Goal: Task Accomplishment & Management: Use online tool/utility

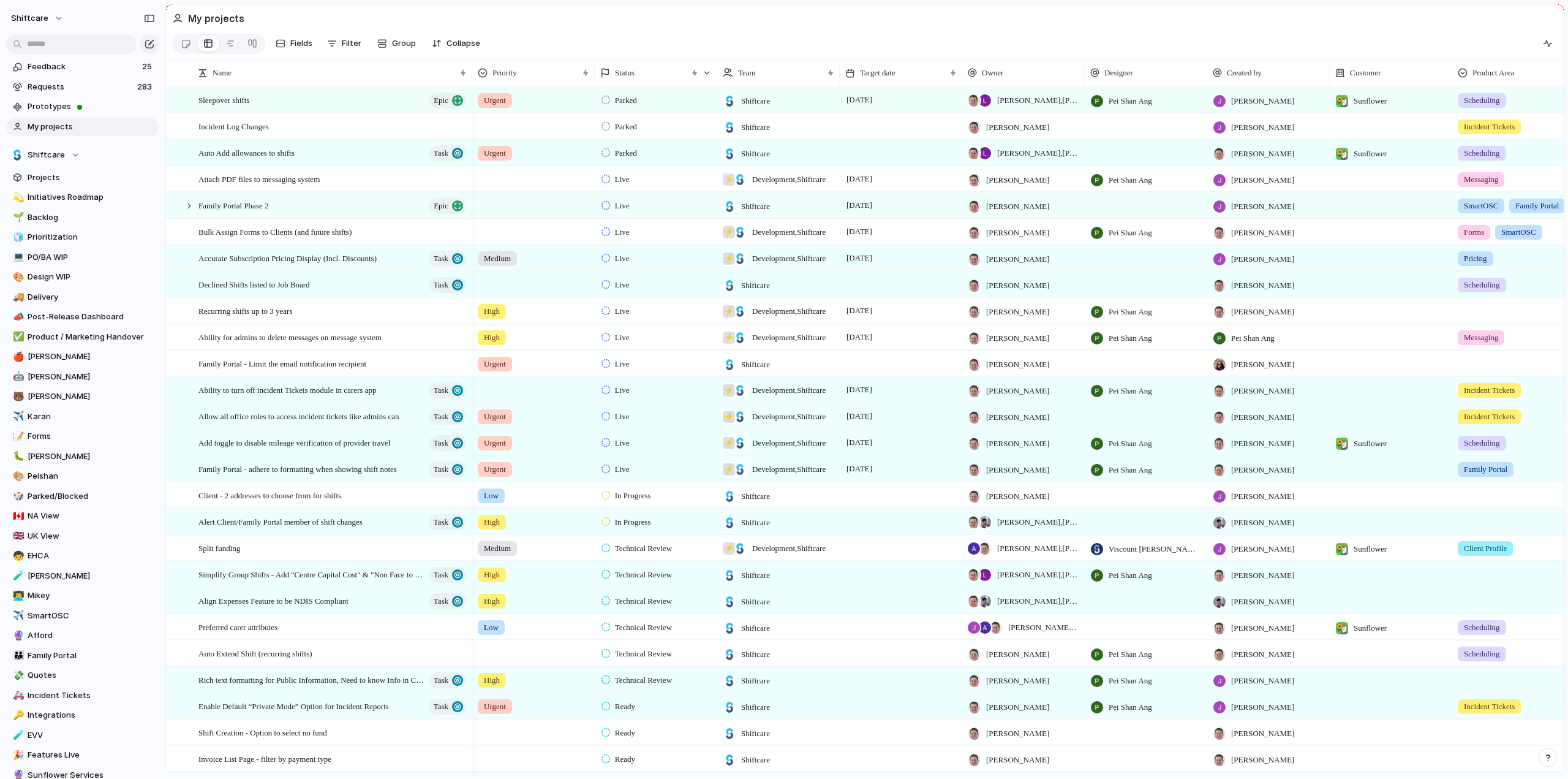
click at [58, 123] on span "My projects" at bounding box center [91, 127] width 128 height 13
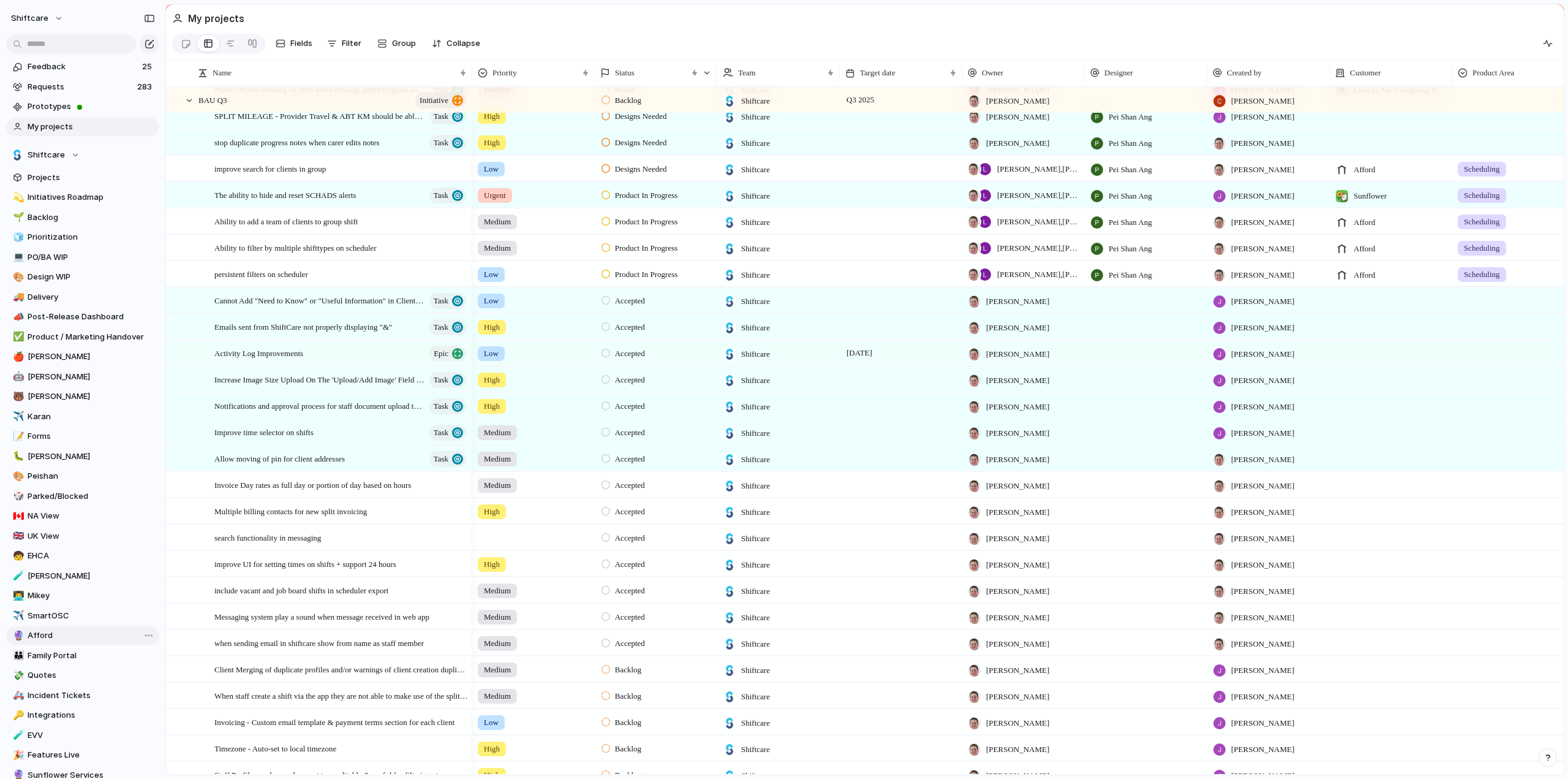
scroll to position [323, 0]
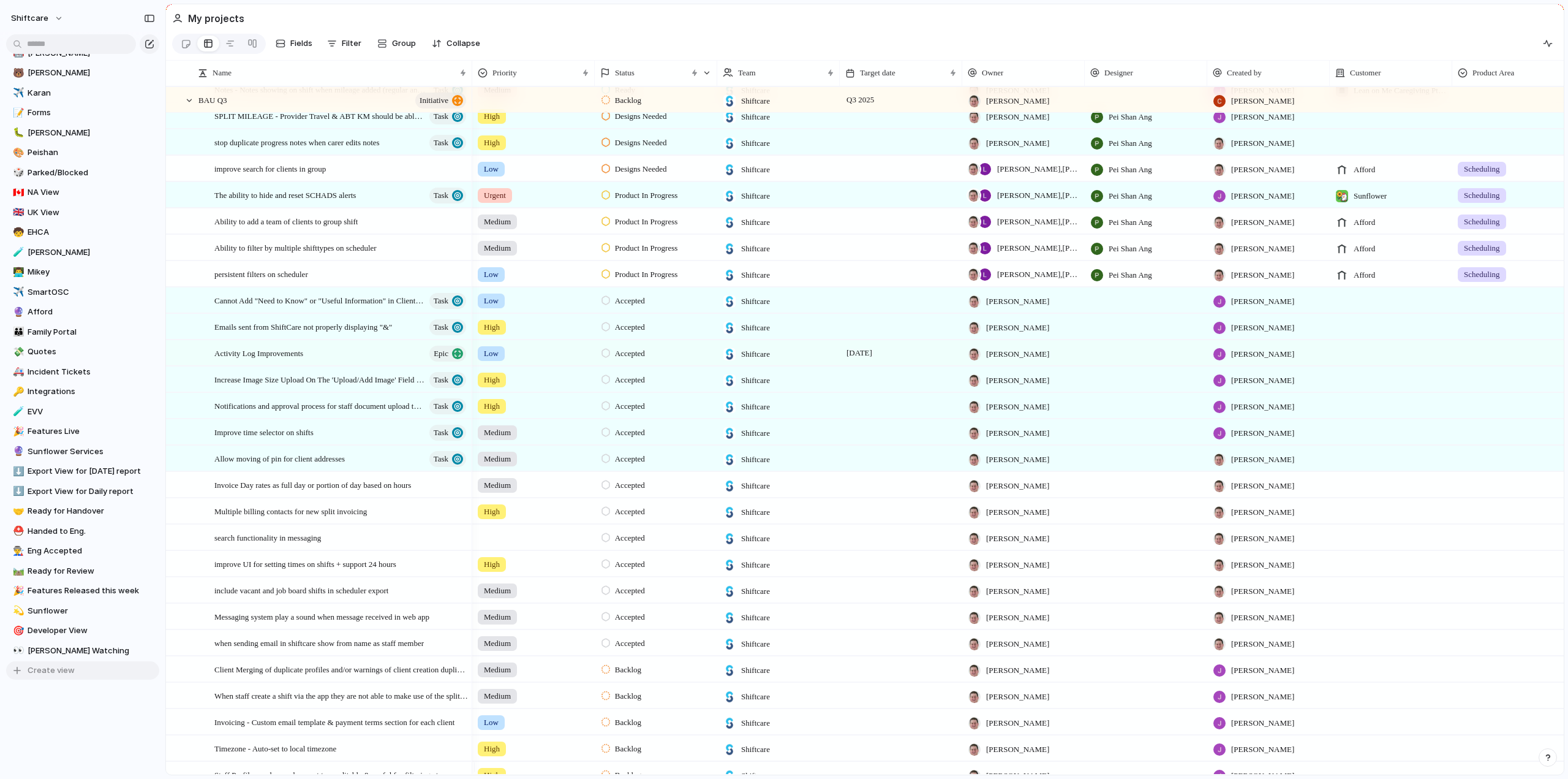
click at [48, 668] on span "Create view" at bounding box center [51, 670] width 47 height 13
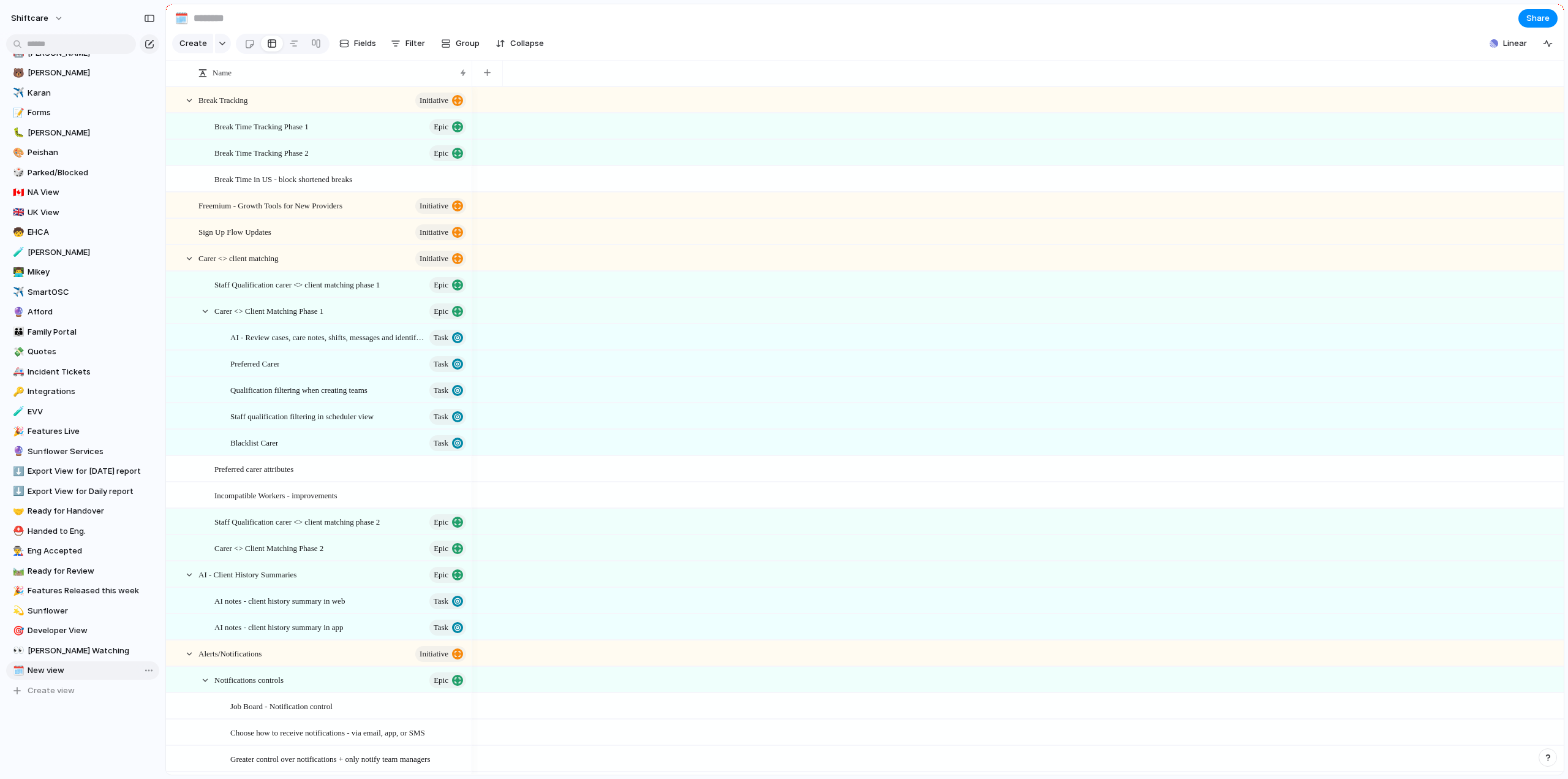
click at [52, 668] on span "New view" at bounding box center [91, 670] width 128 height 13
click at [185, 739] on span "Rename view" at bounding box center [193, 744] width 51 height 13
type input "**********"
click at [47, 663] on link "🗓️ Ability Seer" at bounding box center [82, 670] width 153 height 18
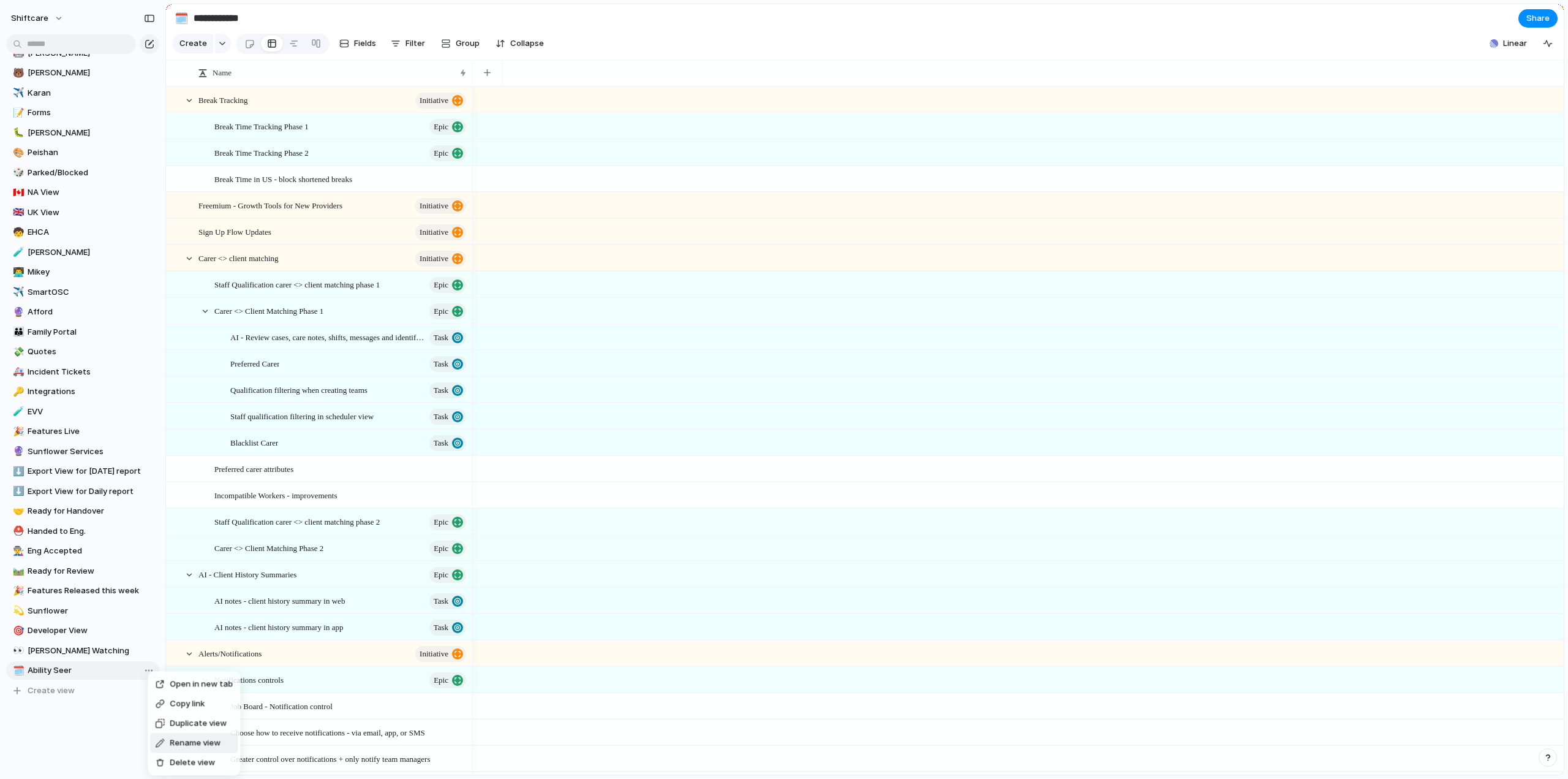
click at [204, 741] on span "Rename view" at bounding box center [195, 744] width 51 height 13
click at [54, 666] on input "**********" at bounding box center [91, 670] width 128 height 13
click at [55, 669] on input "**********" at bounding box center [91, 670] width 128 height 13
type input "**********"
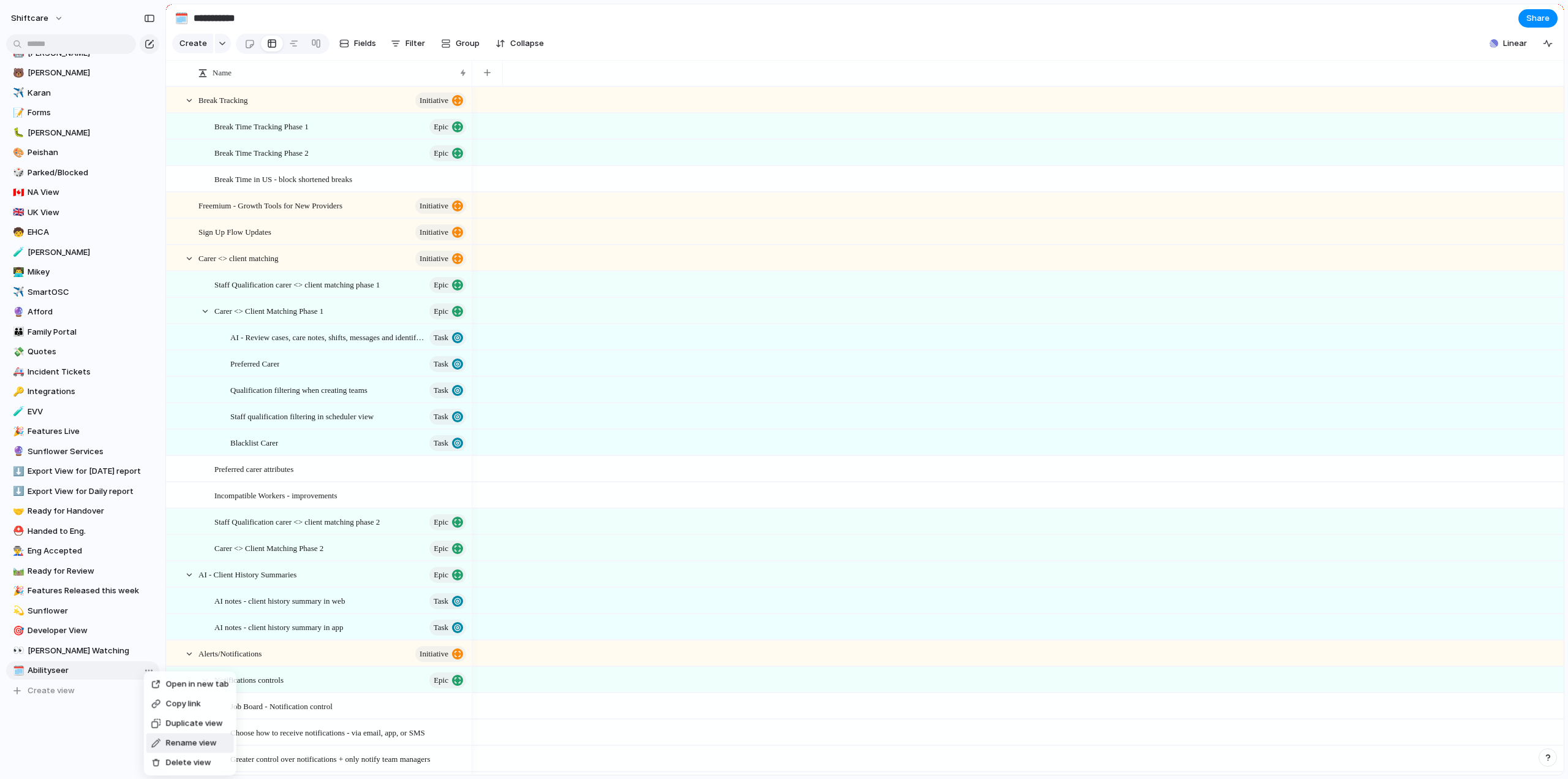
click at [175, 746] on span "Rename view" at bounding box center [191, 744] width 51 height 13
click at [43, 666] on input "**********" at bounding box center [91, 670] width 128 height 13
click at [53, 669] on input "**********" at bounding box center [91, 670] width 128 height 13
type input "**********"
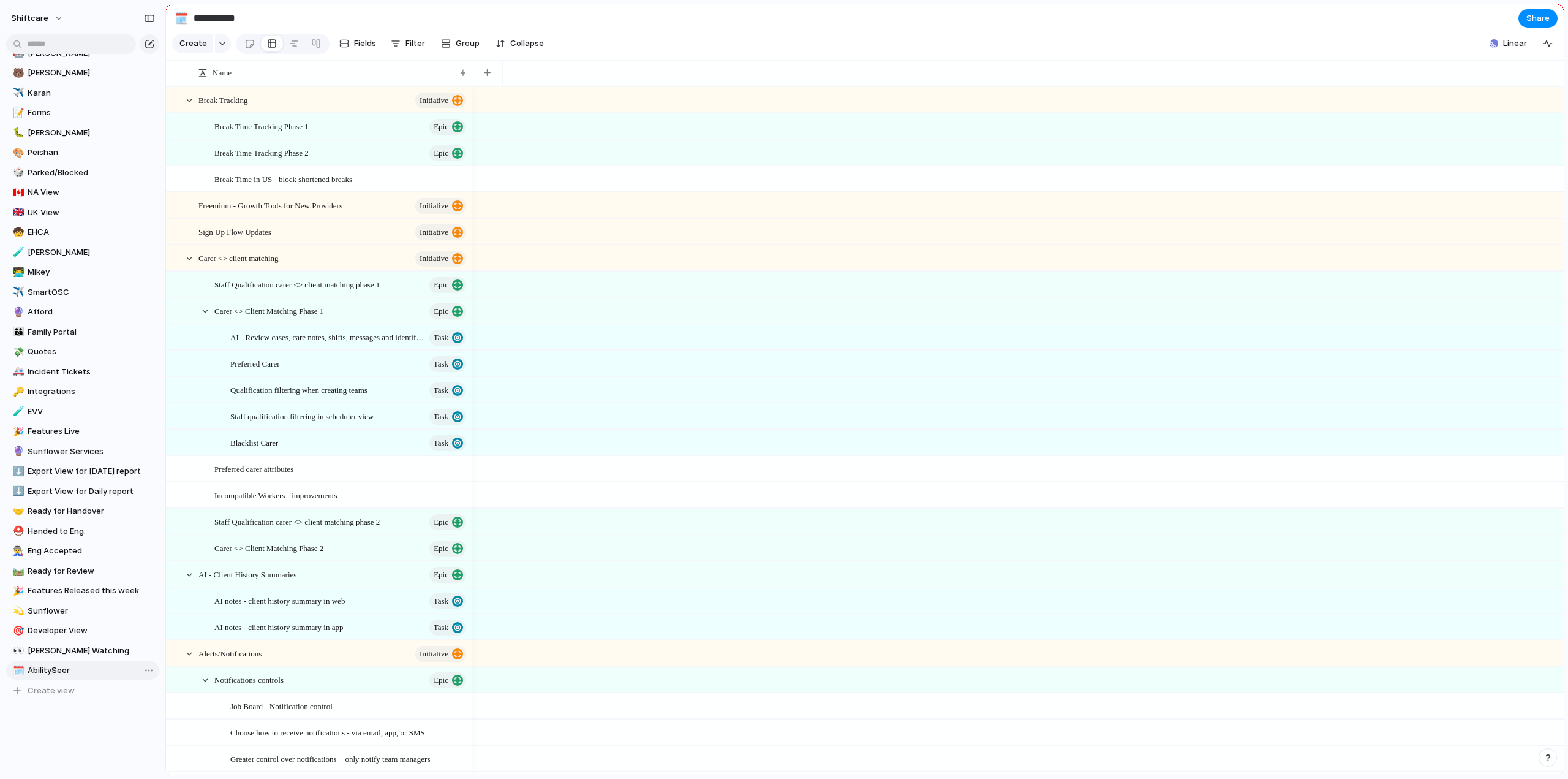
click at [44, 672] on span "AbilitySeer" at bounding box center [91, 670] width 128 height 13
click at [42, 39] on input "text" at bounding box center [71, 44] width 130 height 20
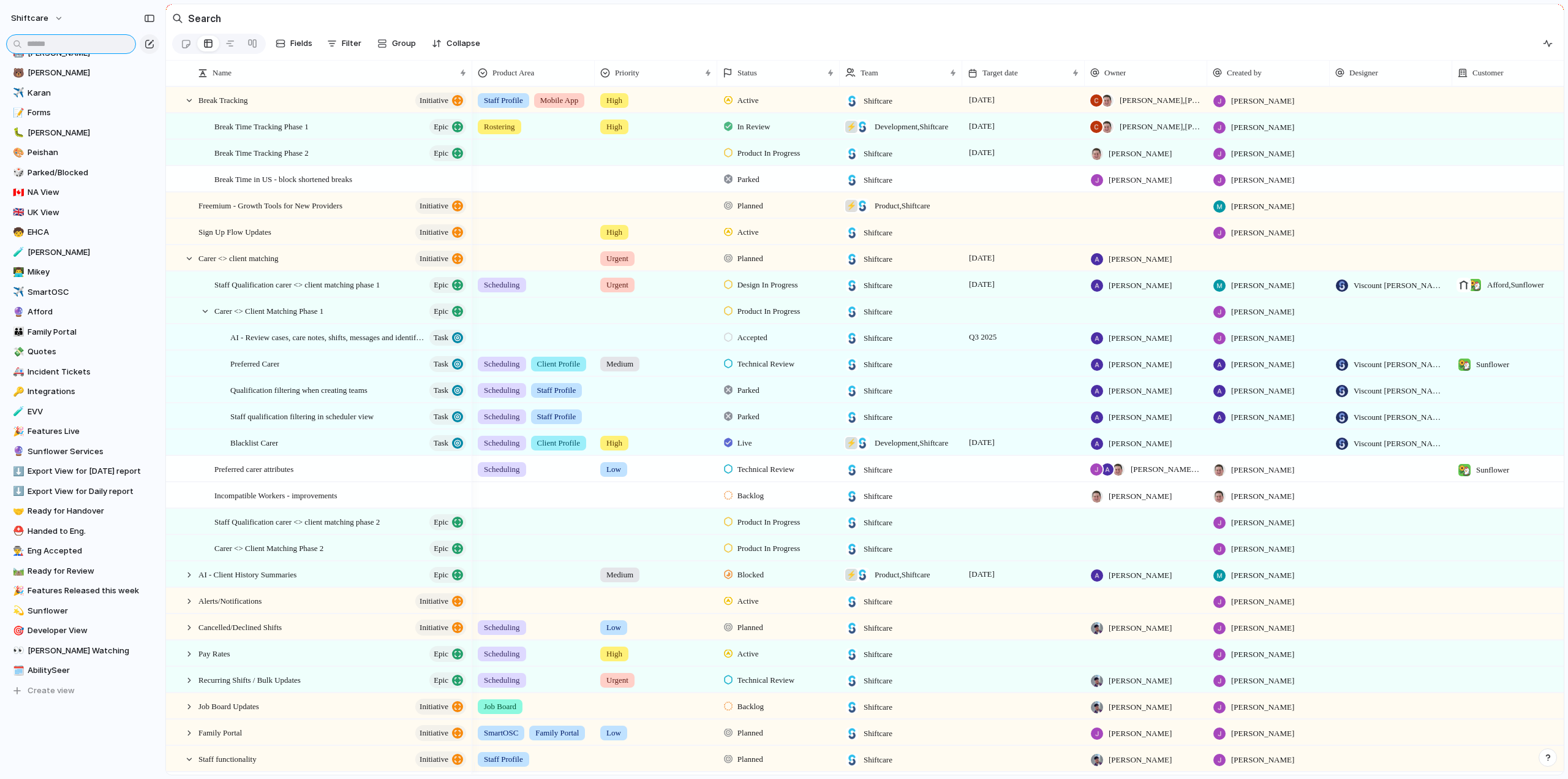
click at [71, 43] on input "text" at bounding box center [71, 44] width 130 height 20
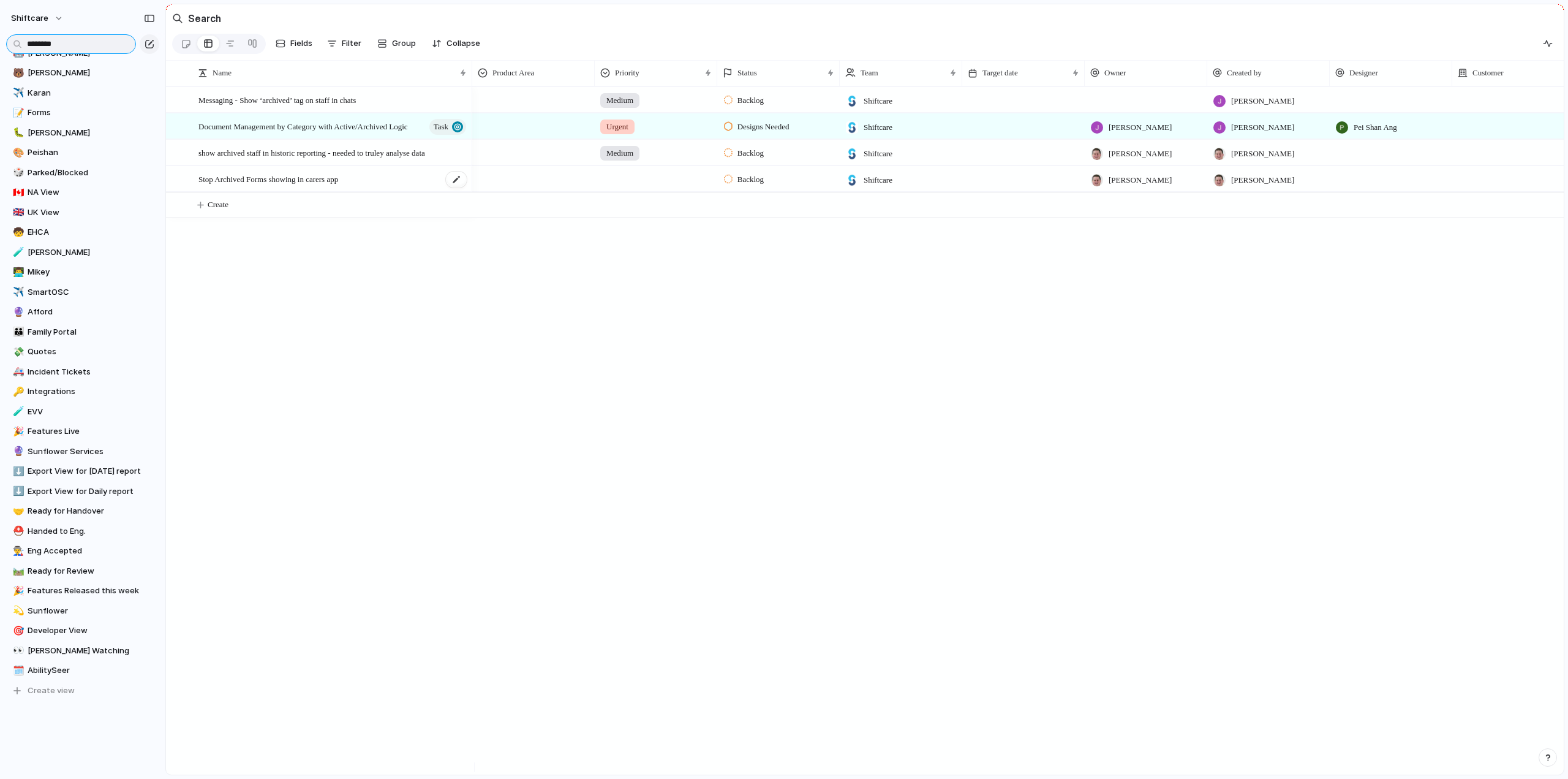
type input "********"
click at [268, 186] on span "Stop Archived Forms showing in carers app" at bounding box center [268, 178] width 139 height 14
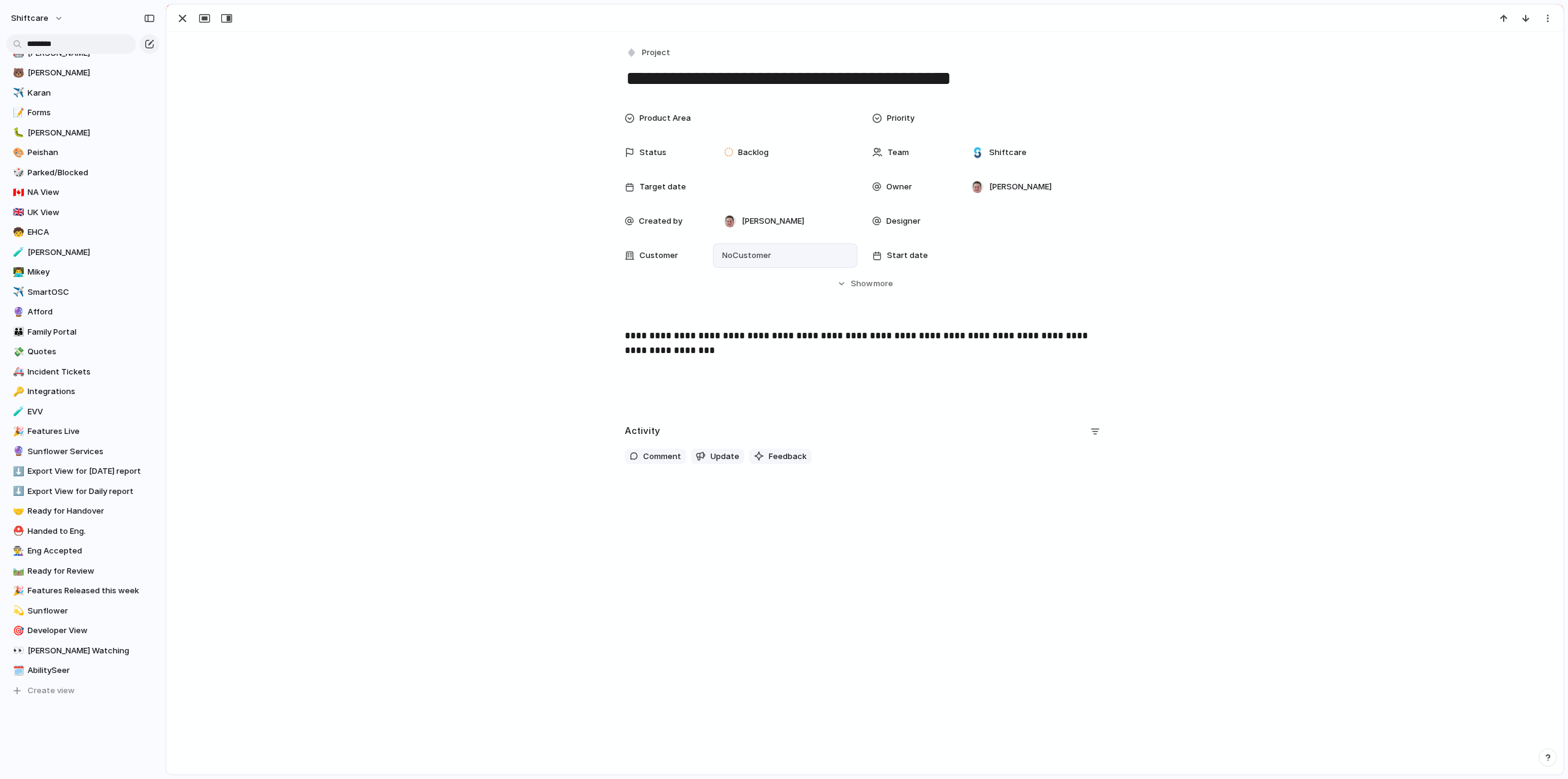
click at [733, 255] on span "No Customer" at bounding box center [745, 255] width 53 height 13
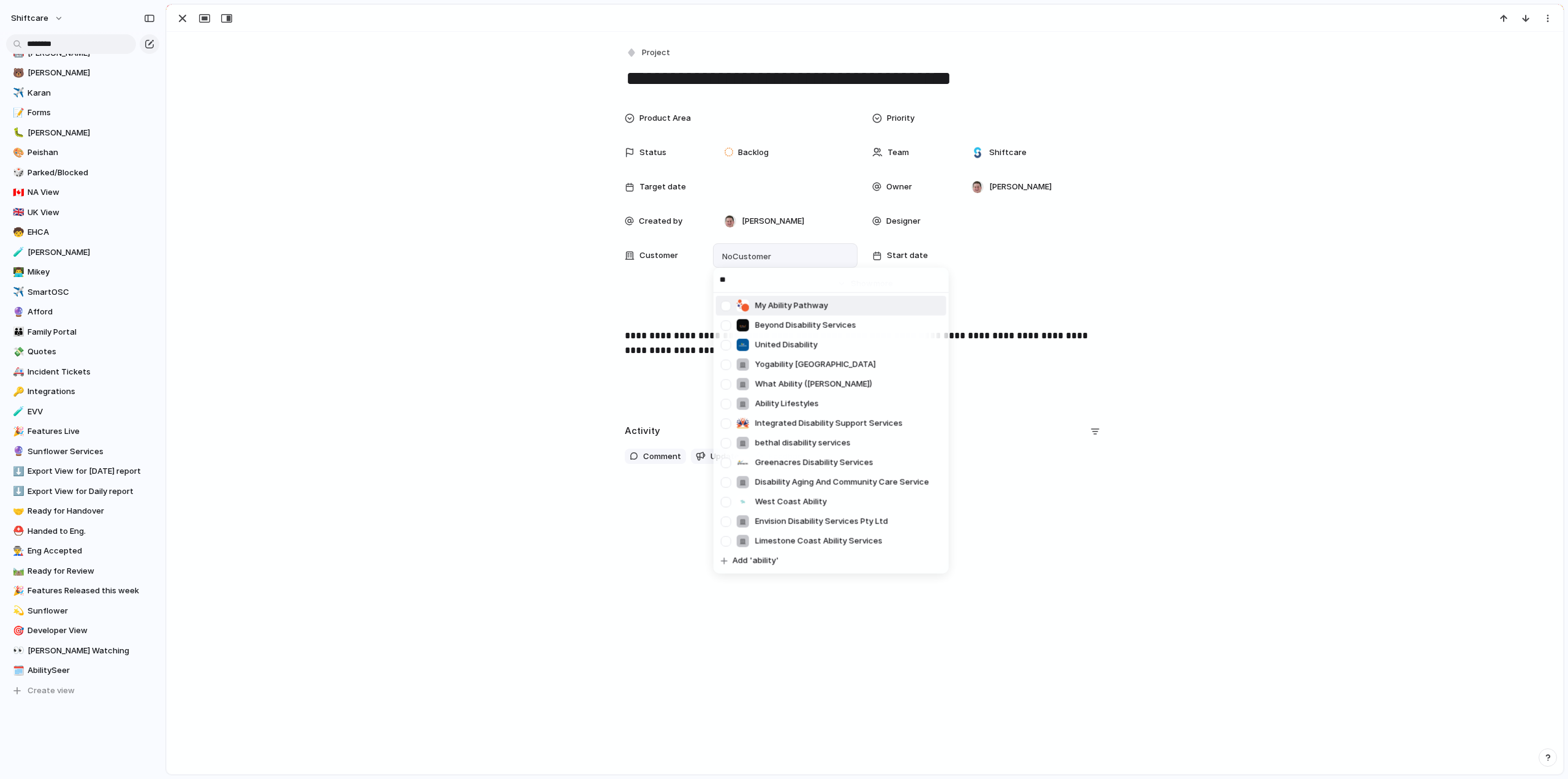
type input "*"
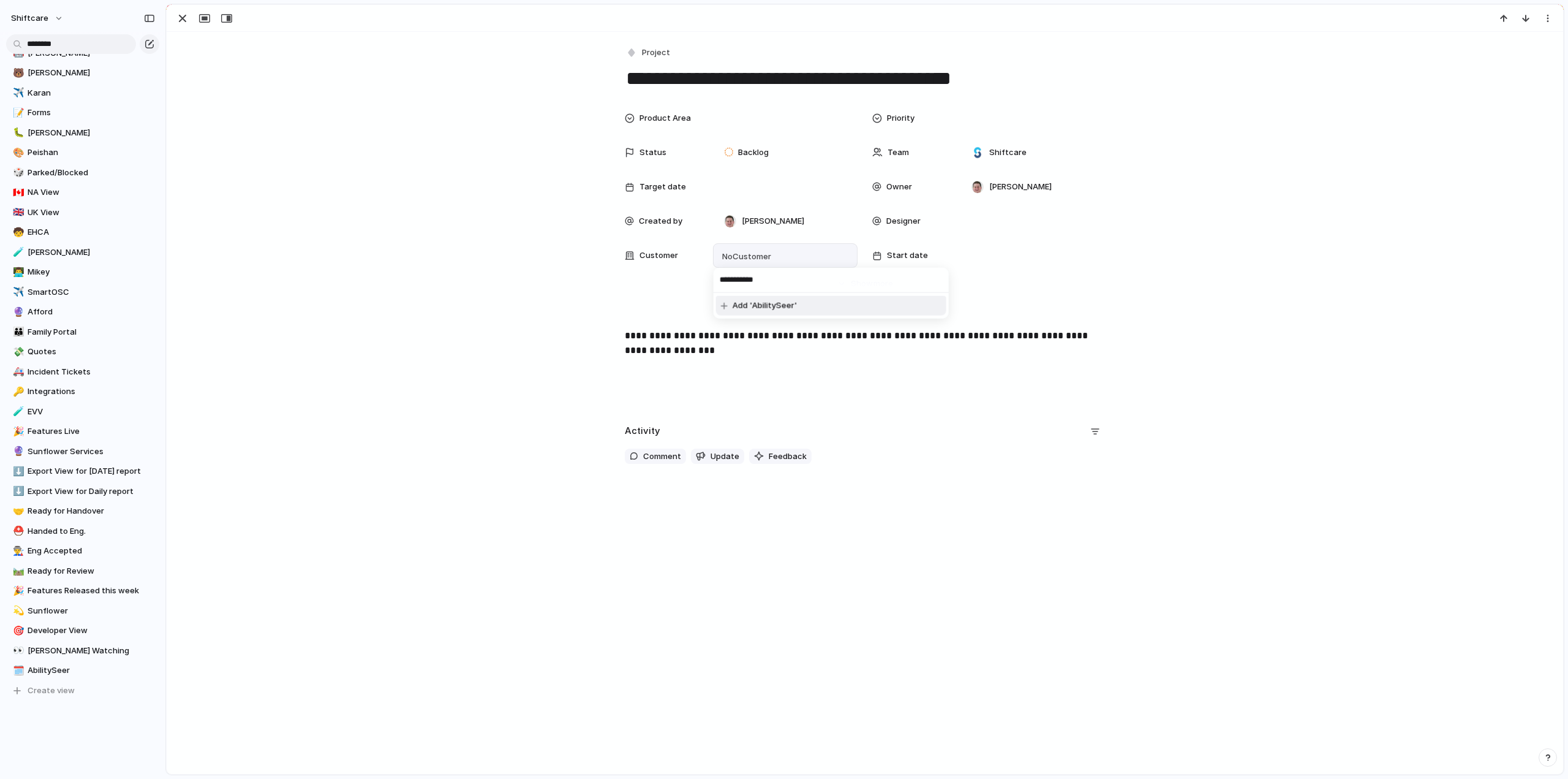
type input "**********"
click at [746, 301] on span "Add 'AbilitySeer'" at bounding box center [765, 306] width 65 height 13
click at [178, 20] on div "button" at bounding box center [182, 18] width 14 height 14
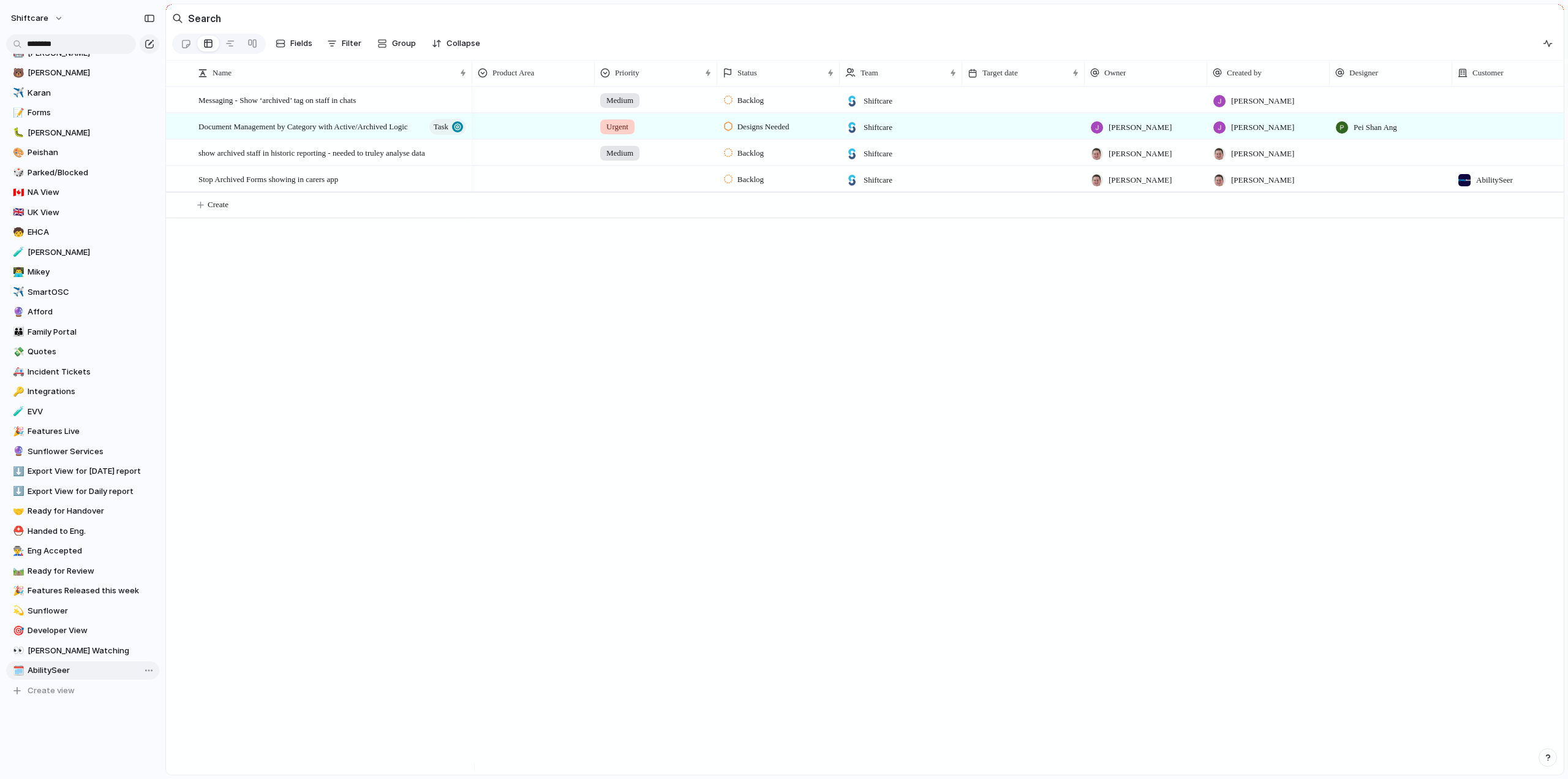
click at [53, 669] on span "AbilitySeer" at bounding box center [91, 670] width 128 height 13
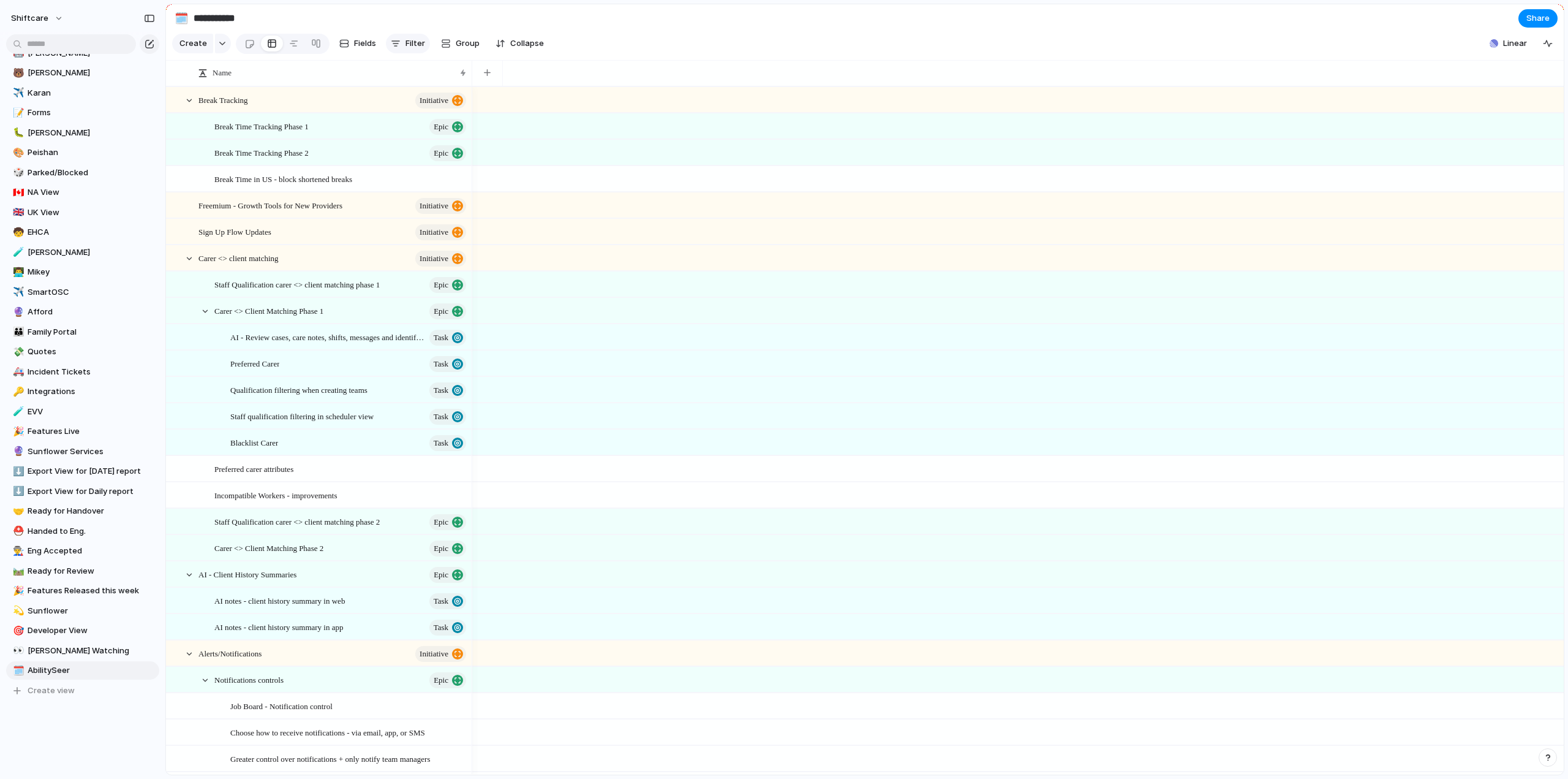
click at [407, 50] on span "Filter" at bounding box center [416, 43] width 20 height 13
type input "********"
click at [461, 91] on span "Customer" at bounding box center [447, 94] width 39 height 13
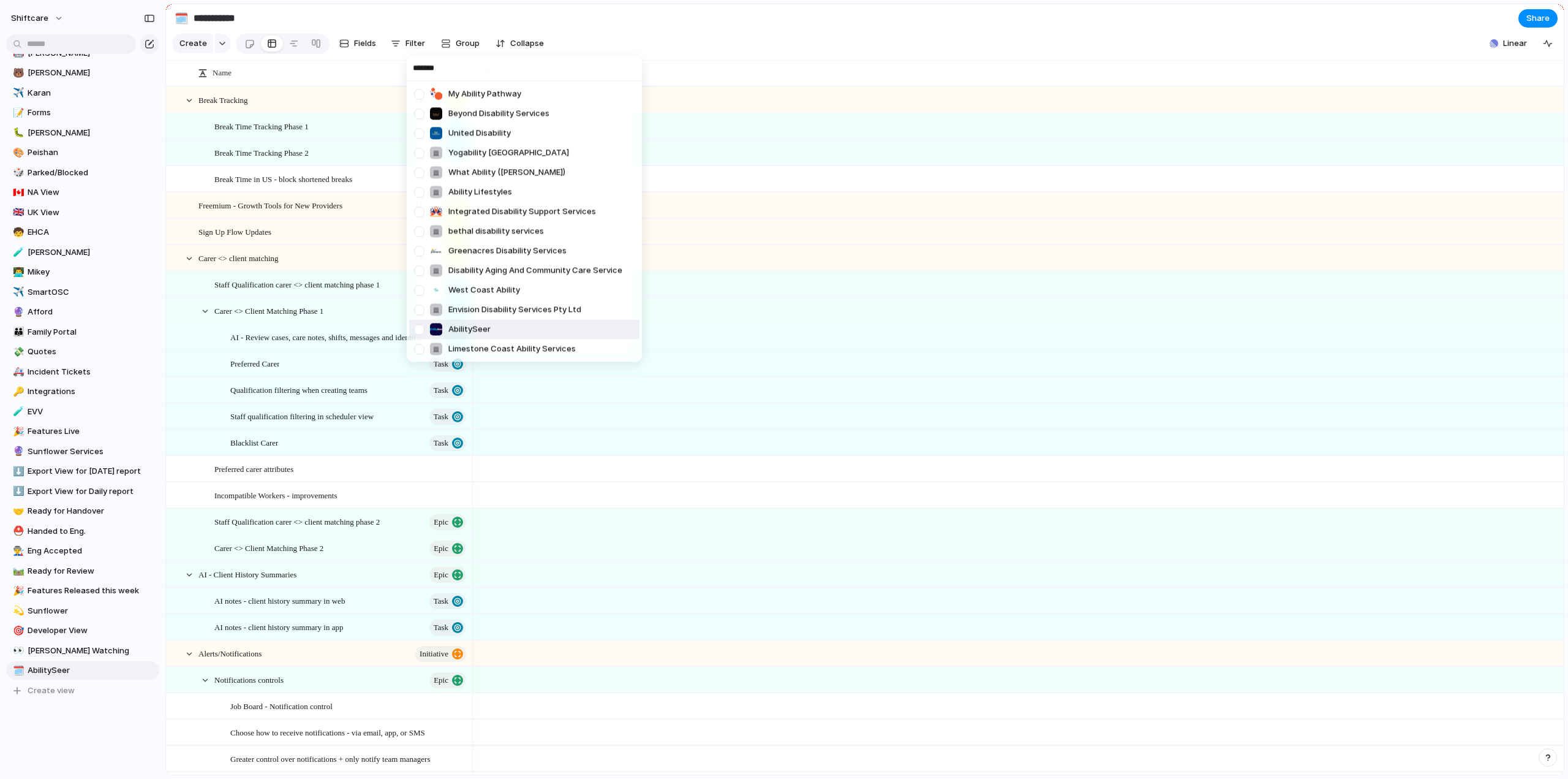
type input "*******"
click at [420, 329] on div at bounding box center [419, 330] width 22 height 22
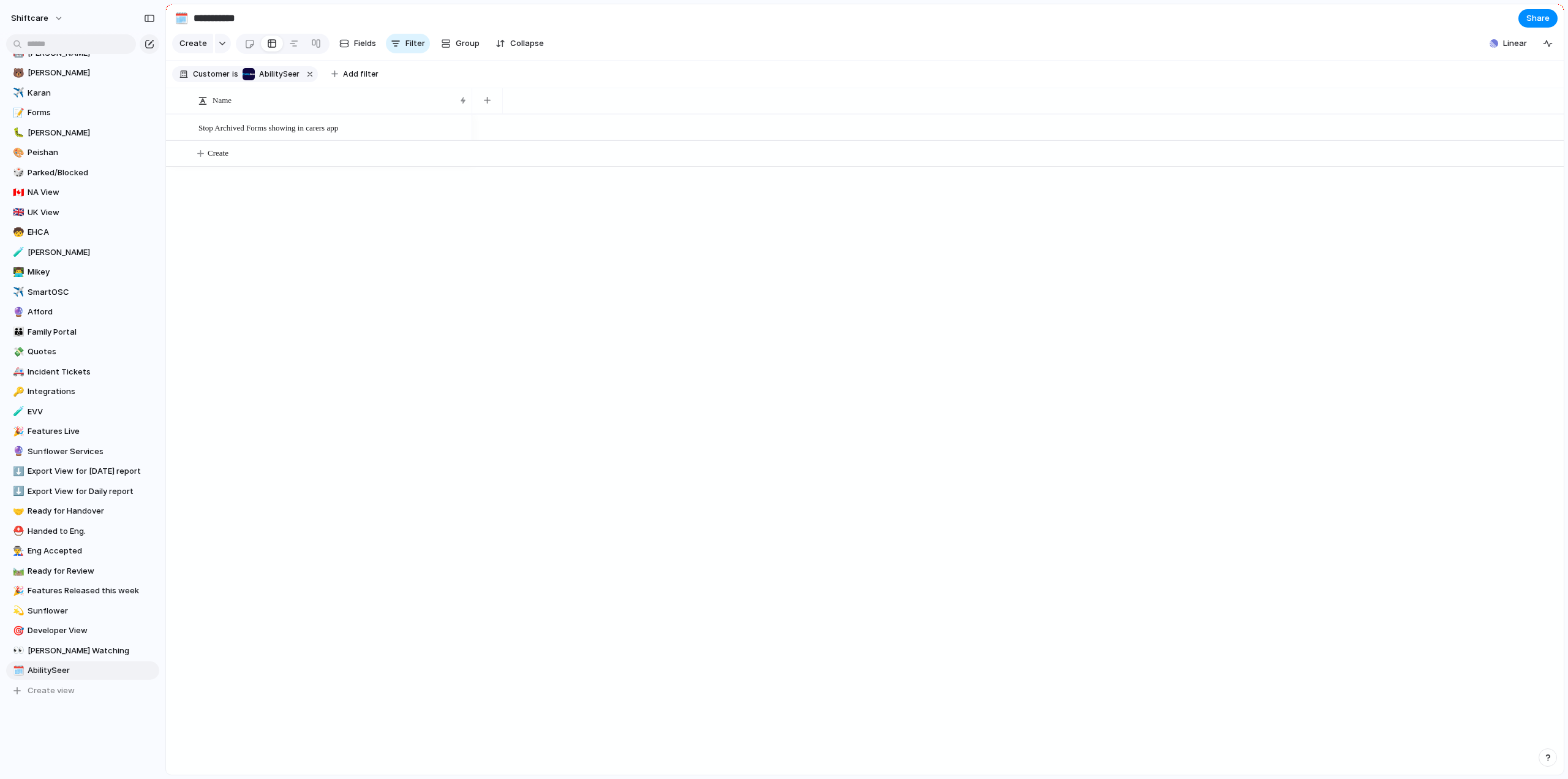
click at [269, 301] on div "******* My Ability Pathway Beyond Disability Services United Disability Yogabil…" at bounding box center [784, 390] width 1568 height 779
click at [486, 103] on div "button" at bounding box center [486, 100] width 6 height 6
type input "*****"
click at [524, 183] on li "Owner" at bounding box center [540, 183] width 125 height 20
click at [611, 111] on button "button" at bounding box center [610, 101] width 25 height 22
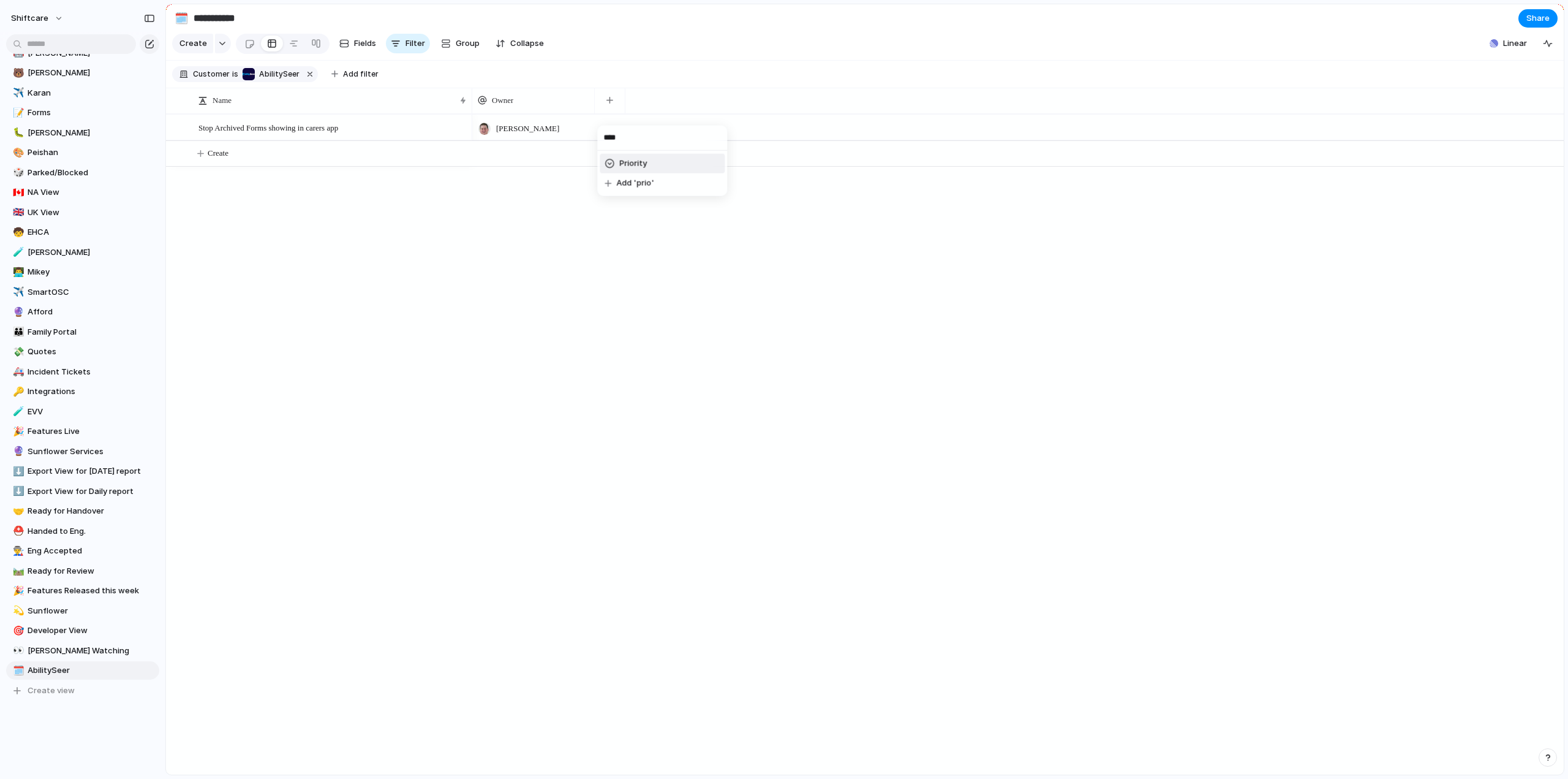
type input "****"
click at [637, 160] on span "Priority" at bounding box center [633, 164] width 27 height 13
click at [734, 103] on div "button" at bounding box center [732, 100] width 6 height 6
type input "****"
click at [763, 160] on span "Product Area" at bounding box center [767, 164] width 52 height 13
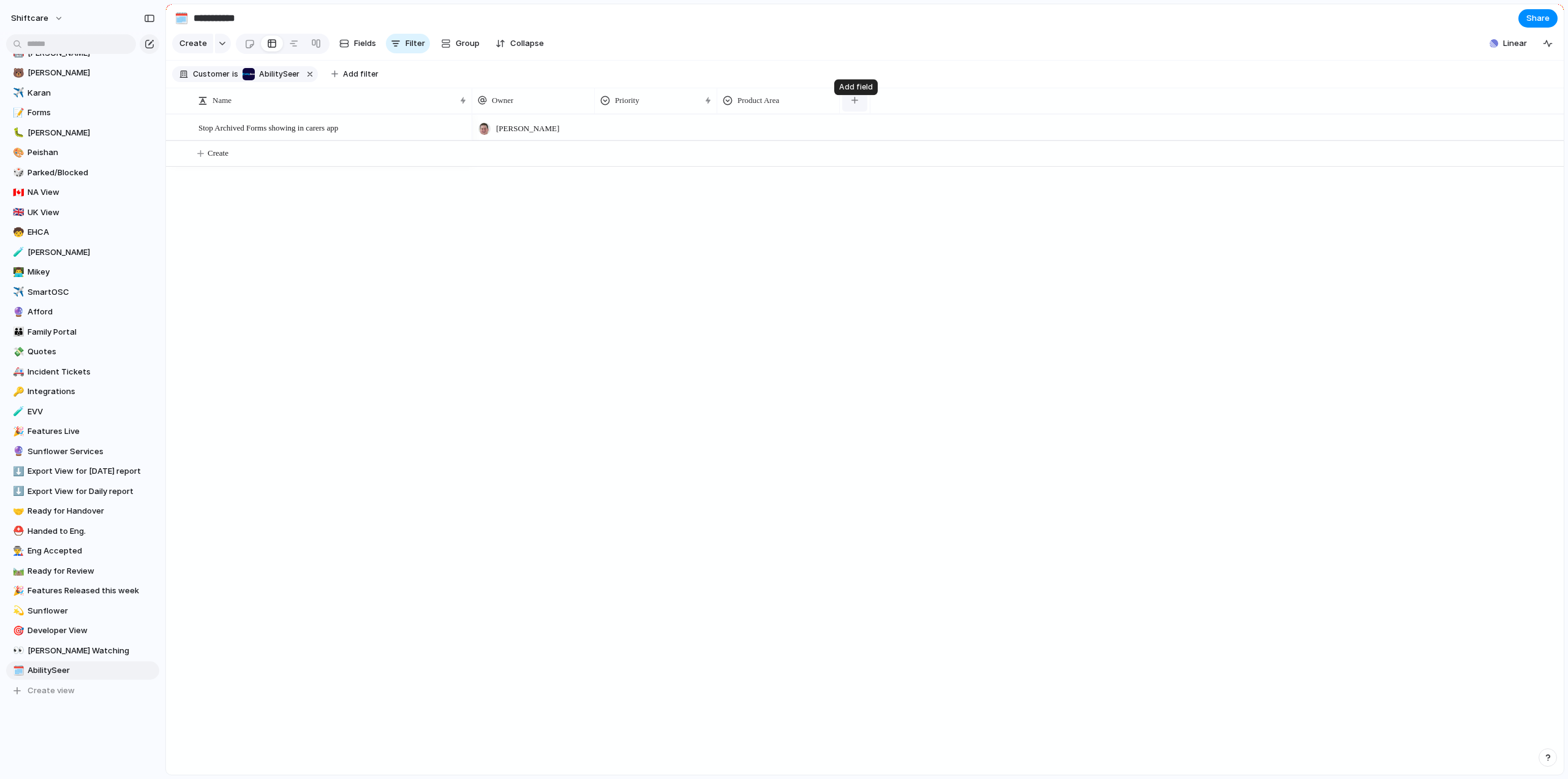
click at [857, 104] on button "button" at bounding box center [855, 101] width 25 height 22
type input "******"
click at [902, 190] on li "Target date" at bounding box center [908, 183] width 125 height 20
click at [972, 111] on button "button" at bounding box center [977, 101] width 25 height 22
type input "******"
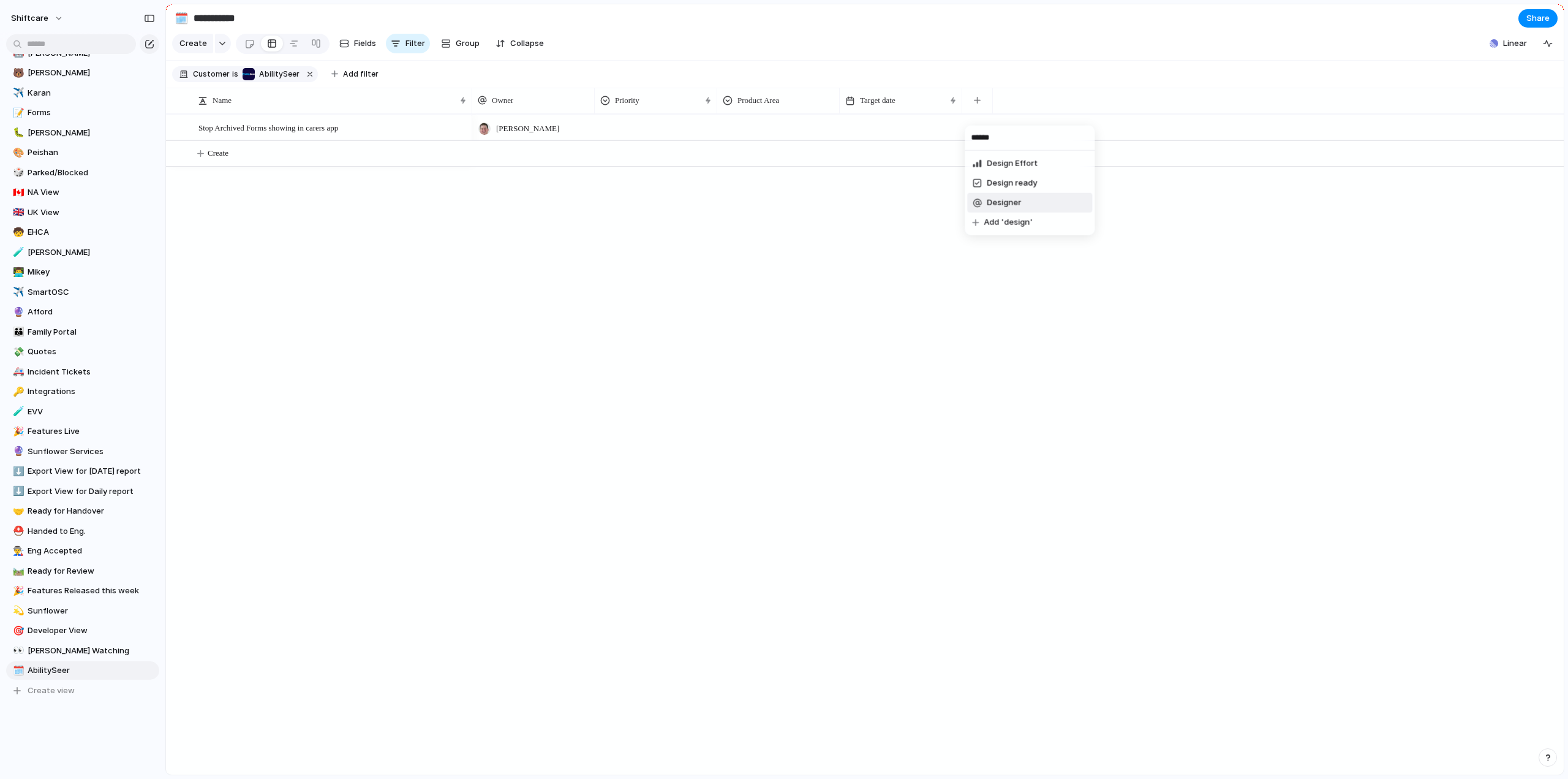
click at [1001, 199] on span "Designer" at bounding box center [1005, 203] width 34 height 13
drag, startPoint x: 1006, startPoint y: 113, endPoint x: 624, endPoint y: 112, distance: 382.0
click at [640, 139] on div at bounding box center [656, 127] width 122 height 25
type input "***"
click at [608, 185] on div at bounding box center [608, 187] width 22 height 22
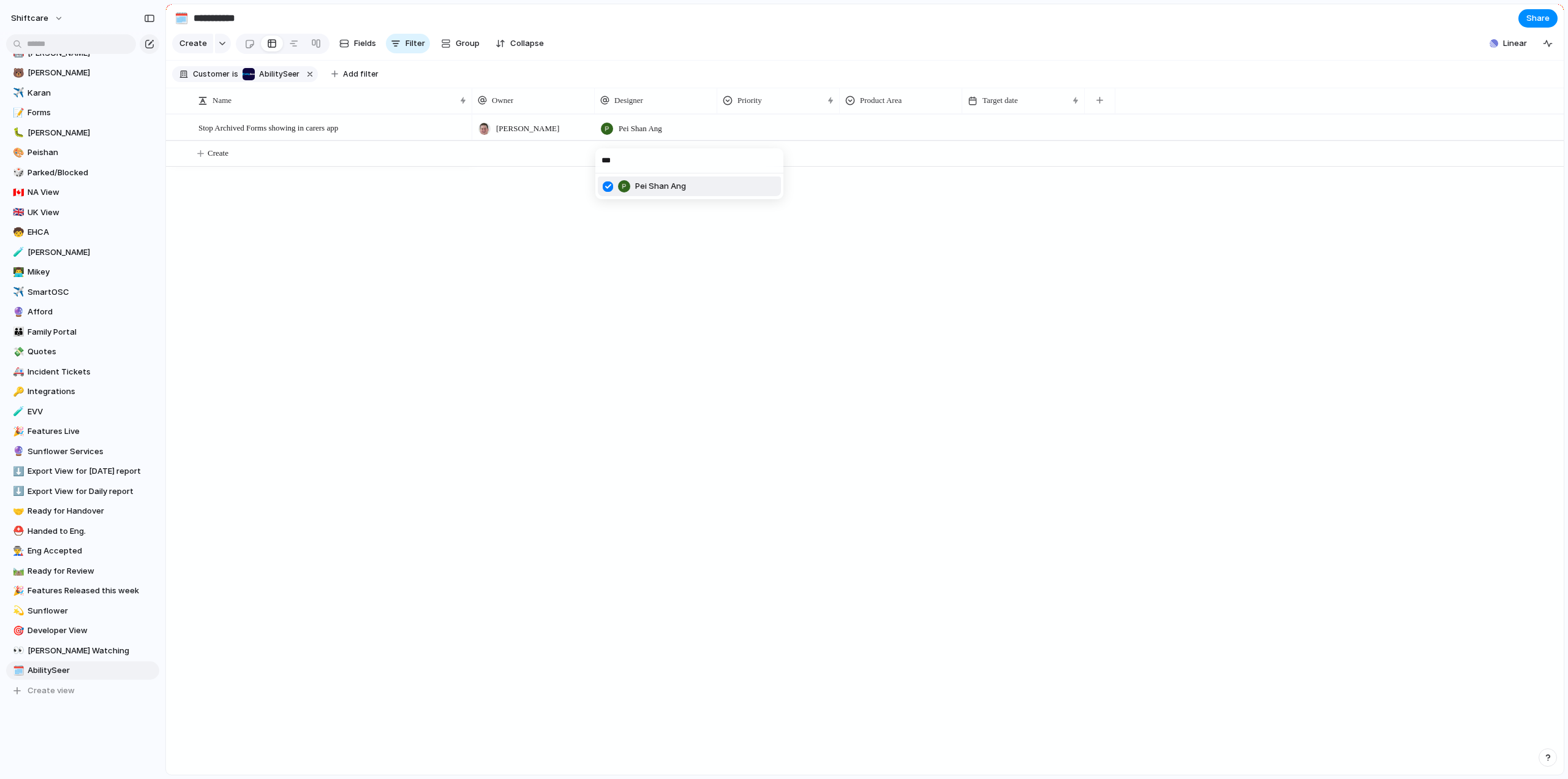
click at [529, 193] on div "*** [PERSON_NAME]" at bounding box center [784, 390] width 1568 height 779
click at [638, 132] on span "Pei Shan Ang" at bounding box center [640, 129] width 43 height 13
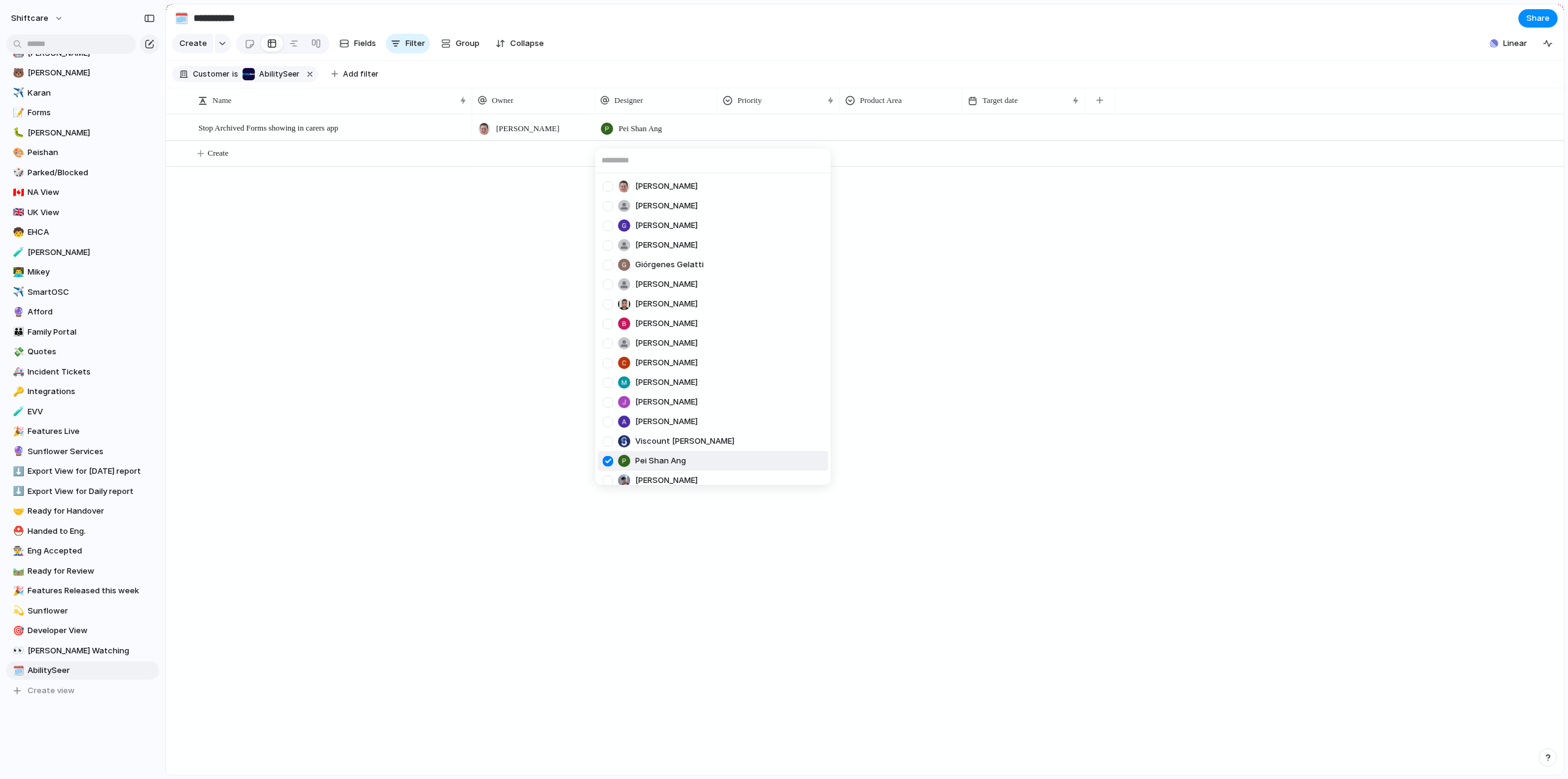
click at [609, 463] on div at bounding box center [608, 461] width 22 height 22
click at [315, 335] on div "[PERSON_NAME] [PERSON_NAME] [PERSON_NAME] He Giórgenes [PERSON_NAME] [PERSON_NA…" at bounding box center [784, 390] width 1568 height 779
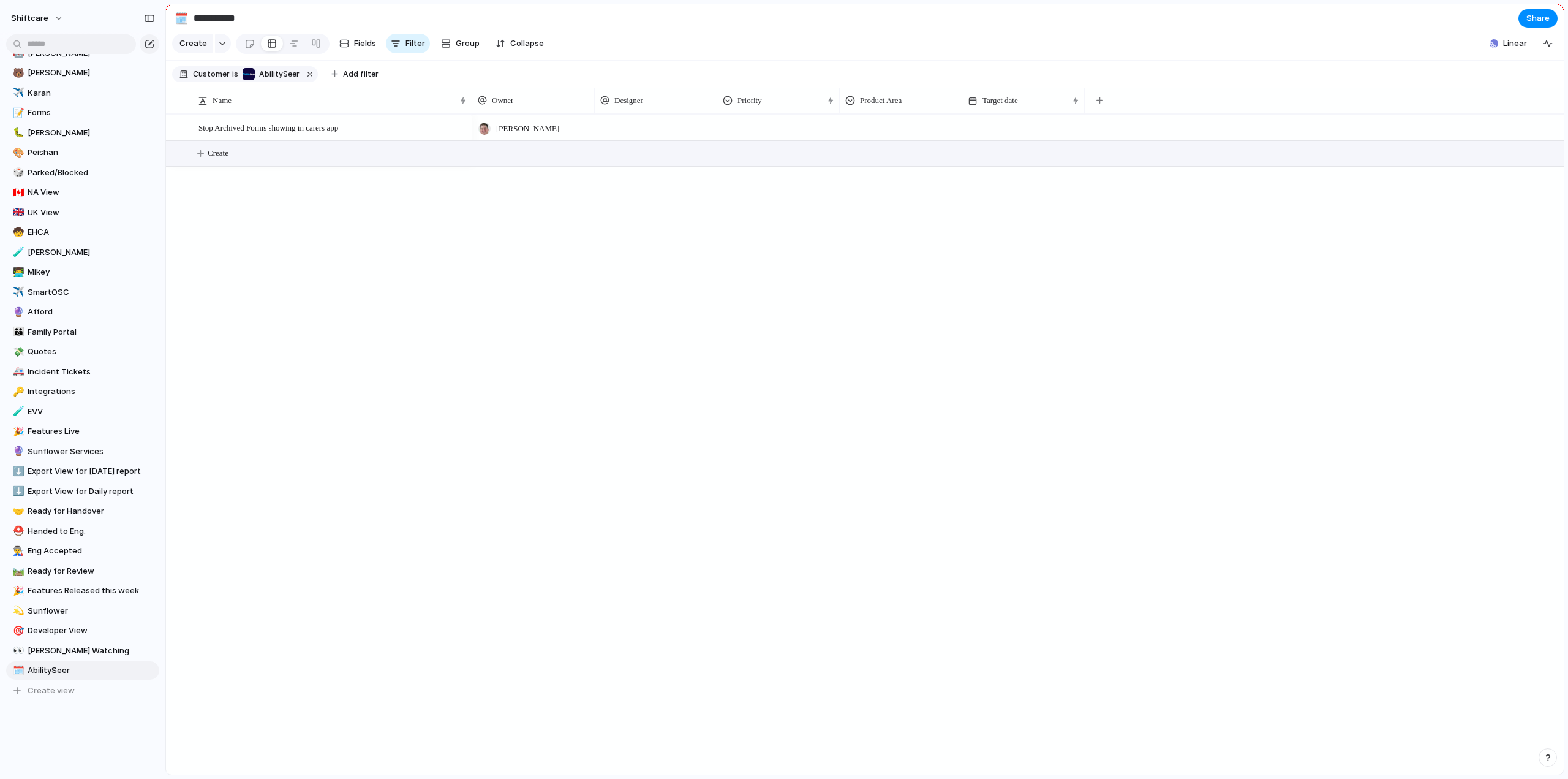
click at [223, 159] on span "Create" at bounding box center [217, 153] width 21 height 13
type textarea "**********"
click at [253, 160] on span "Form export formatting" at bounding box center [236, 154] width 75 height 14
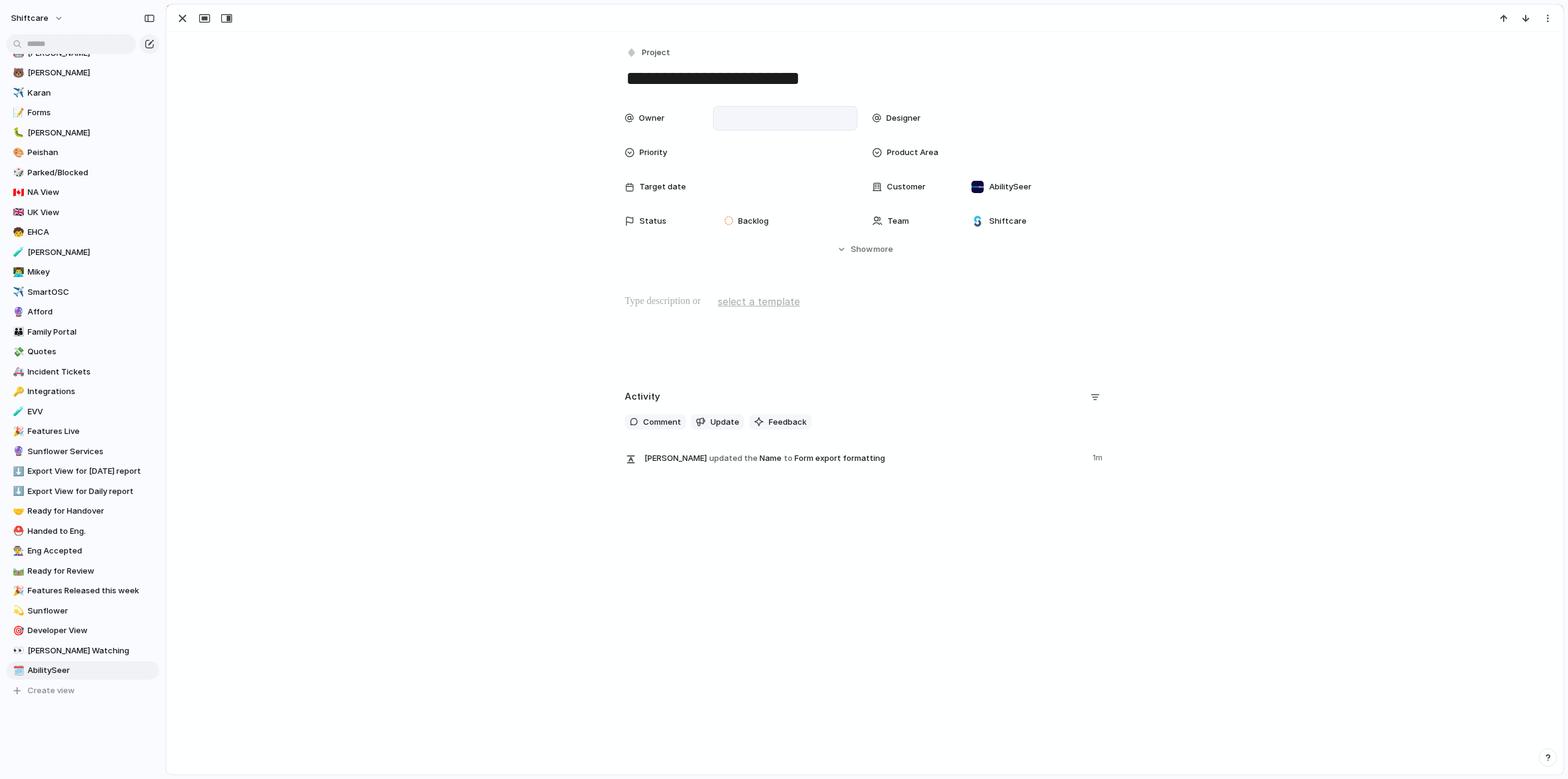
click at [741, 124] on div at bounding box center [784, 118] width 133 height 14
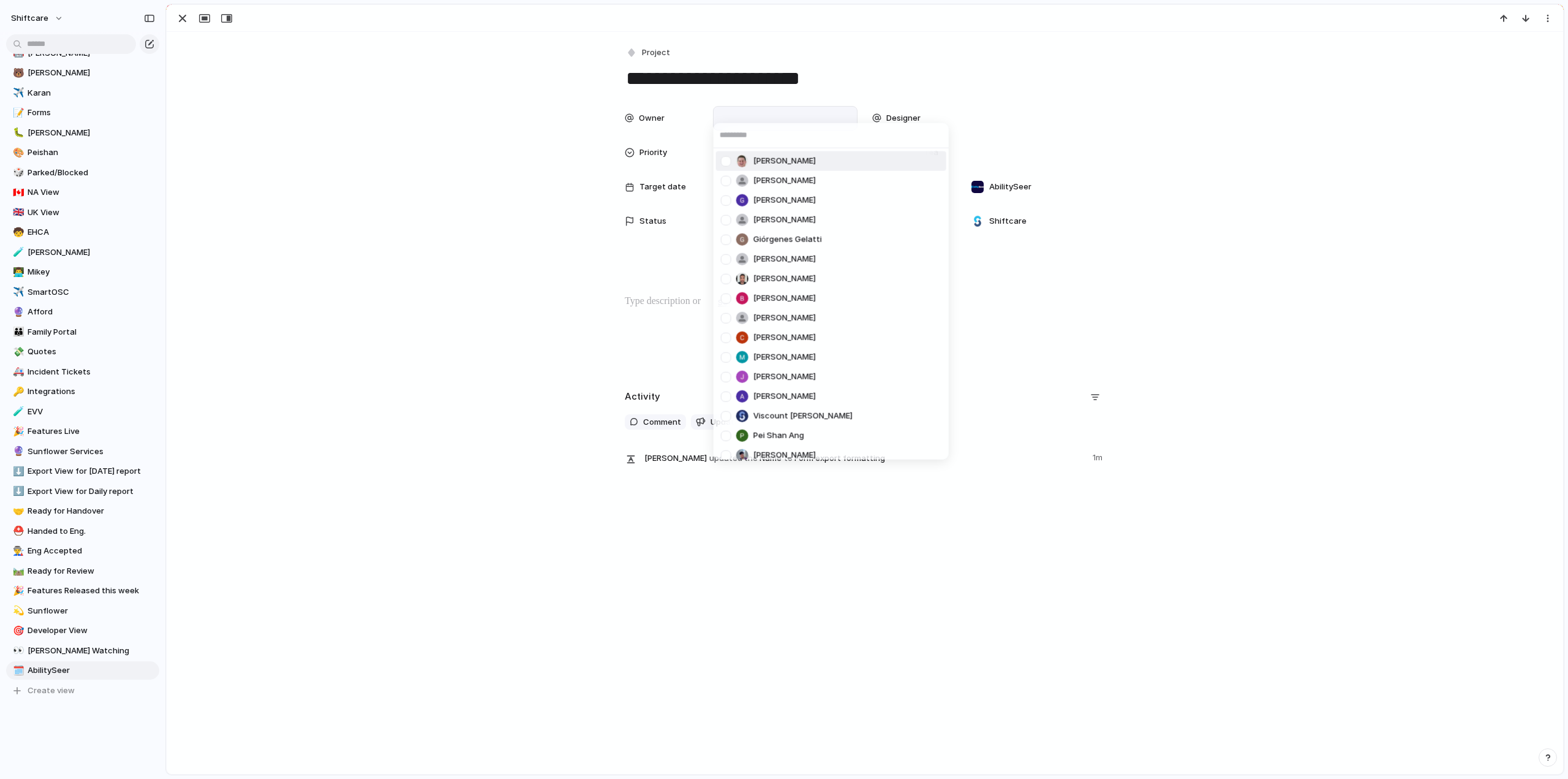
click at [727, 157] on div at bounding box center [726, 161] width 22 height 22
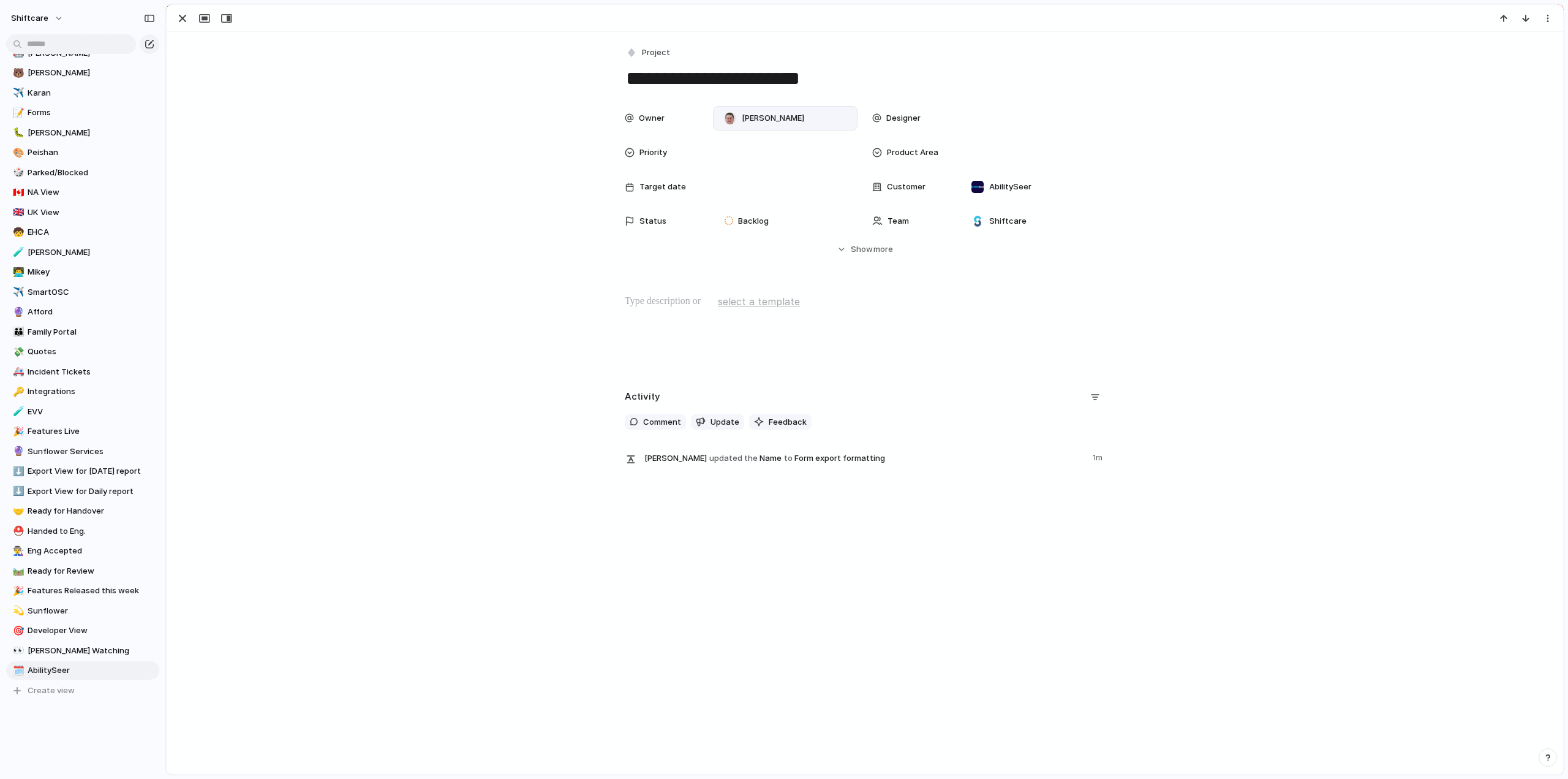
click at [472, 173] on div "[PERSON_NAME] [PERSON_NAME] [PERSON_NAME] He Giórgenes [PERSON_NAME] [PERSON_NA…" at bounding box center [784, 390] width 1568 height 779
click at [778, 153] on div at bounding box center [784, 152] width 133 height 14
click at [743, 261] on span "Low" at bounding box center [736, 259] width 16 height 13
click at [632, 311] on div at bounding box center [865, 333] width 1368 height 79
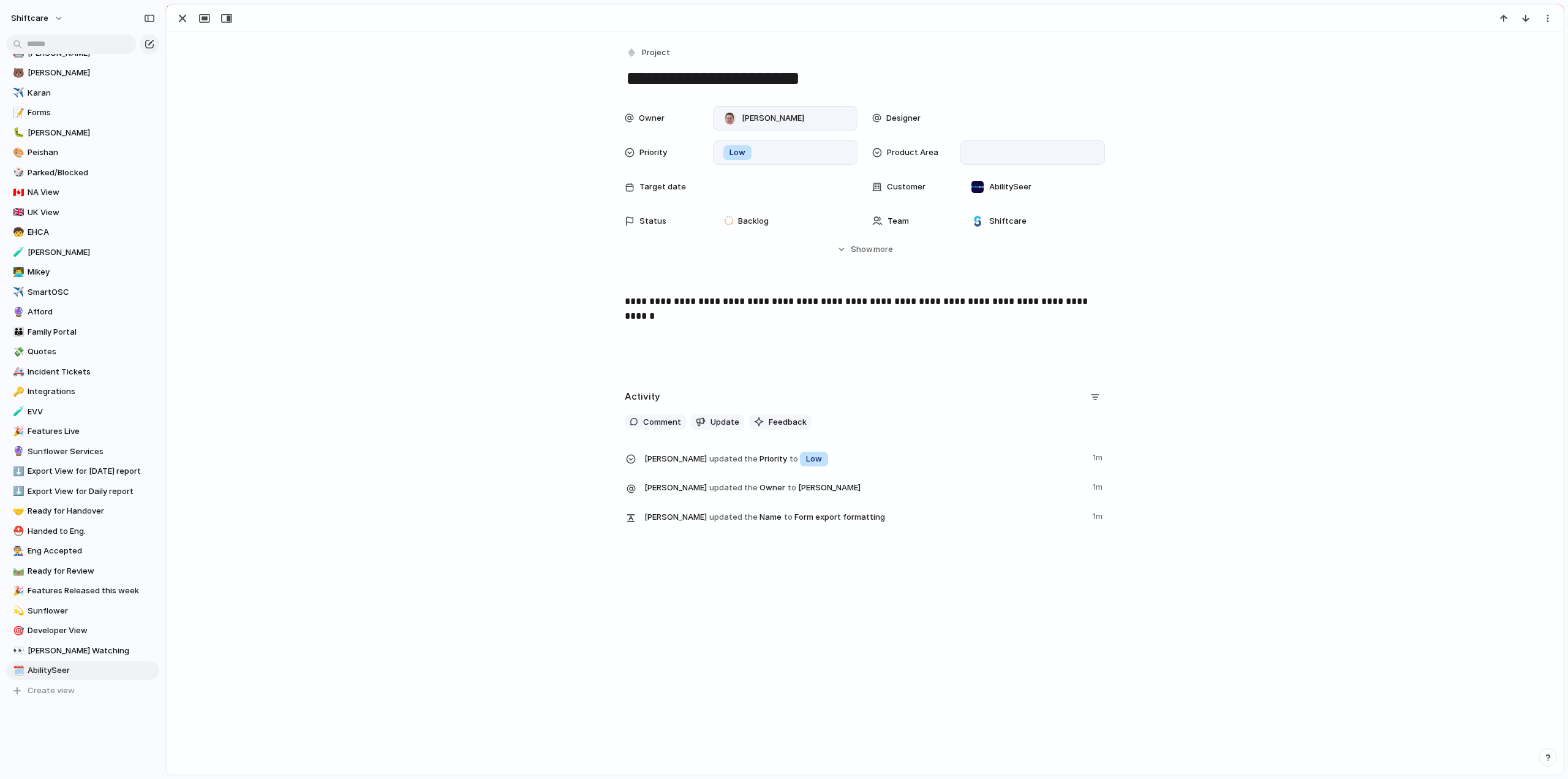
click at [1000, 151] on div at bounding box center [1033, 152] width 133 height 14
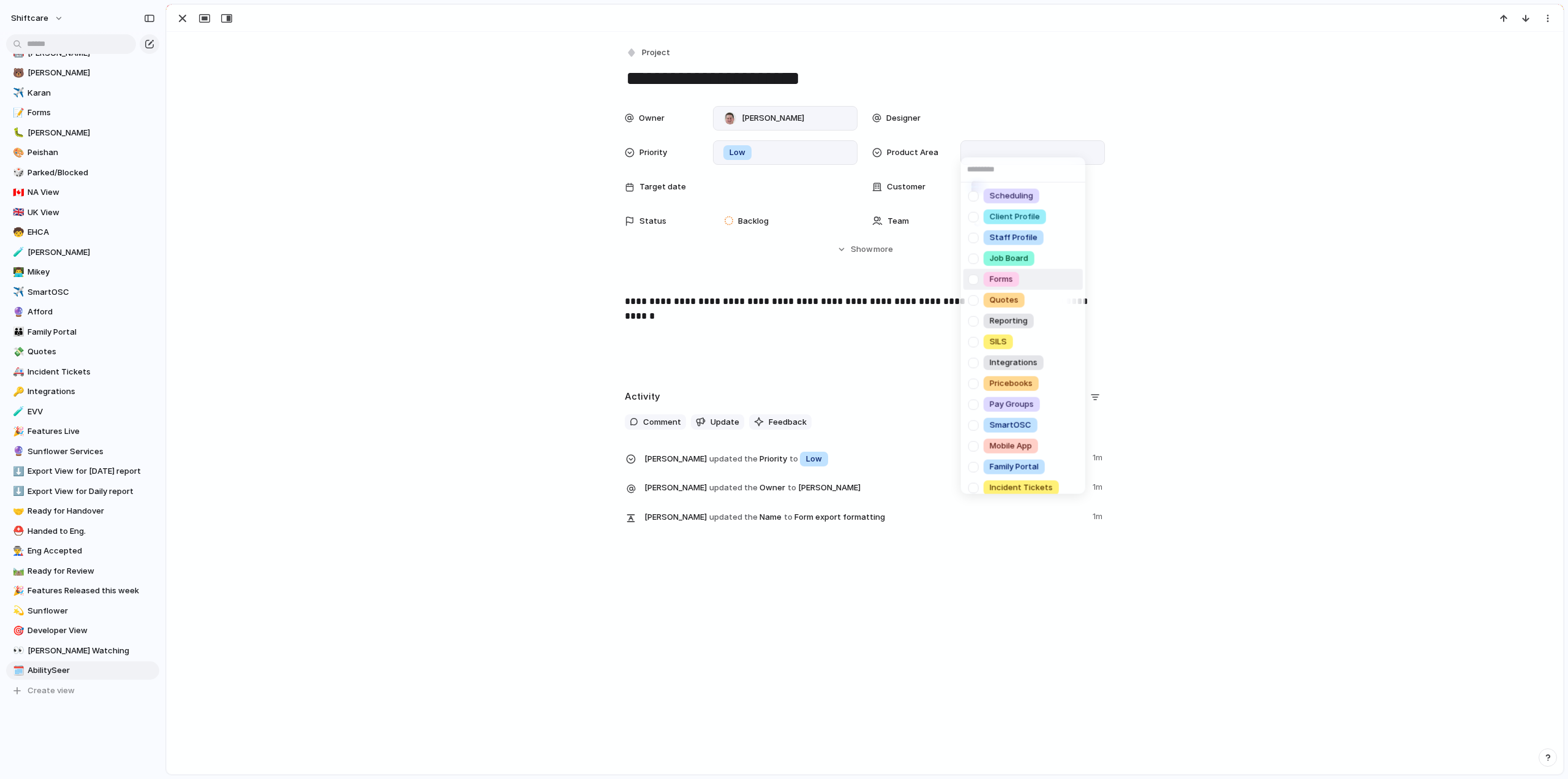
click at [972, 277] on div at bounding box center [974, 279] width 22 height 22
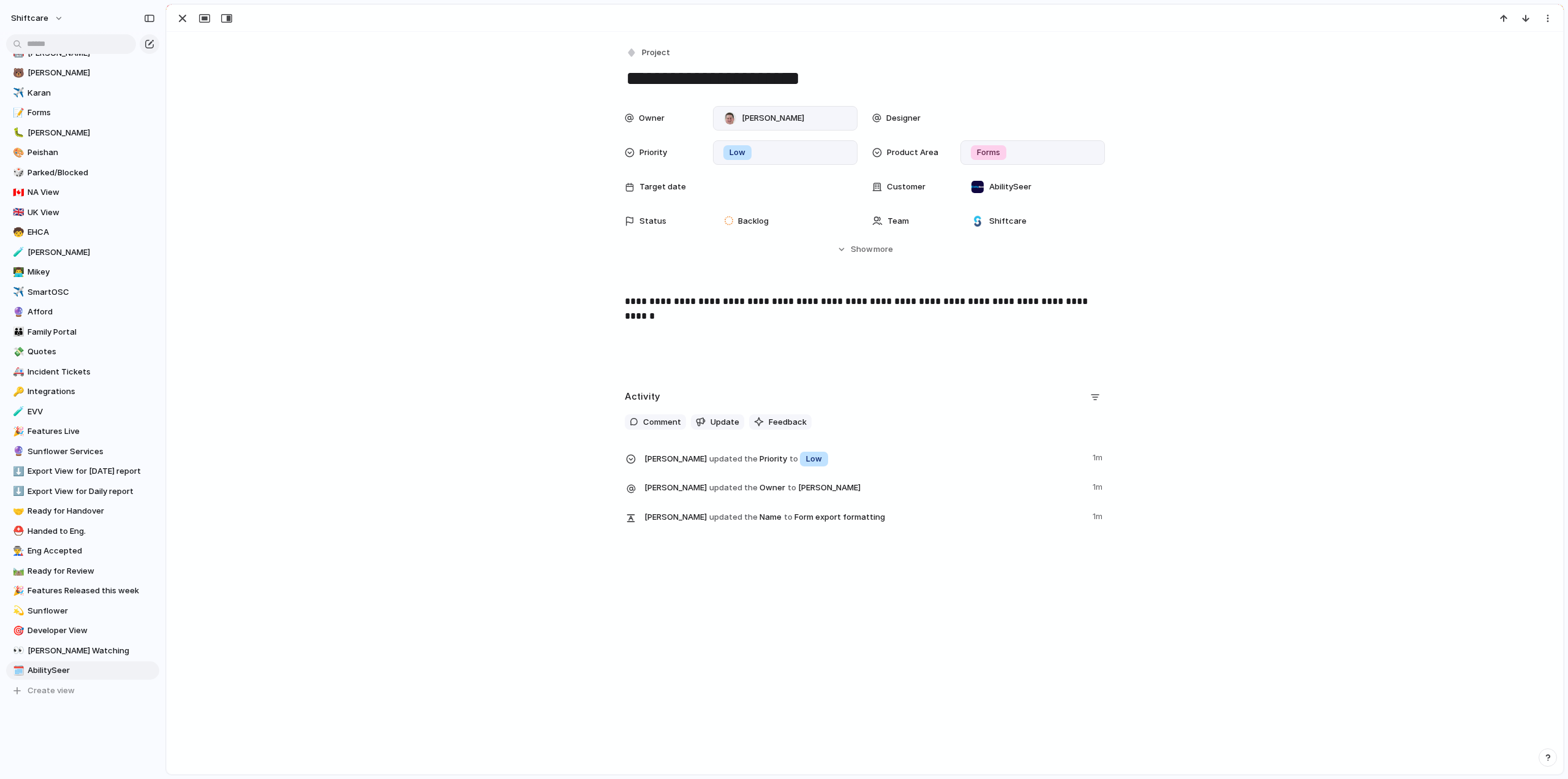
click at [667, 81] on div "Scheduling Client Profile Staff Profile Job Board Forms Quotes Reporting SILS I…" at bounding box center [784, 390] width 1568 height 779
click at [673, 79] on textarea "**********" at bounding box center [865, 78] width 480 height 25
type textarea "**********"
click at [178, 16] on div "button" at bounding box center [182, 18] width 14 height 14
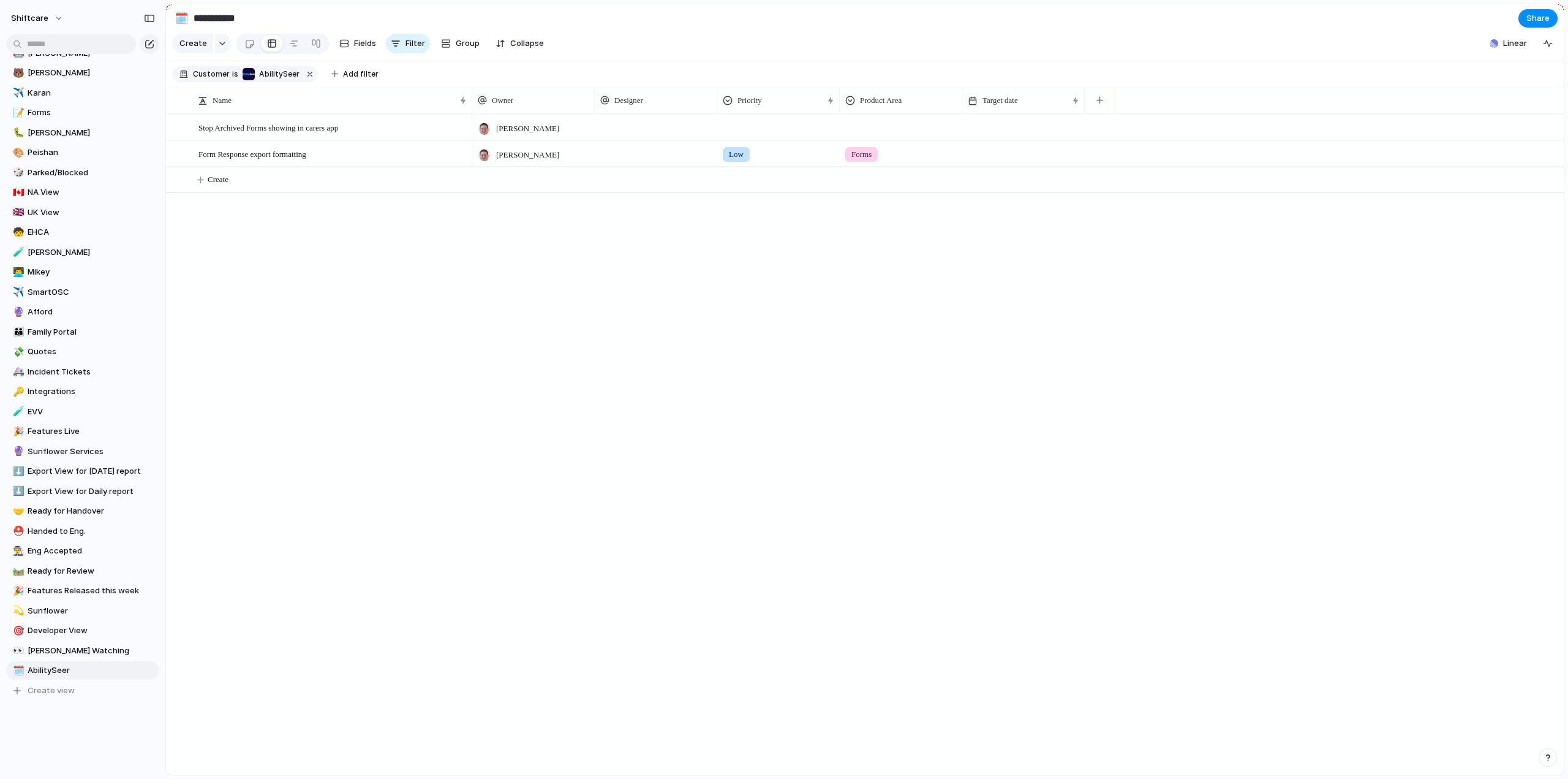
drag, startPoint x: 212, startPoint y: 190, endPoint x: 221, endPoint y: 264, distance: 74.5
click at [212, 186] on span "Create" at bounding box center [217, 179] width 21 height 13
click at [253, 187] on textarea at bounding box center [331, 190] width 265 height 14
paste textarea "**********"
type textarea "**********"
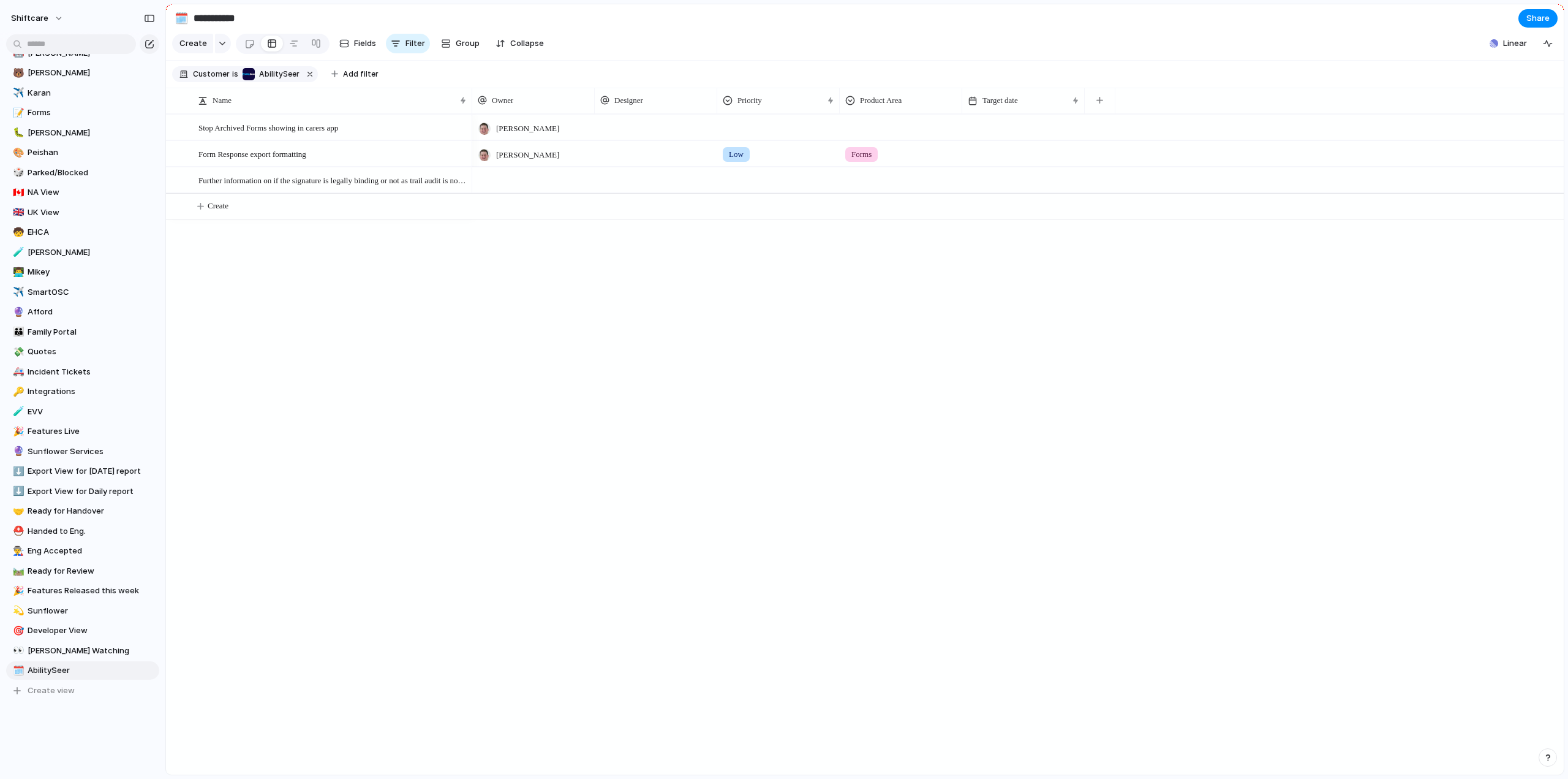
click at [538, 185] on div at bounding box center [533, 180] width 122 height 25
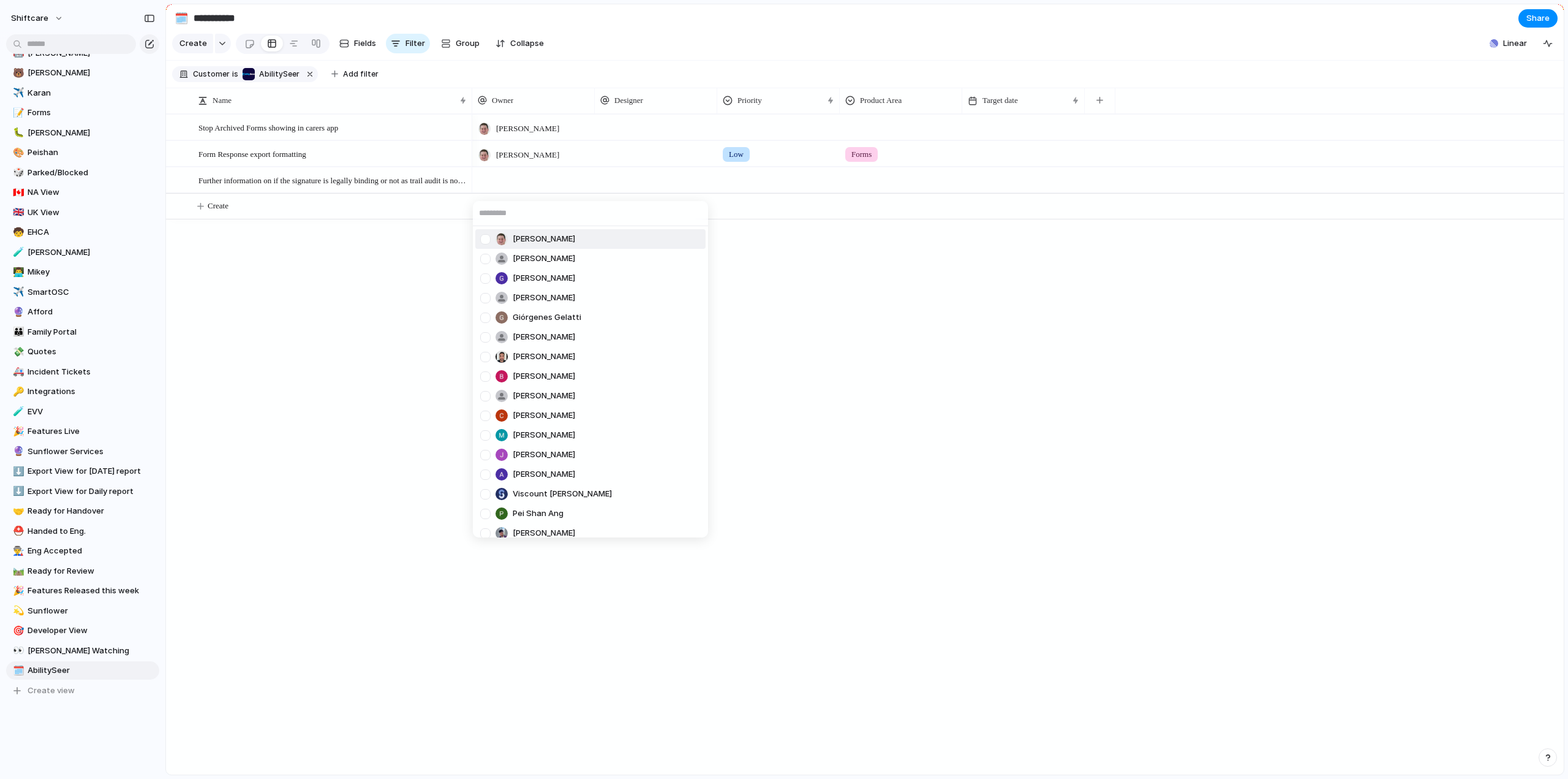
click at [487, 239] on div at bounding box center [486, 239] width 22 height 22
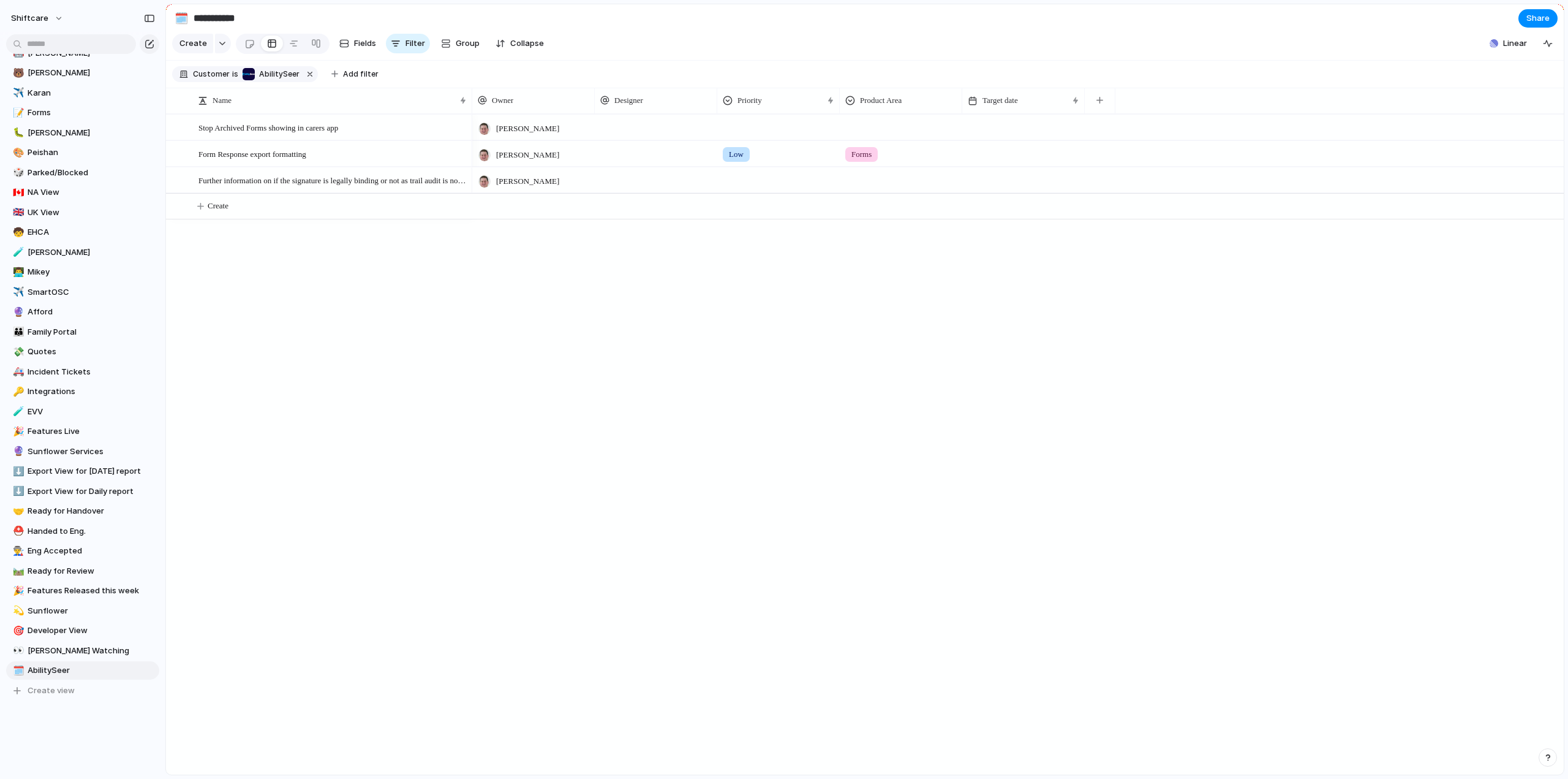
click at [285, 326] on div "[PERSON_NAME] [PERSON_NAME] [PERSON_NAME] He Giórgenes [PERSON_NAME] [PERSON_NA…" at bounding box center [784, 390] width 1568 height 779
click at [754, 188] on div at bounding box center [779, 178] width 121 height 20
click at [873, 188] on div at bounding box center [901, 178] width 121 height 20
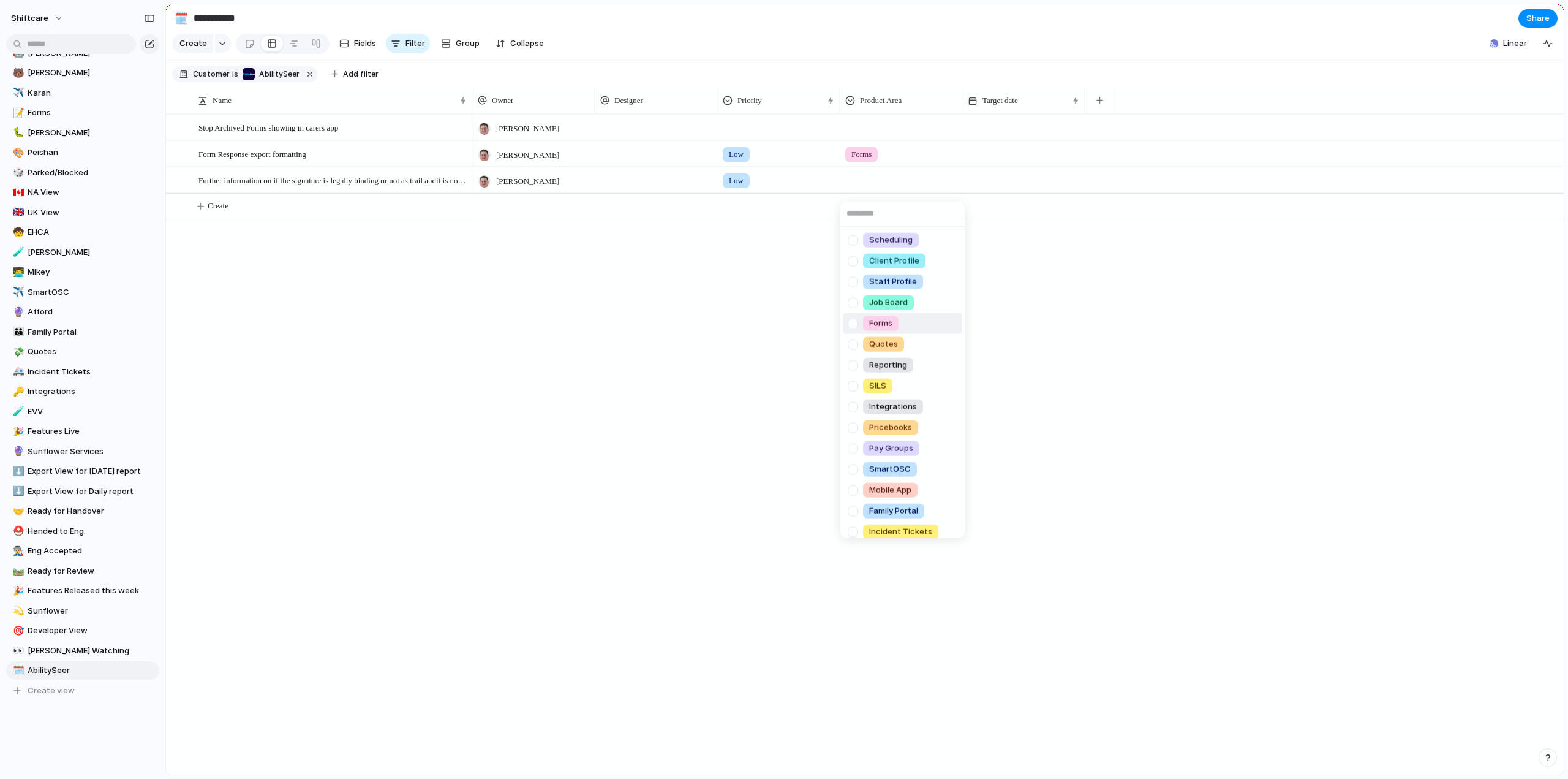
click at [858, 324] on div at bounding box center [853, 323] width 22 height 22
click at [532, 361] on div "Scheduling Client Profile Staff Profile Job Board Forms Quotes Reporting SILS I…" at bounding box center [784, 390] width 1568 height 779
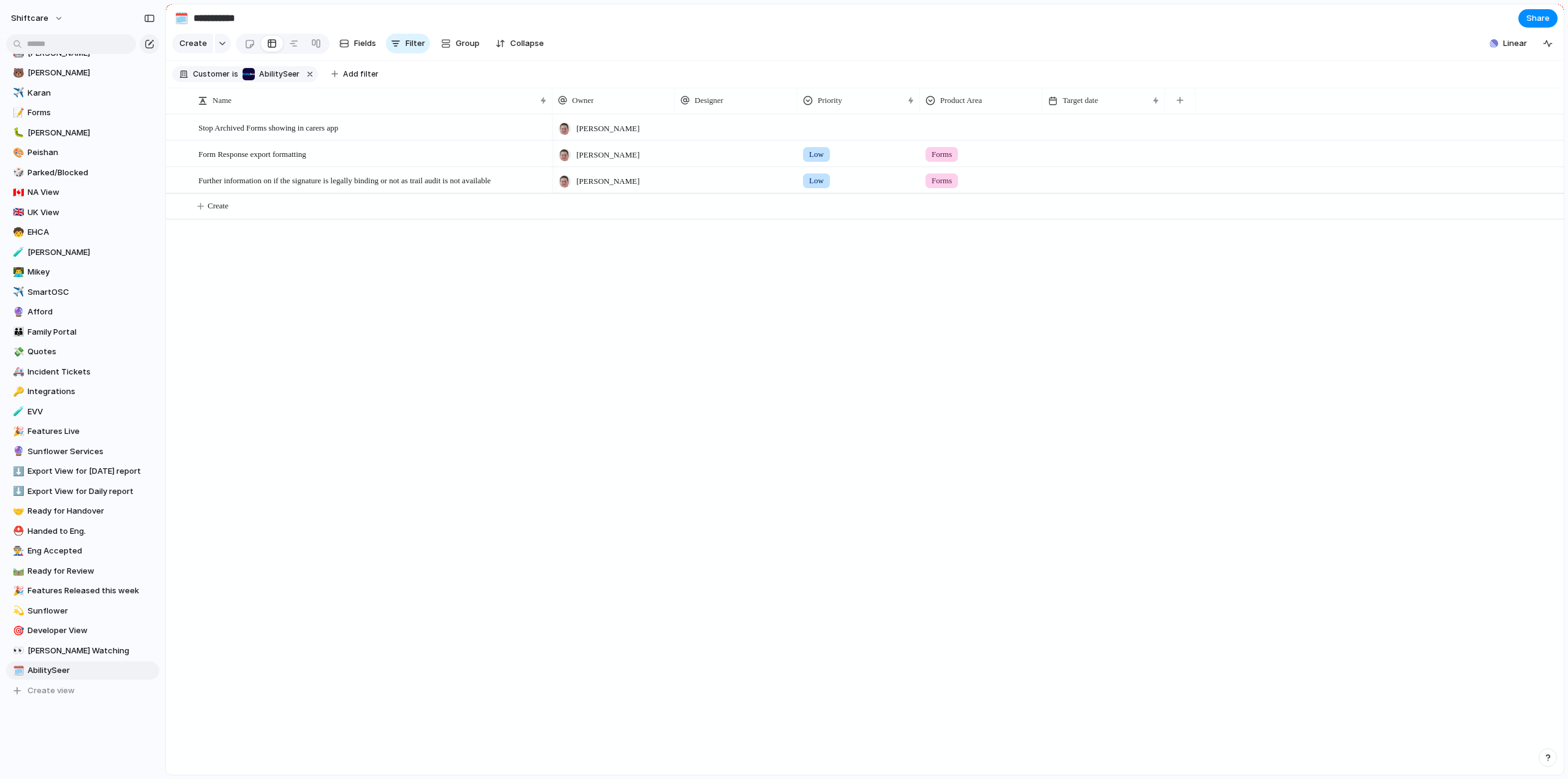
drag, startPoint x: 470, startPoint y: 111, endPoint x: 549, endPoint y: 122, distance: 79.8
click at [550, 113] on div at bounding box center [552, 101] width 6 height 25
click at [283, 332] on div "Stop Archived Forms showing in carers app Form Response export formatting Furth…" at bounding box center [864, 444] width 1398 height 660
click at [215, 212] on span "Create" at bounding box center [217, 206] width 21 height 13
type textarea "**********"
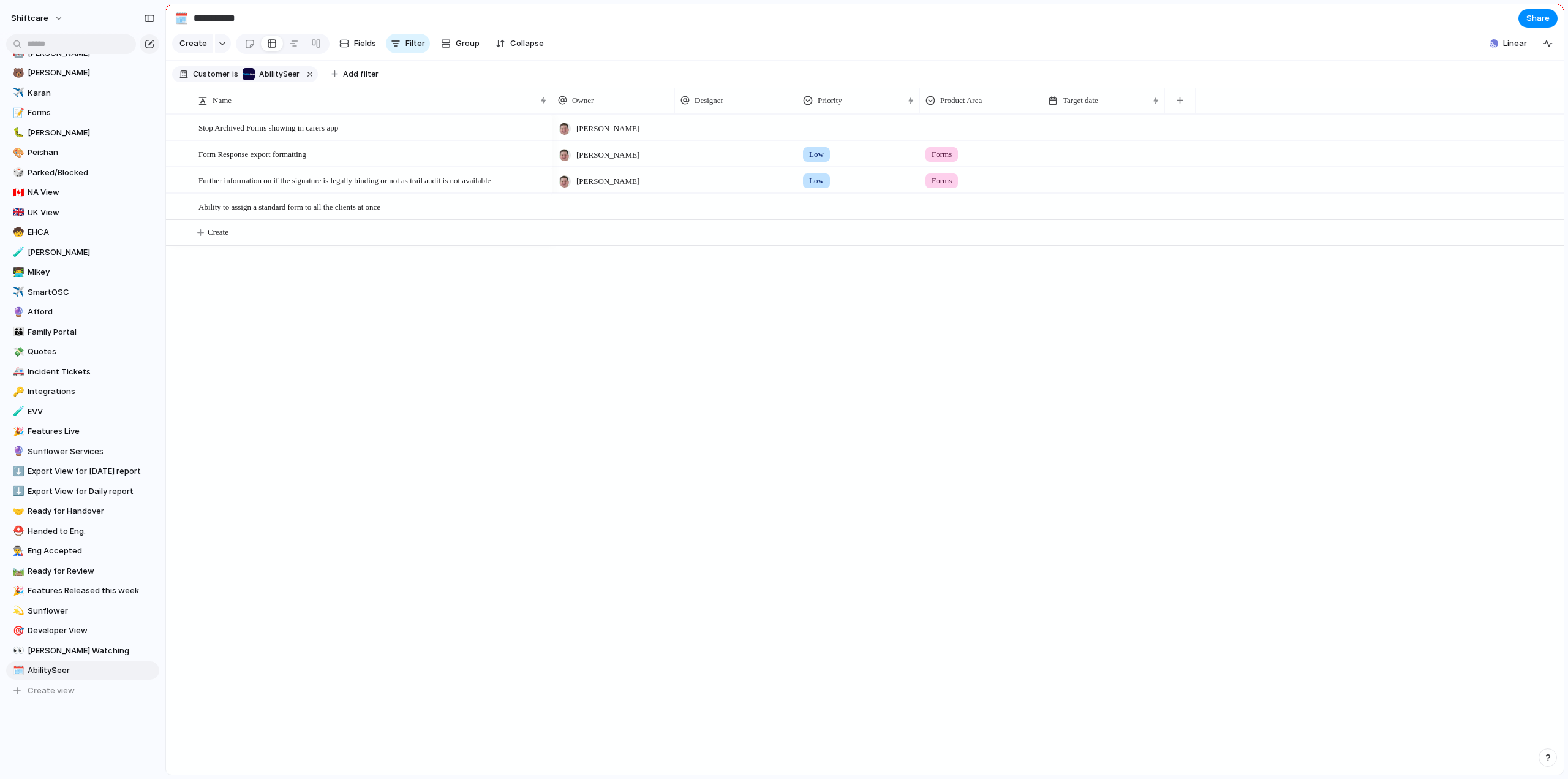
click at [612, 210] on div at bounding box center [613, 207] width 122 height 25
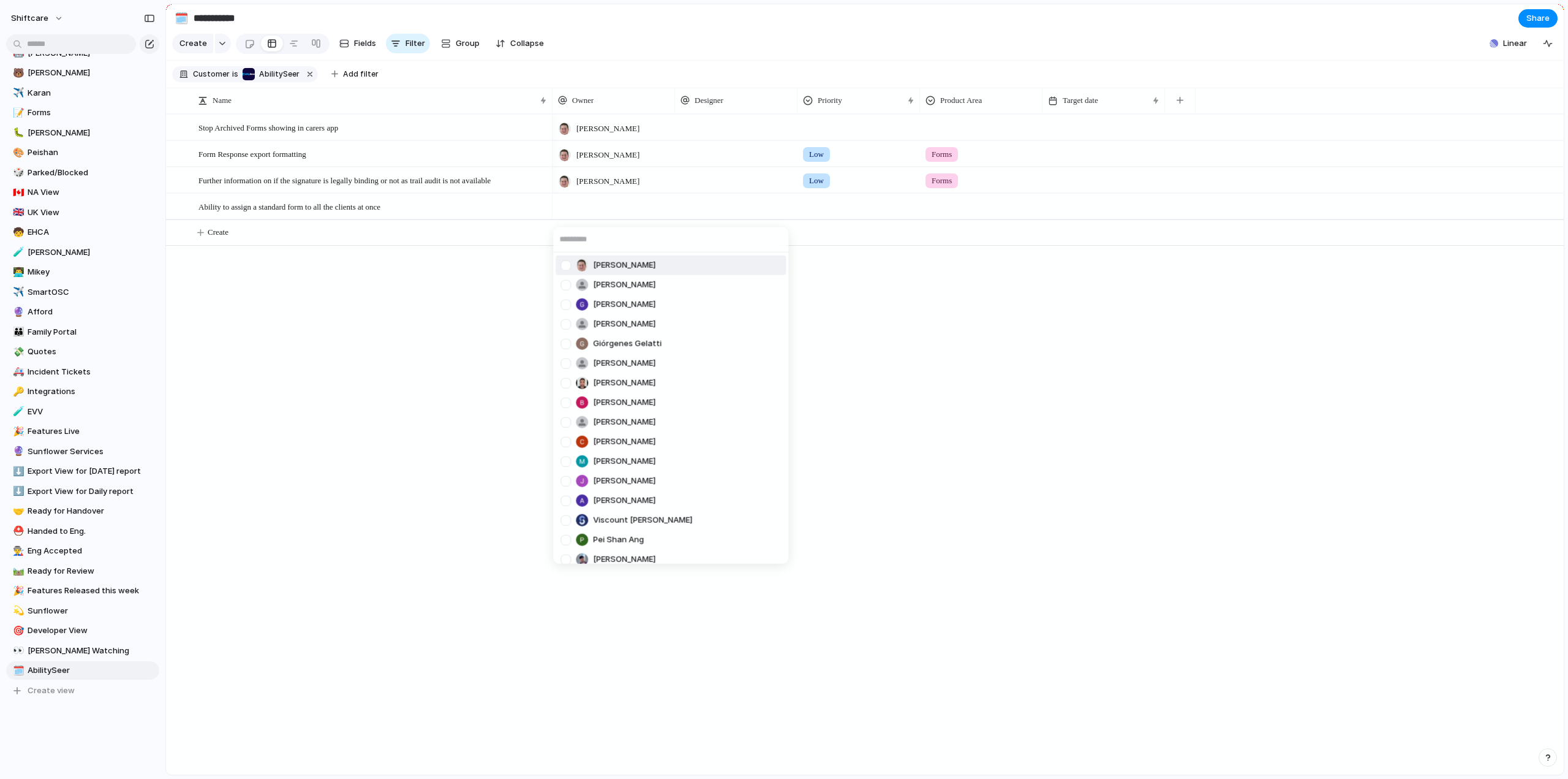
click at [566, 265] on div at bounding box center [566, 265] width 22 height 22
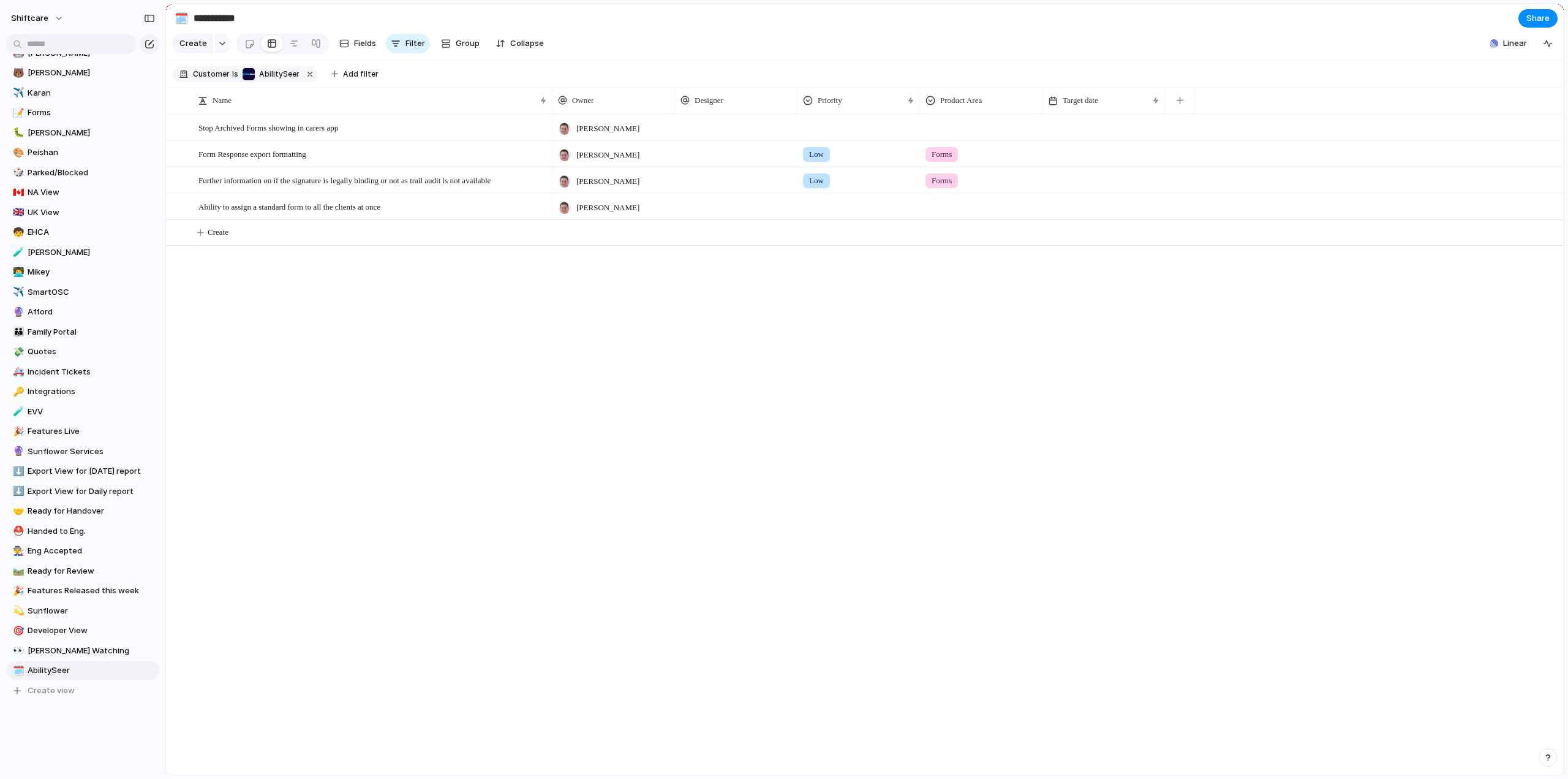
click at [810, 203] on div "[PERSON_NAME] [PERSON_NAME] [PERSON_NAME] He Giórgenes [PERSON_NAME] [PERSON_NA…" at bounding box center [784, 390] width 1568 height 779
click at [829, 215] on div at bounding box center [859, 204] width 121 height 20
click at [823, 310] on span "Medium" at bounding box center [826, 308] width 30 height 13
click at [948, 215] on div at bounding box center [982, 204] width 121 height 20
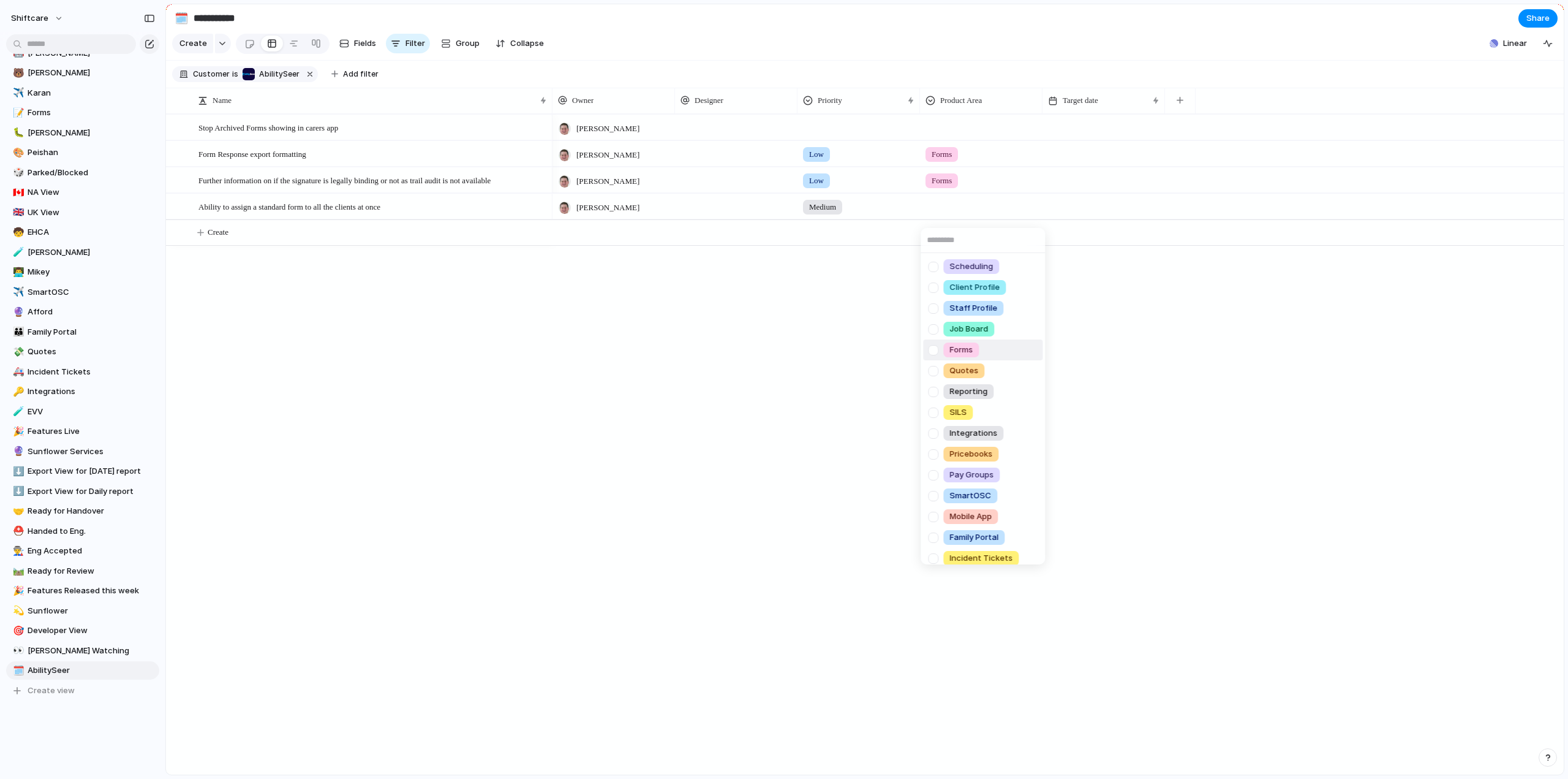
click at [932, 347] on div at bounding box center [934, 351] width 22 height 22
click at [480, 355] on div "Scheduling Client Profile Staff Profile Job Board Forms Quotes Reporting SILS I…" at bounding box center [784, 390] width 1568 height 779
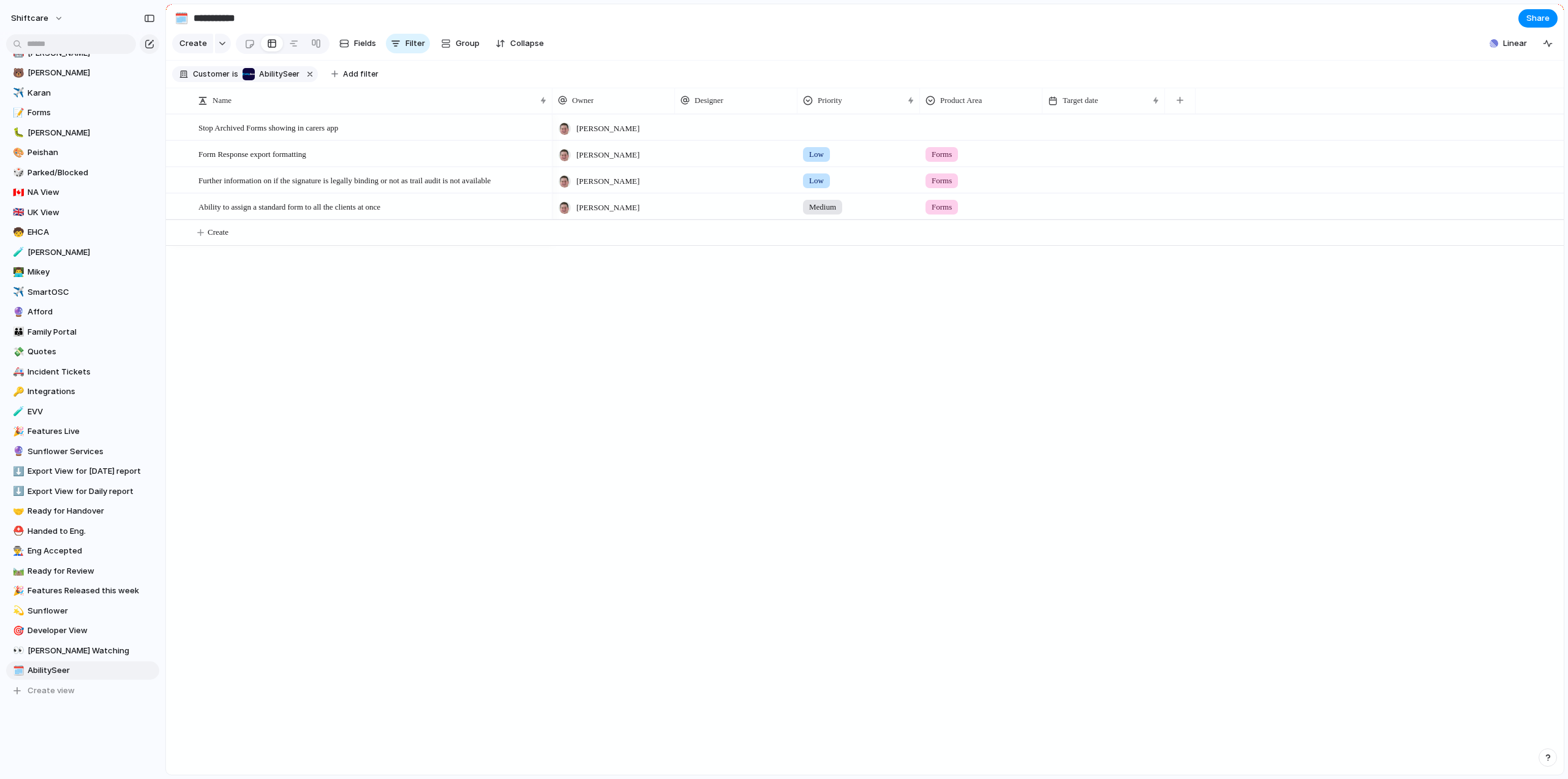
click at [371, 340] on div "Stop Archived Forms showing in carers app Form Response export formatting Furth…" at bounding box center [864, 444] width 1398 height 660
click at [830, 213] on span "Medium" at bounding box center [822, 207] width 27 height 13
click at [822, 335] on div "Low" at bounding box center [819, 329] width 28 height 14
click at [491, 315] on div "Stop Archived Forms showing in carers app Form Response export formatting Furth…" at bounding box center [864, 444] width 1398 height 660
click at [238, 240] on button "Create" at bounding box center [880, 233] width 1405 height 25
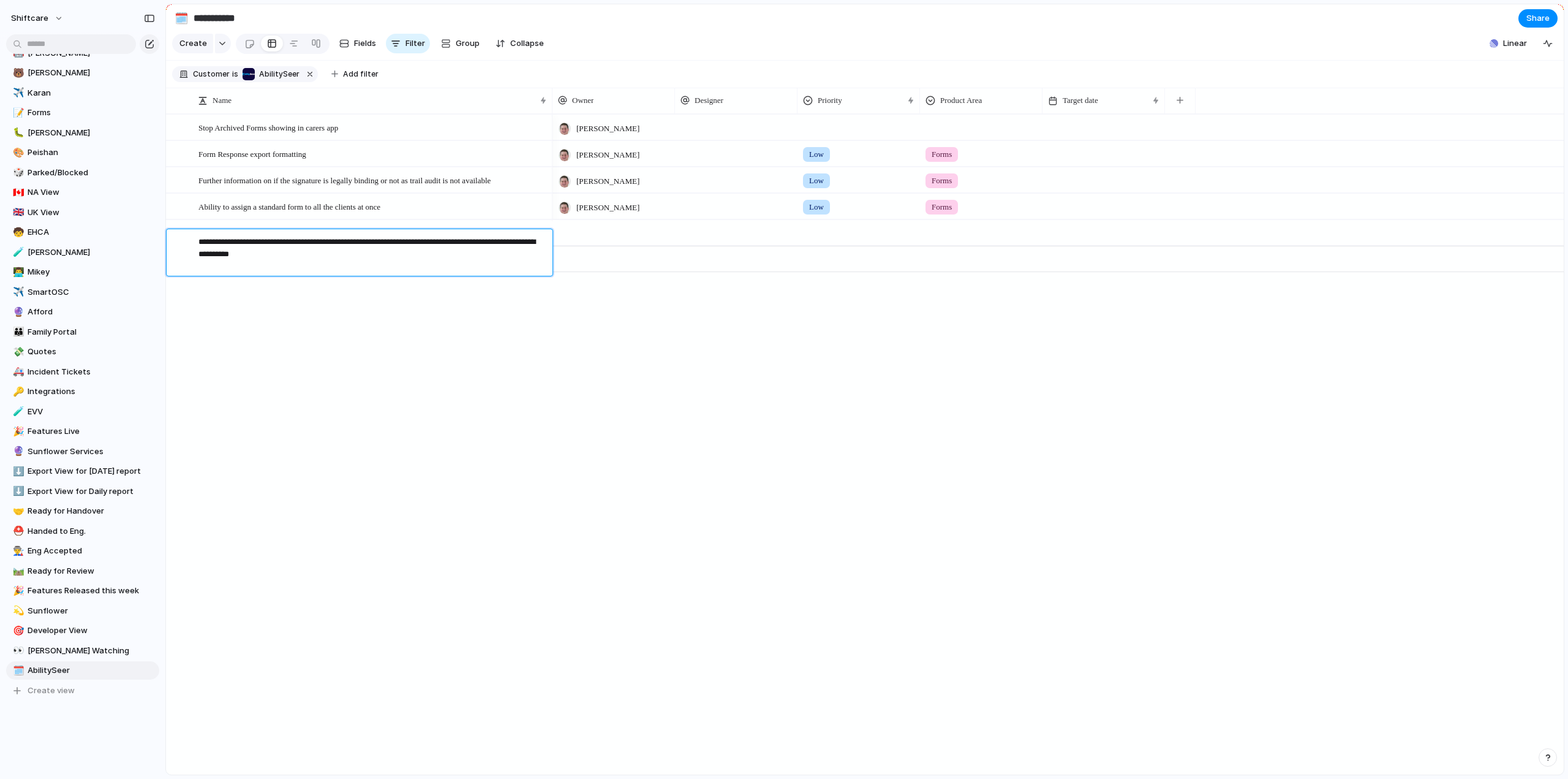
type textarea "**********"
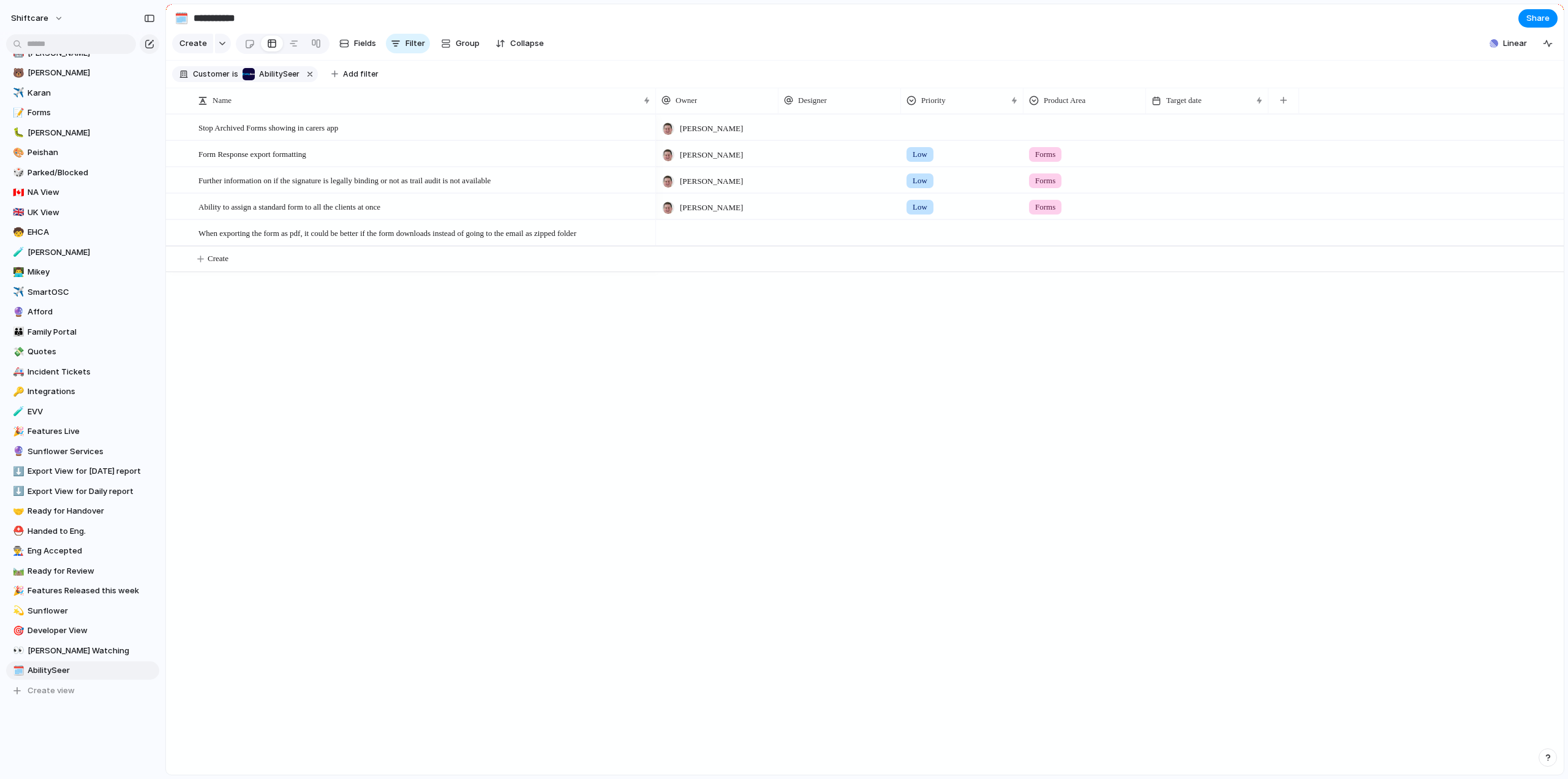
drag, startPoint x: 550, startPoint y: 108, endPoint x: 649, endPoint y: 111, distance: 99.0
click at [652, 111] on div at bounding box center [655, 101] width 6 height 25
click at [692, 226] on div at bounding box center [713, 222] width 121 height 5
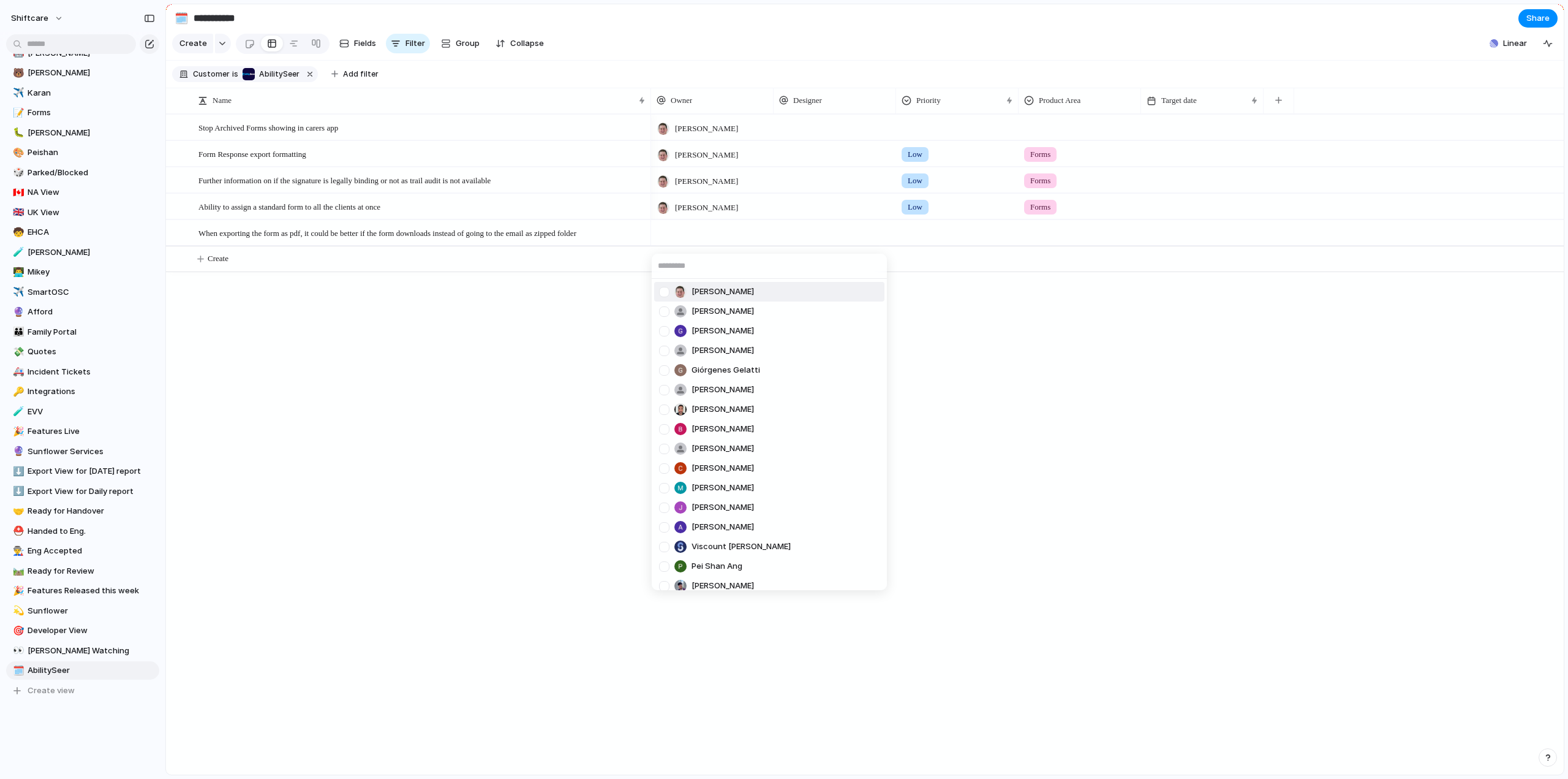
click at [663, 291] on div at bounding box center [665, 292] width 22 height 22
click at [440, 351] on div "[PERSON_NAME] [PERSON_NAME] [PERSON_NAME] He Giórgenes [PERSON_NAME] [PERSON_NA…" at bounding box center [784, 390] width 1568 height 779
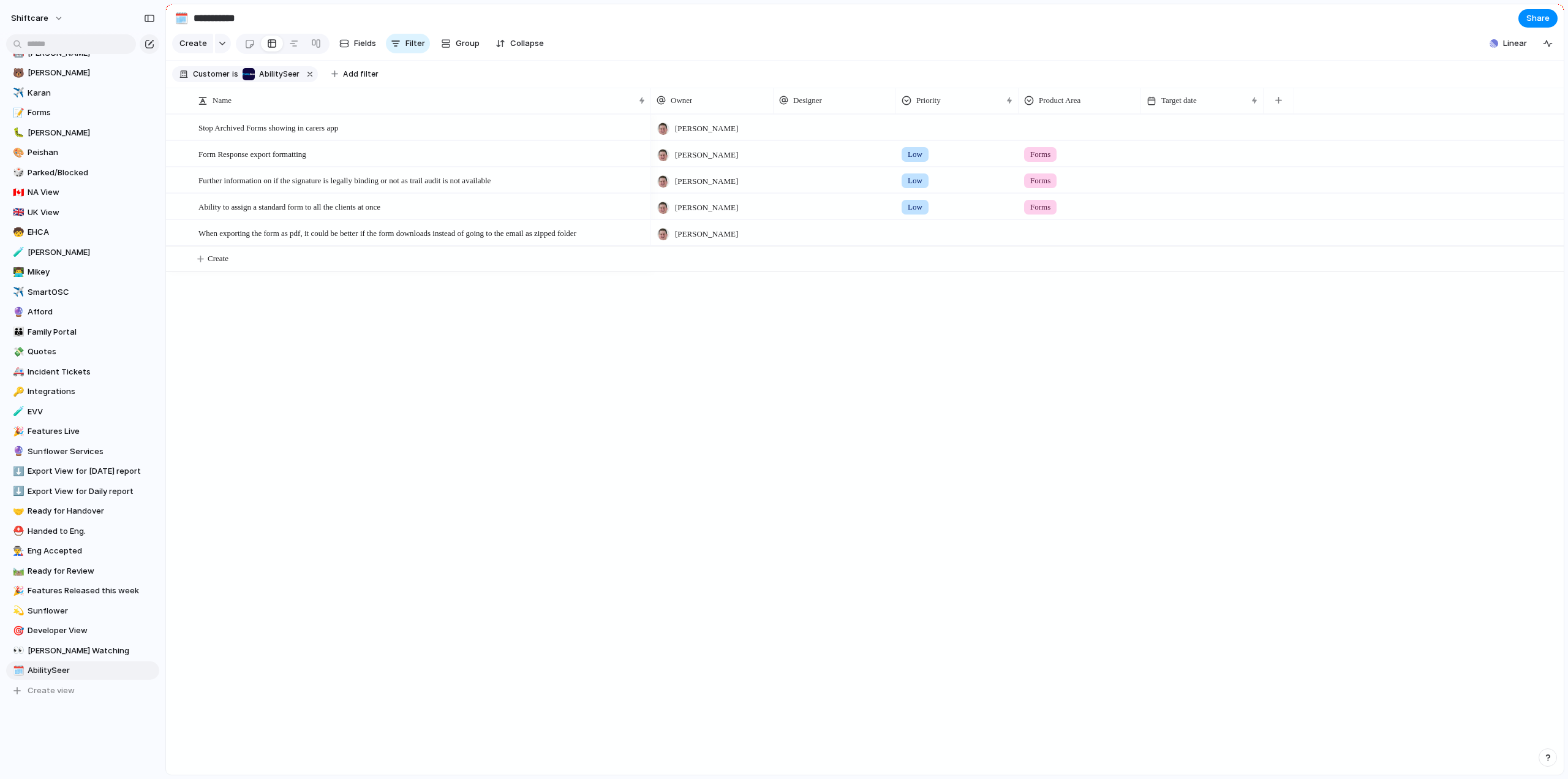
click at [910, 241] on div at bounding box center [957, 230] width 121 height 20
click at [925, 352] on span "Low" at bounding box center [919, 356] width 16 height 13
click at [1031, 241] on div at bounding box center [1080, 230] width 121 height 20
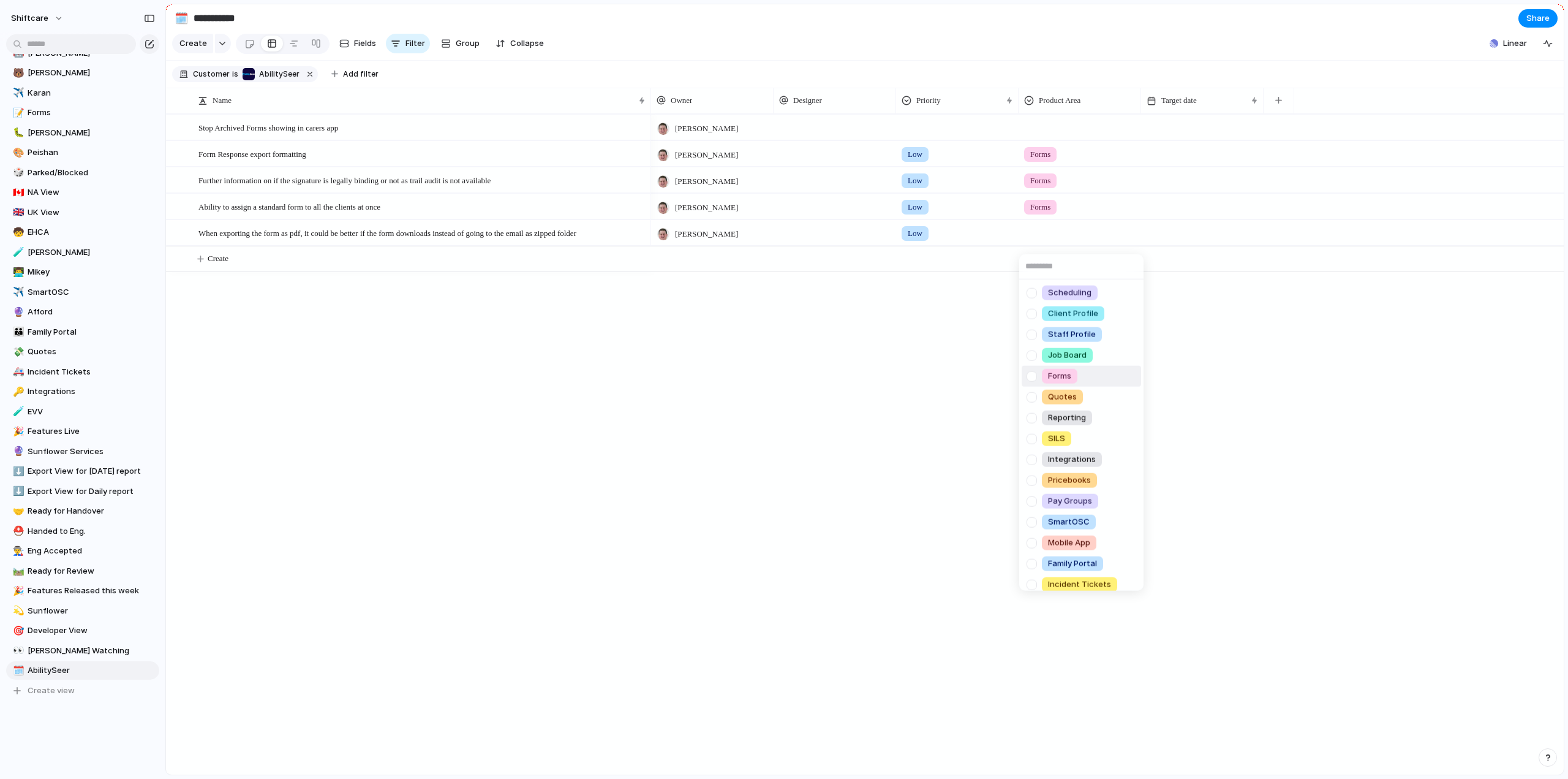
click at [1034, 377] on div at bounding box center [1032, 376] width 22 height 22
click at [643, 421] on div "Scheduling Client Profile Staff Profile Job Board Forms Quotes Reporting SILS I…" at bounding box center [784, 390] width 1568 height 779
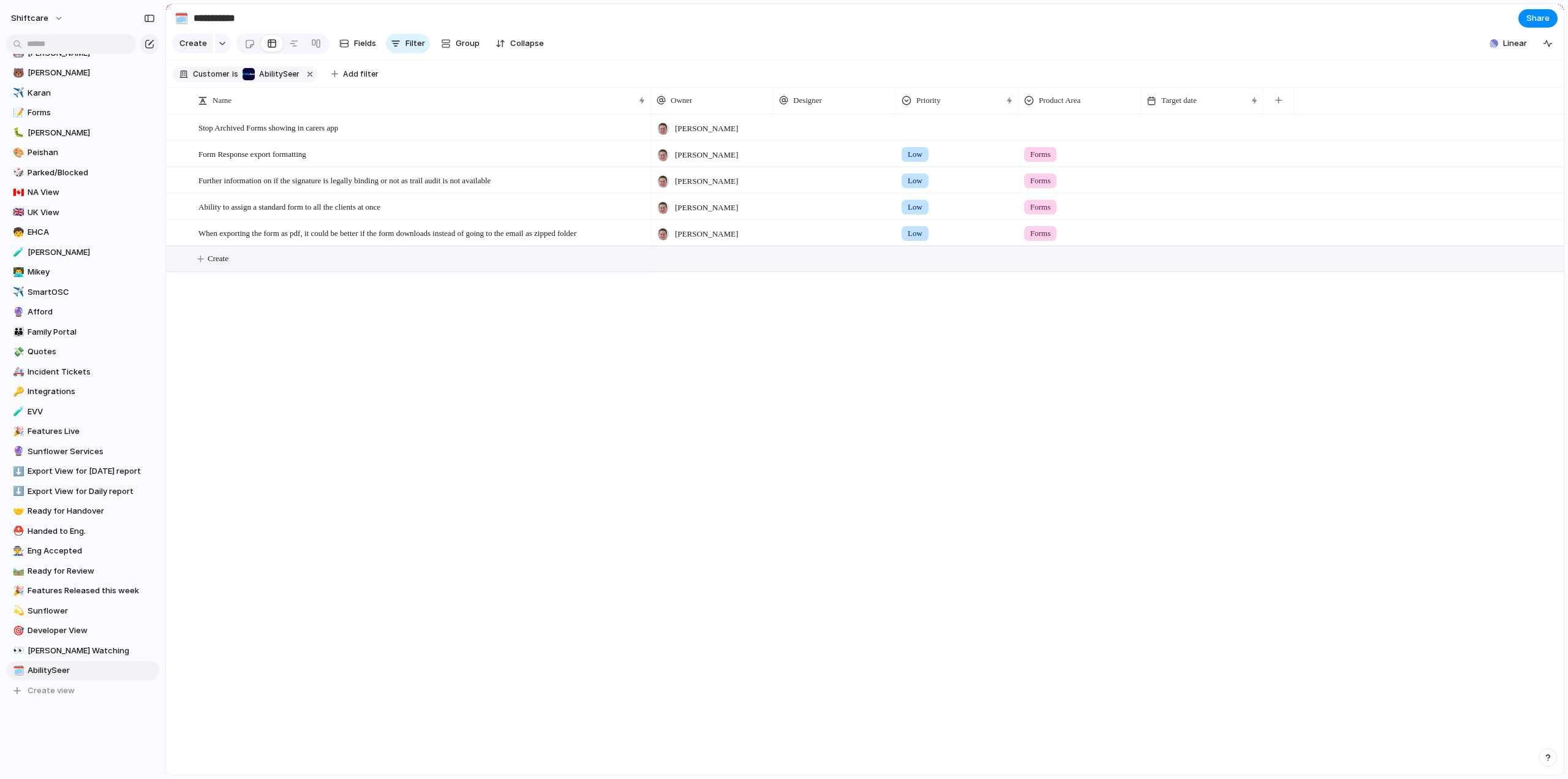
click at [213, 264] on span "Create" at bounding box center [217, 259] width 21 height 13
type textarea "**********"
click at [728, 270] on div at bounding box center [712, 259] width 122 height 25
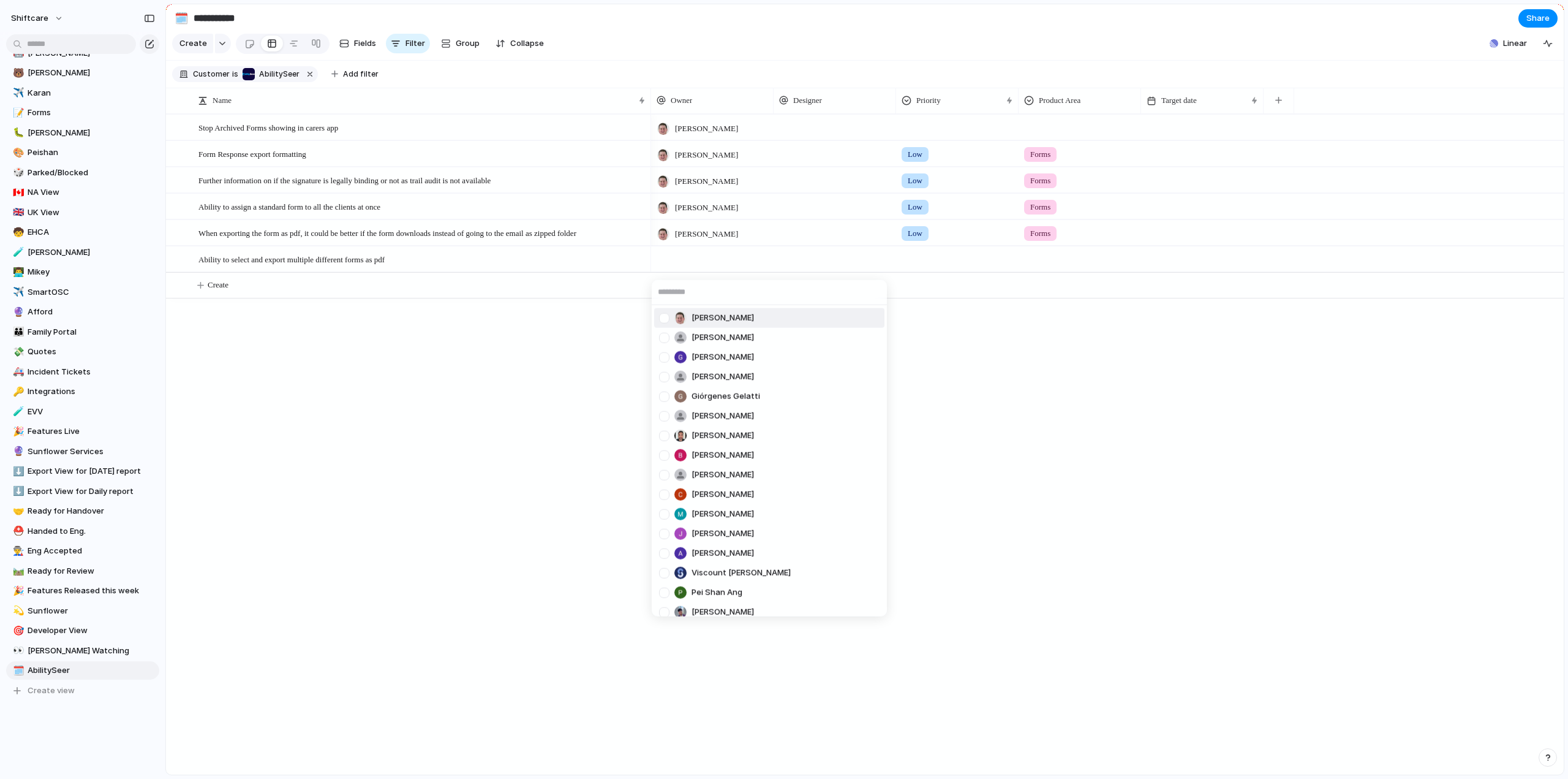
click at [666, 314] on div at bounding box center [665, 318] width 22 height 22
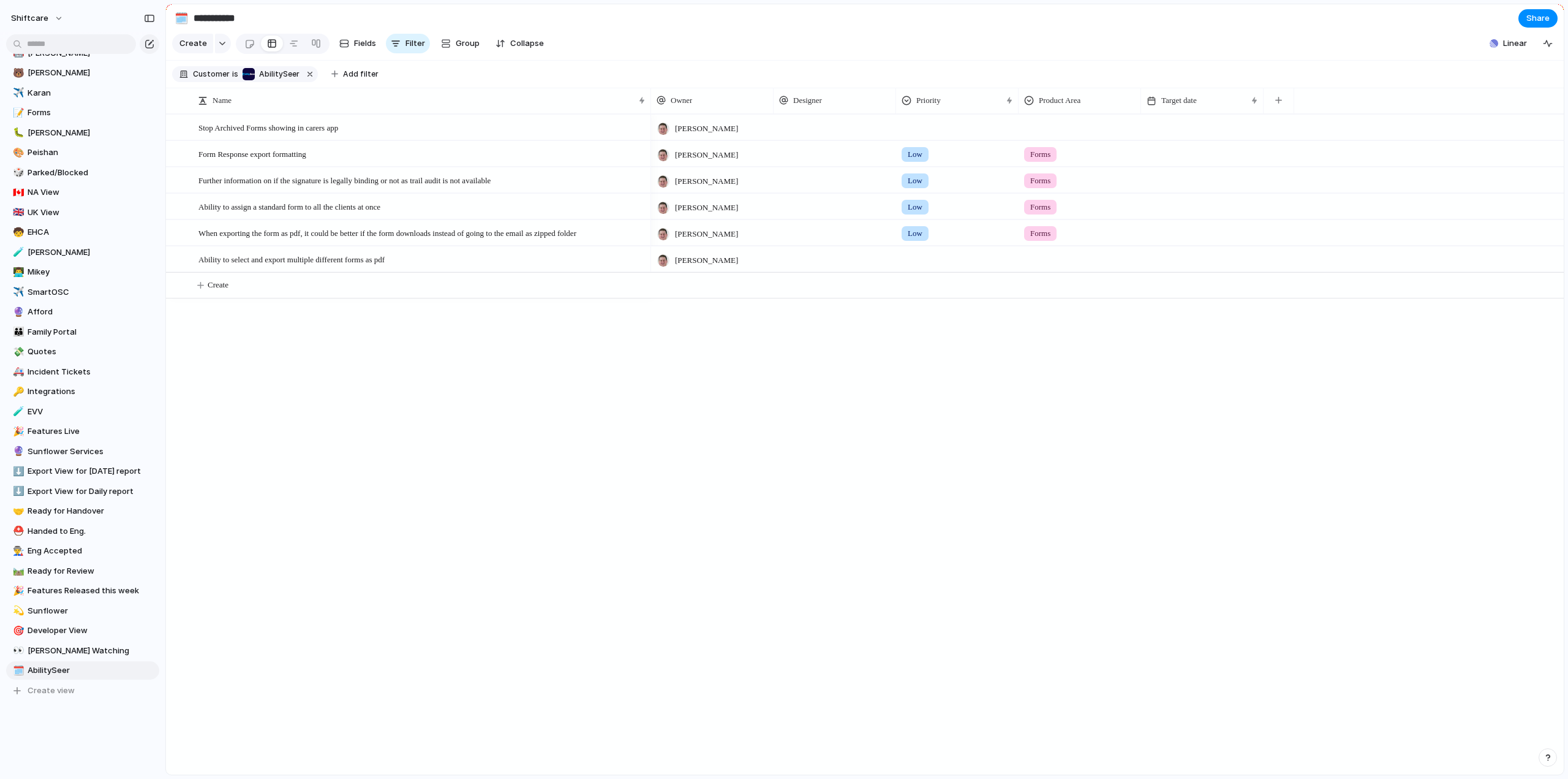
click at [461, 390] on div "[PERSON_NAME] [PERSON_NAME] [PERSON_NAME] He Giórgenes [PERSON_NAME] [PERSON_NA…" at bounding box center [784, 390] width 1568 height 779
click at [925, 267] on div at bounding box center [957, 257] width 121 height 20
click at [919, 380] on span "Low" at bounding box center [919, 382] width 16 height 13
click at [1052, 264] on div at bounding box center [1080, 257] width 121 height 20
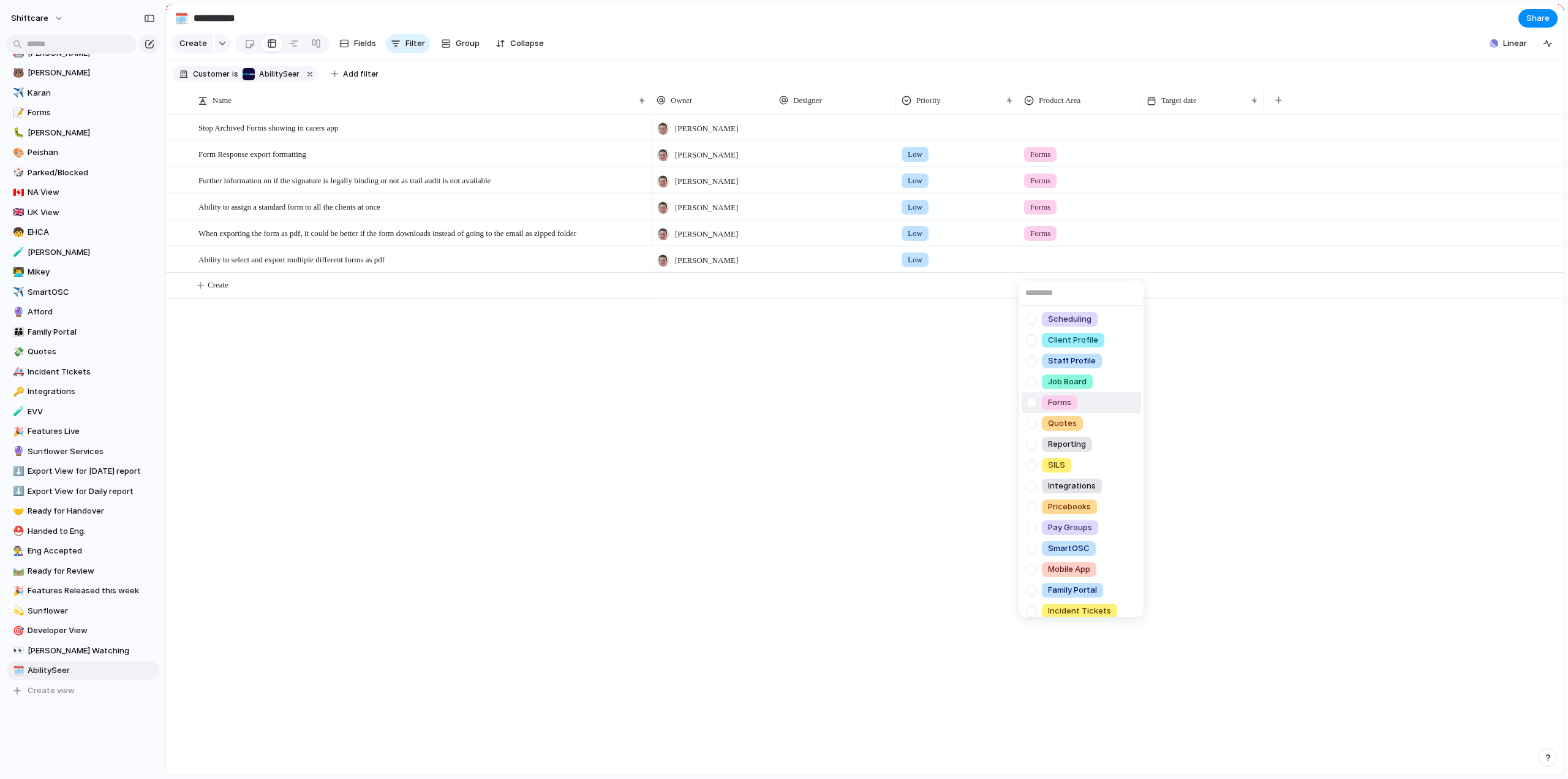
click at [1031, 402] on div at bounding box center [1032, 403] width 22 height 22
click at [735, 414] on div "Scheduling Client Profile Staff Profile Job Board Forms Quotes Reporting SILS I…" at bounding box center [784, 390] width 1568 height 779
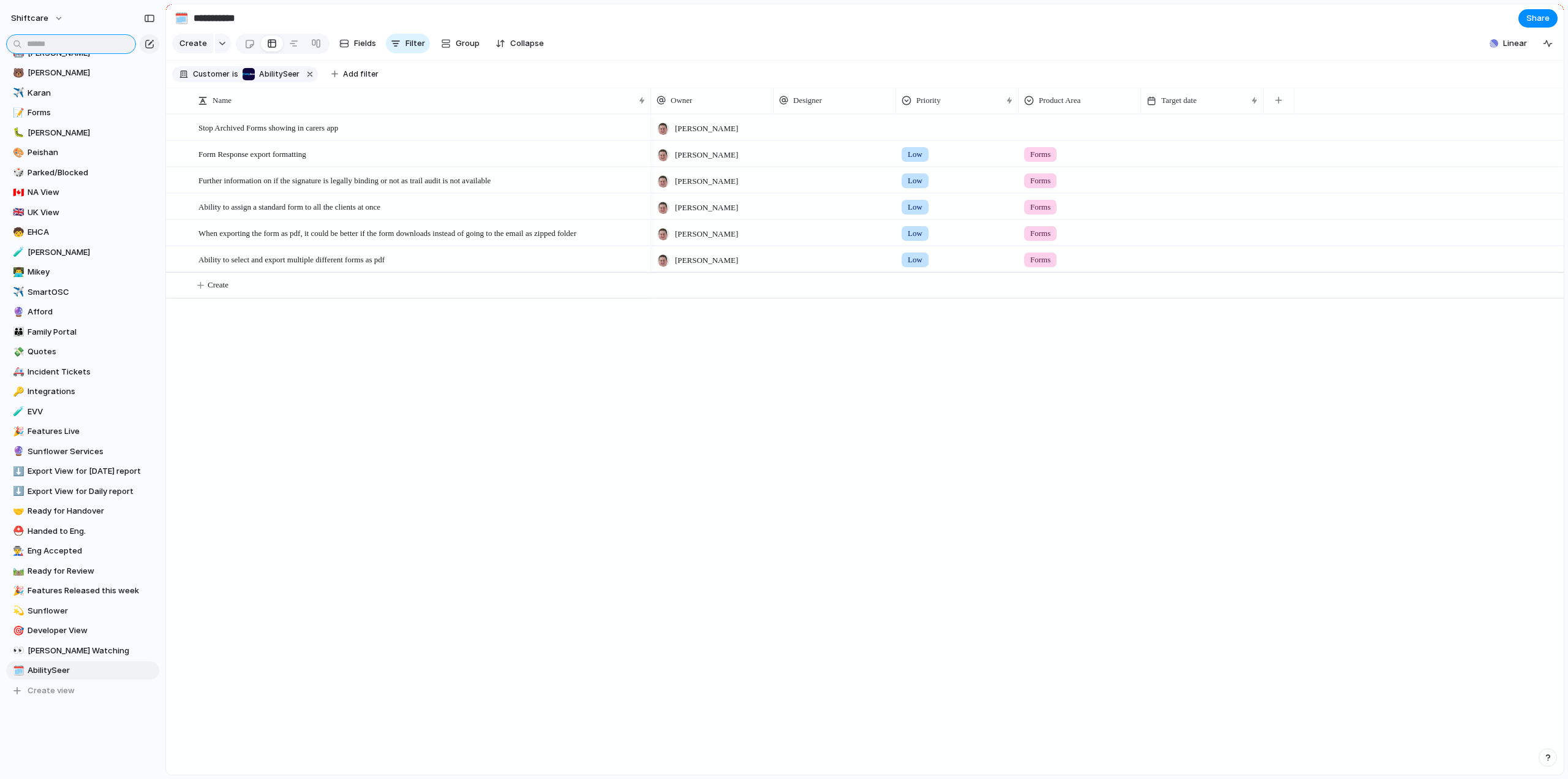
click at [81, 47] on input "text" at bounding box center [71, 44] width 130 height 20
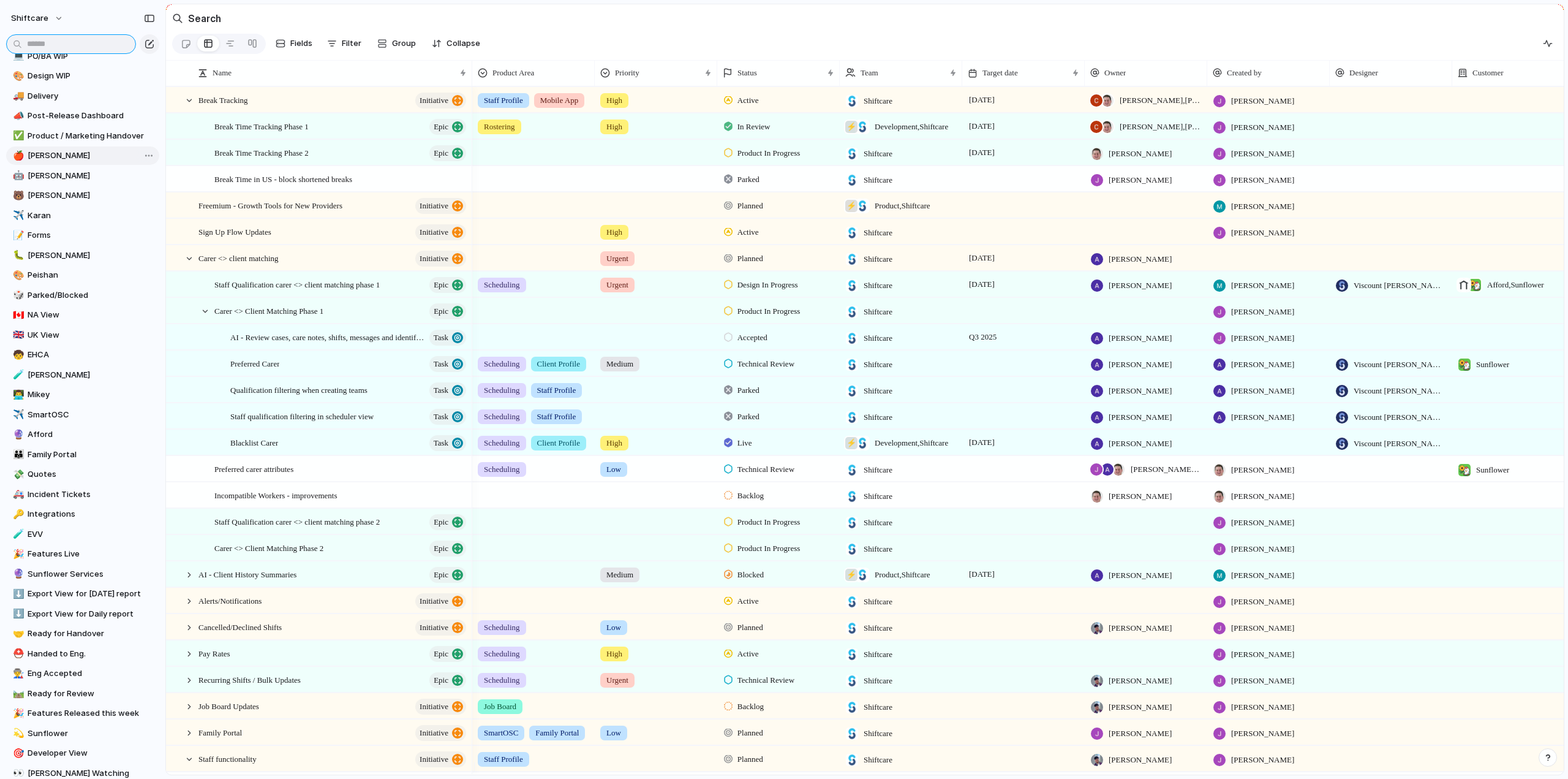
scroll to position [323, 0]
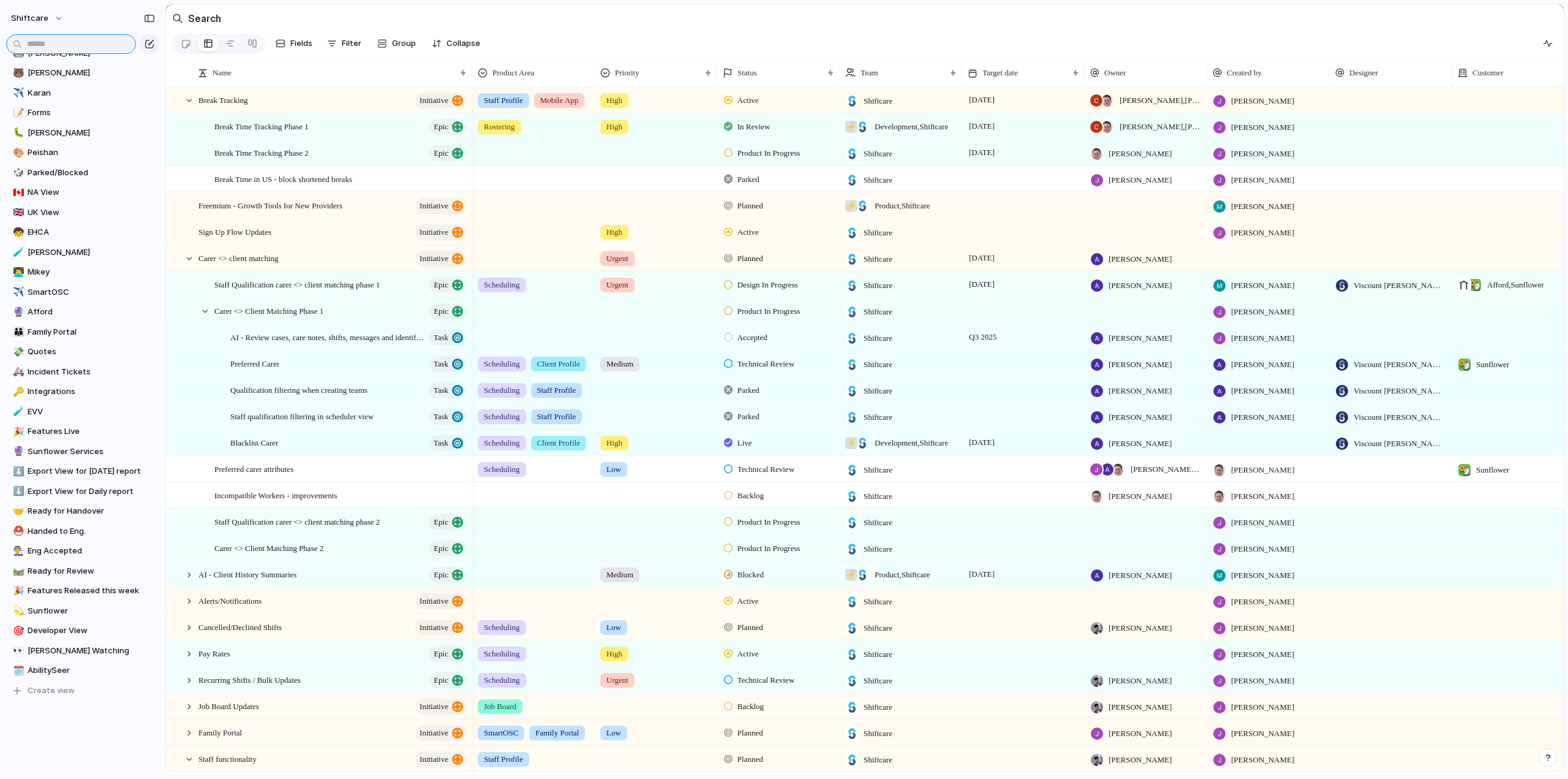
click at [45, 44] on input "text" at bounding box center [71, 44] width 130 height 20
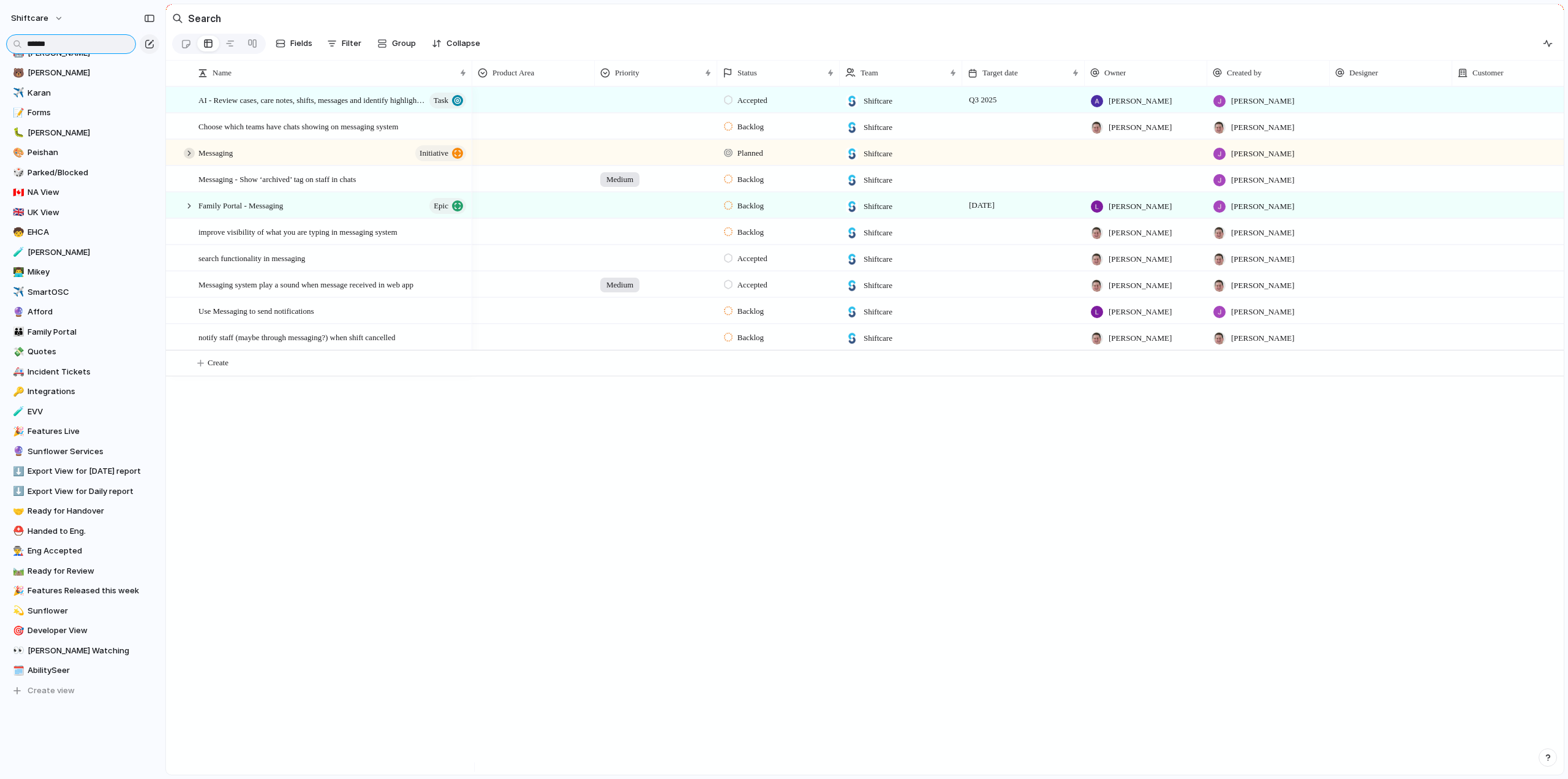
type input "******"
click at [188, 159] on div at bounding box center [189, 153] width 11 height 11
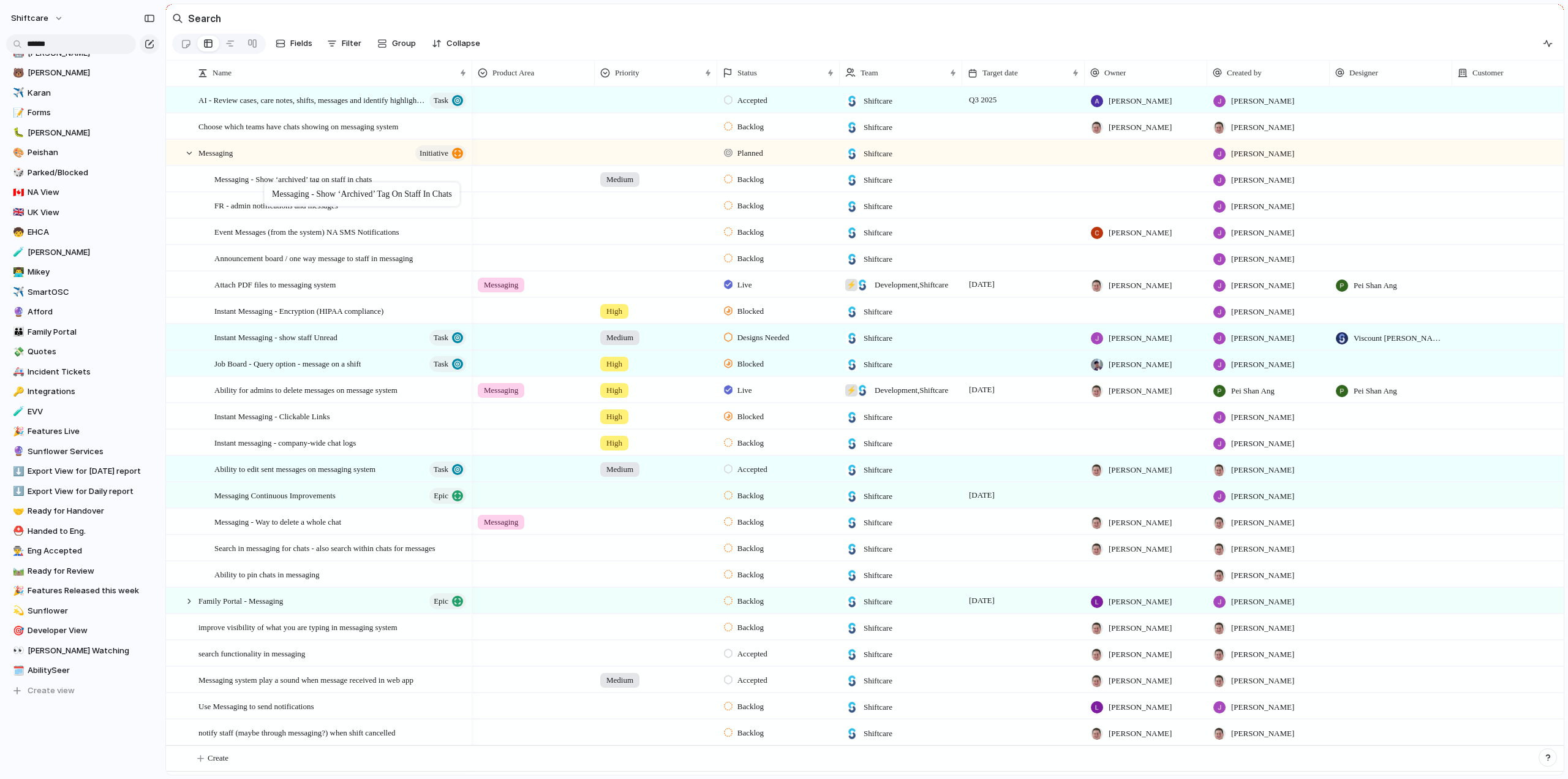
drag, startPoint x: 239, startPoint y: 581, endPoint x: 270, endPoint y: 185, distance: 397.2
click at [245, 659] on span "search functionality in messaging" at bounding box center [252, 653] width 107 height 14
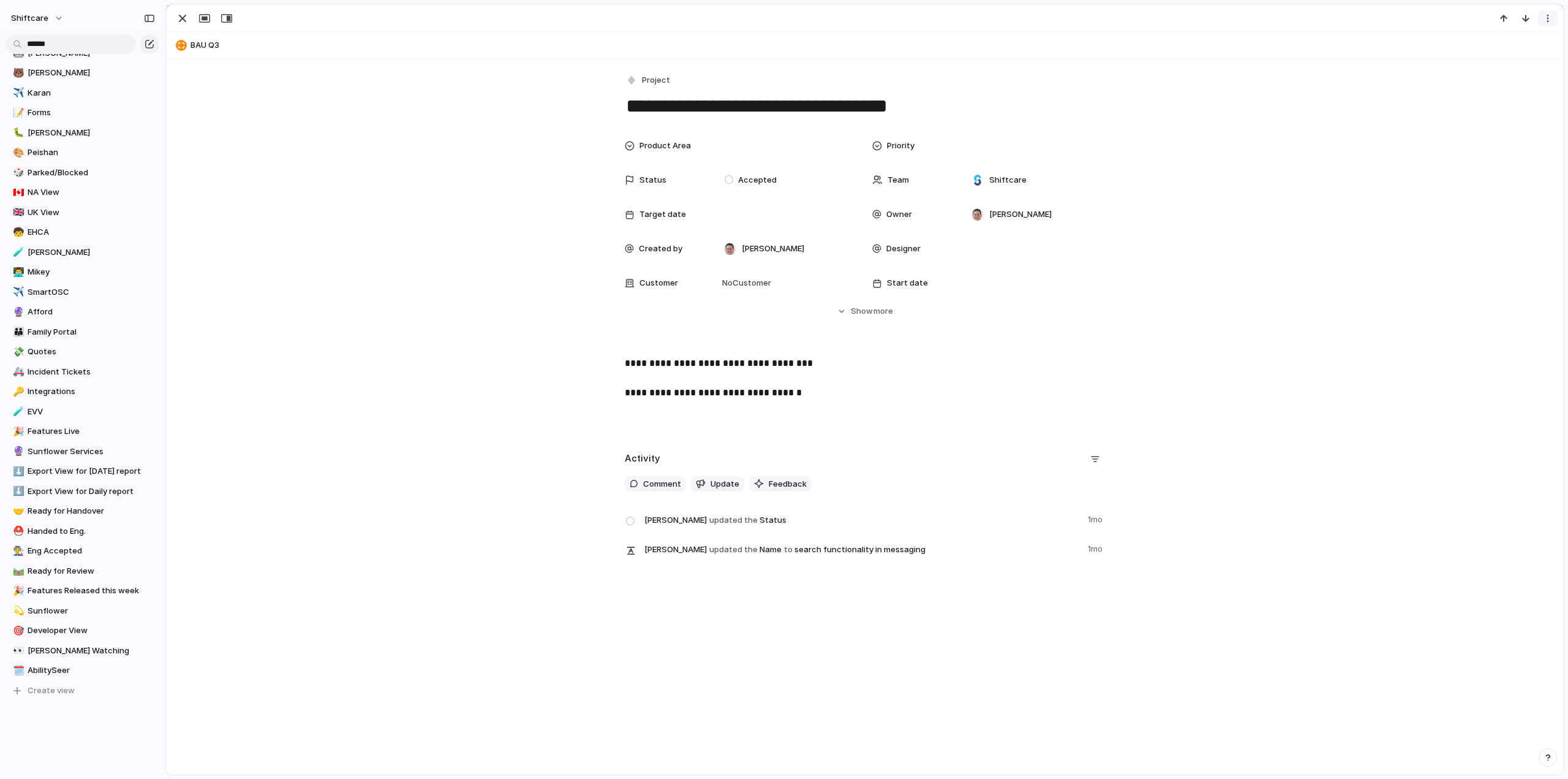
click at [1542, 22] on button "button" at bounding box center [1548, 18] width 20 height 16
click at [1494, 67] on span "Delete" at bounding box center [1496, 64] width 25 height 13
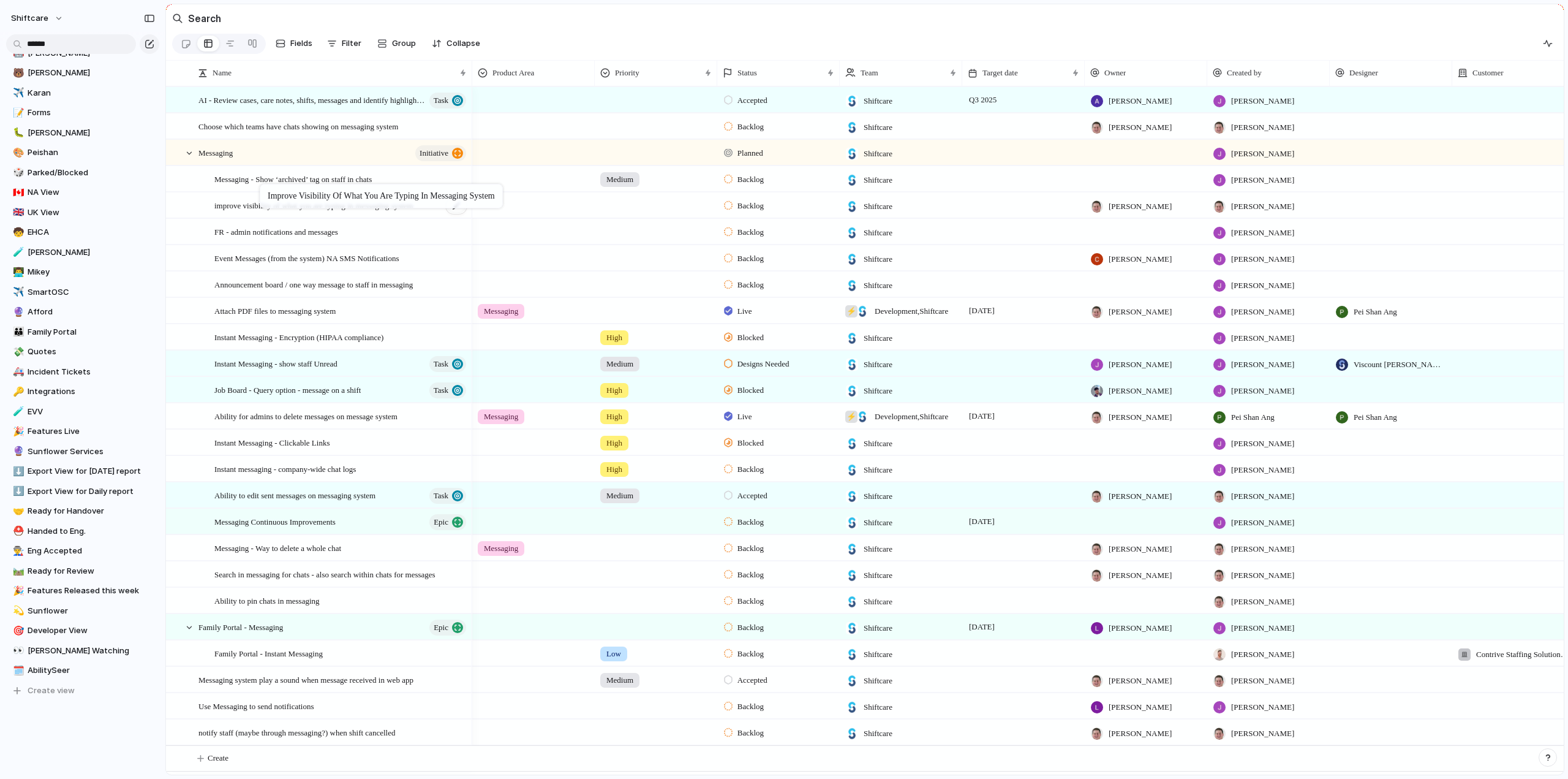
drag, startPoint x: 220, startPoint y: 630, endPoint x: 256, endPoint y: 186, distance: 445.5
click at [256, 186] on span "improve visibility of what you are typing in messaging system" at bounding box center [314, 178] width 199 height 14
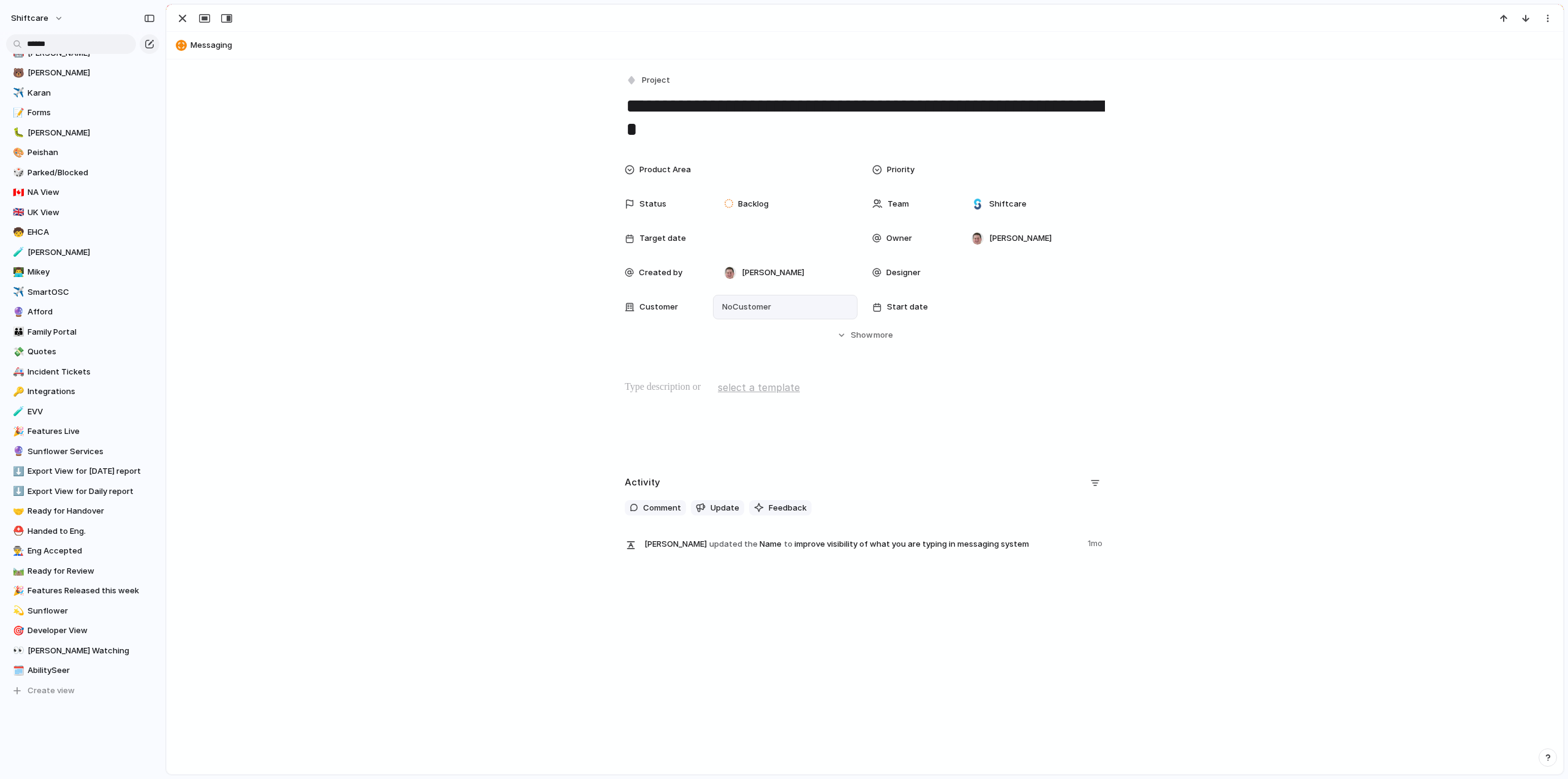
click at [746, 306] on span "No Customer" at bounding box center [745, 307] width 53 height 13
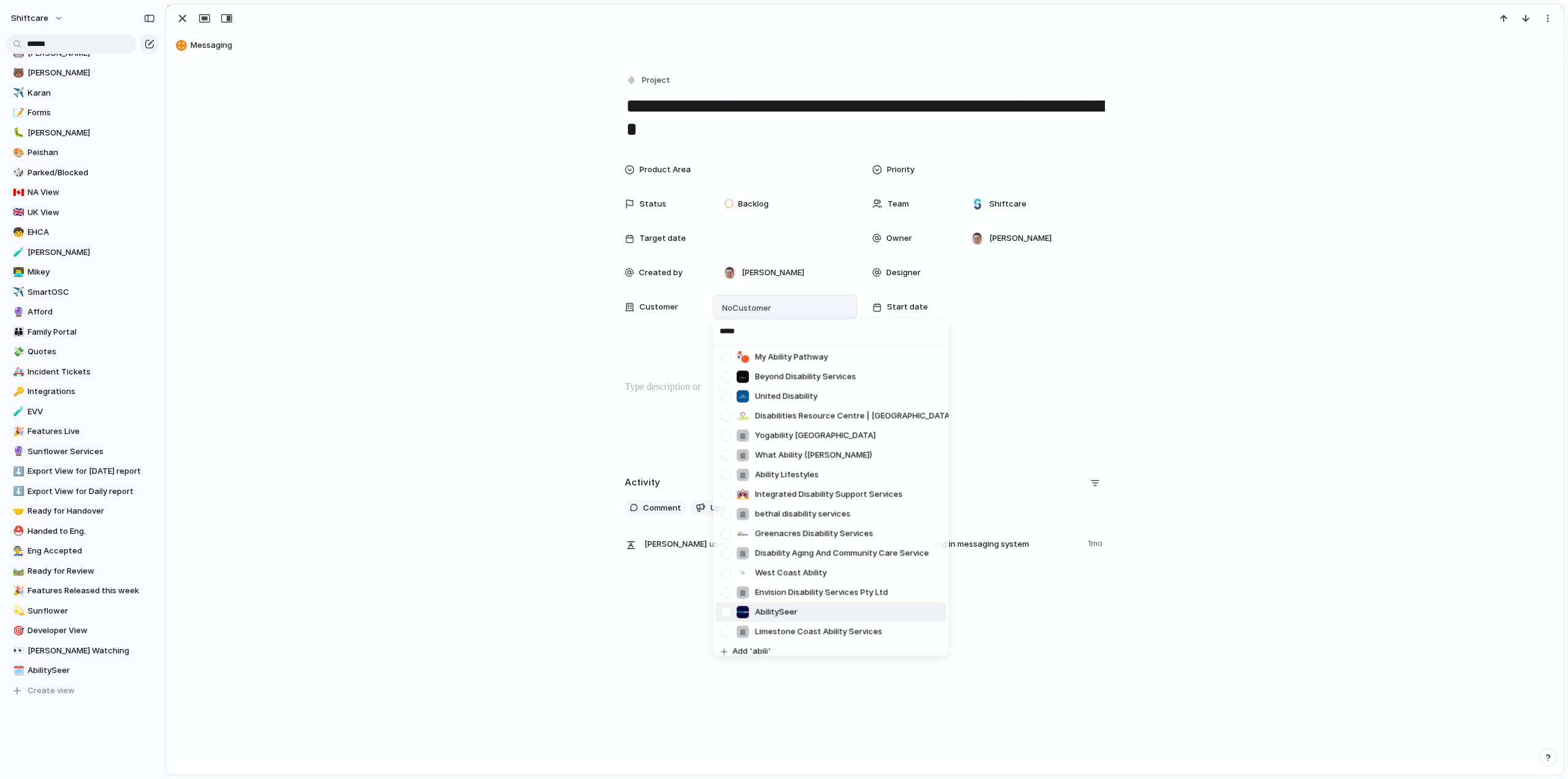
type input "*****"
click at [726, 611] on div at bounding box center [726, 612] width 22 height 22
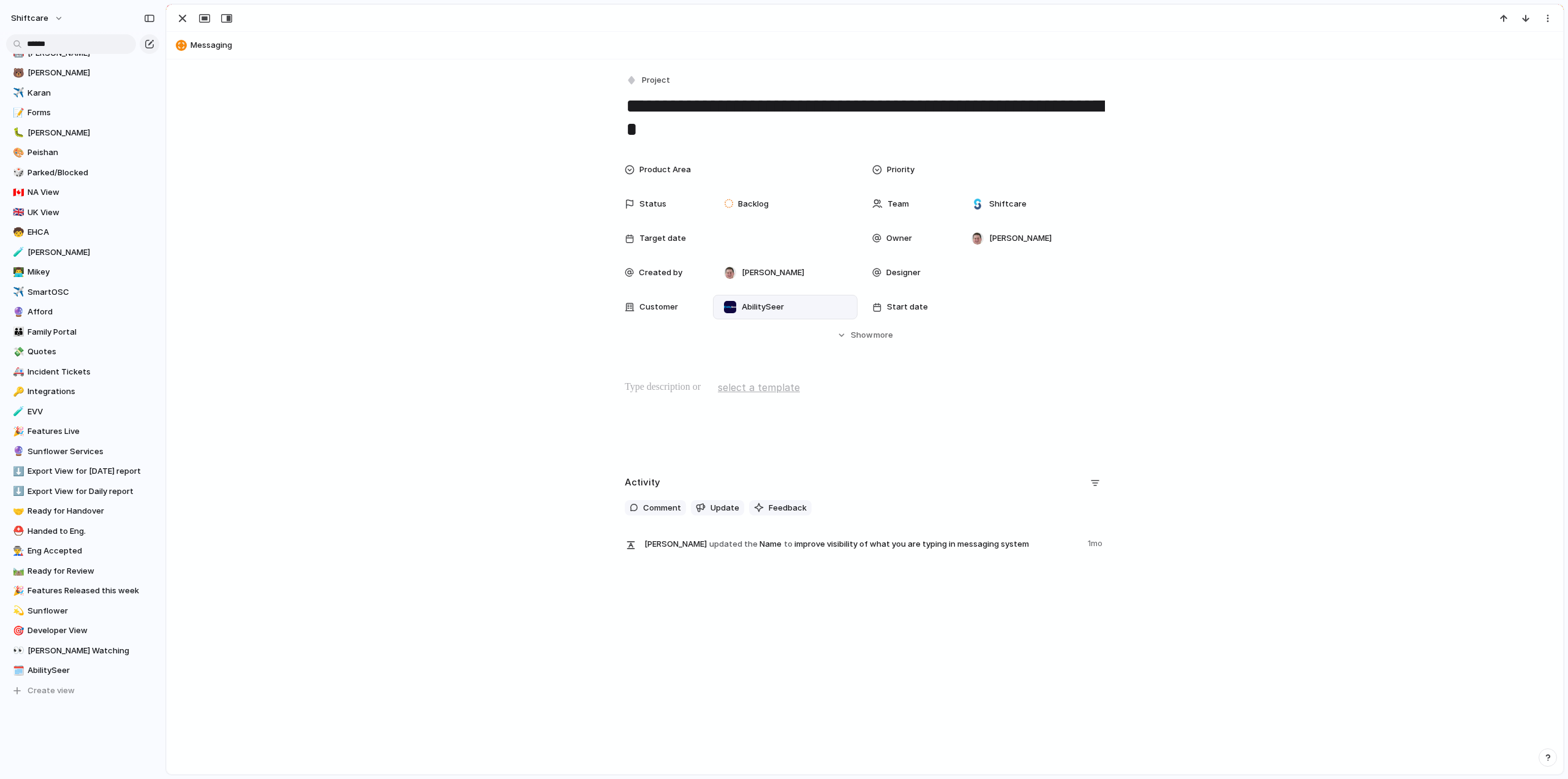
click at [384, 506] on div "***** My Ability Pathway Beyond Disability Services United Disability Disabilit…" at bounding box center [784, 390] width 1568 height 779
click at [989, 175] on div at bounding box center [1033, 169] width 133 height 14
click at [989, 275] on span "Low" at bounding box center [983, 276] width 16 height 13
click at [740, 176] on div at bounding box center [784, 169] width 133 height 14
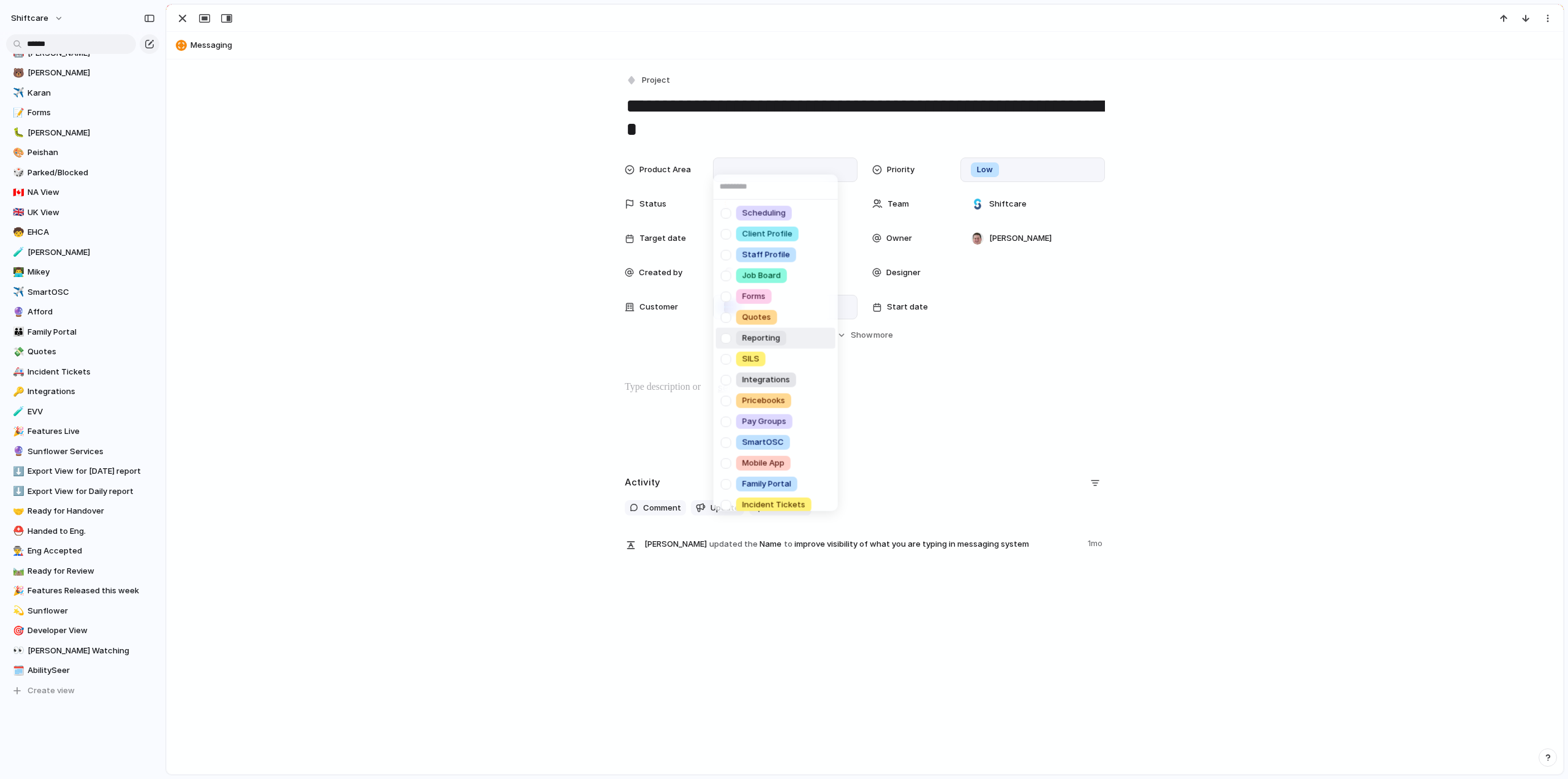
scroll to position [122, 0]
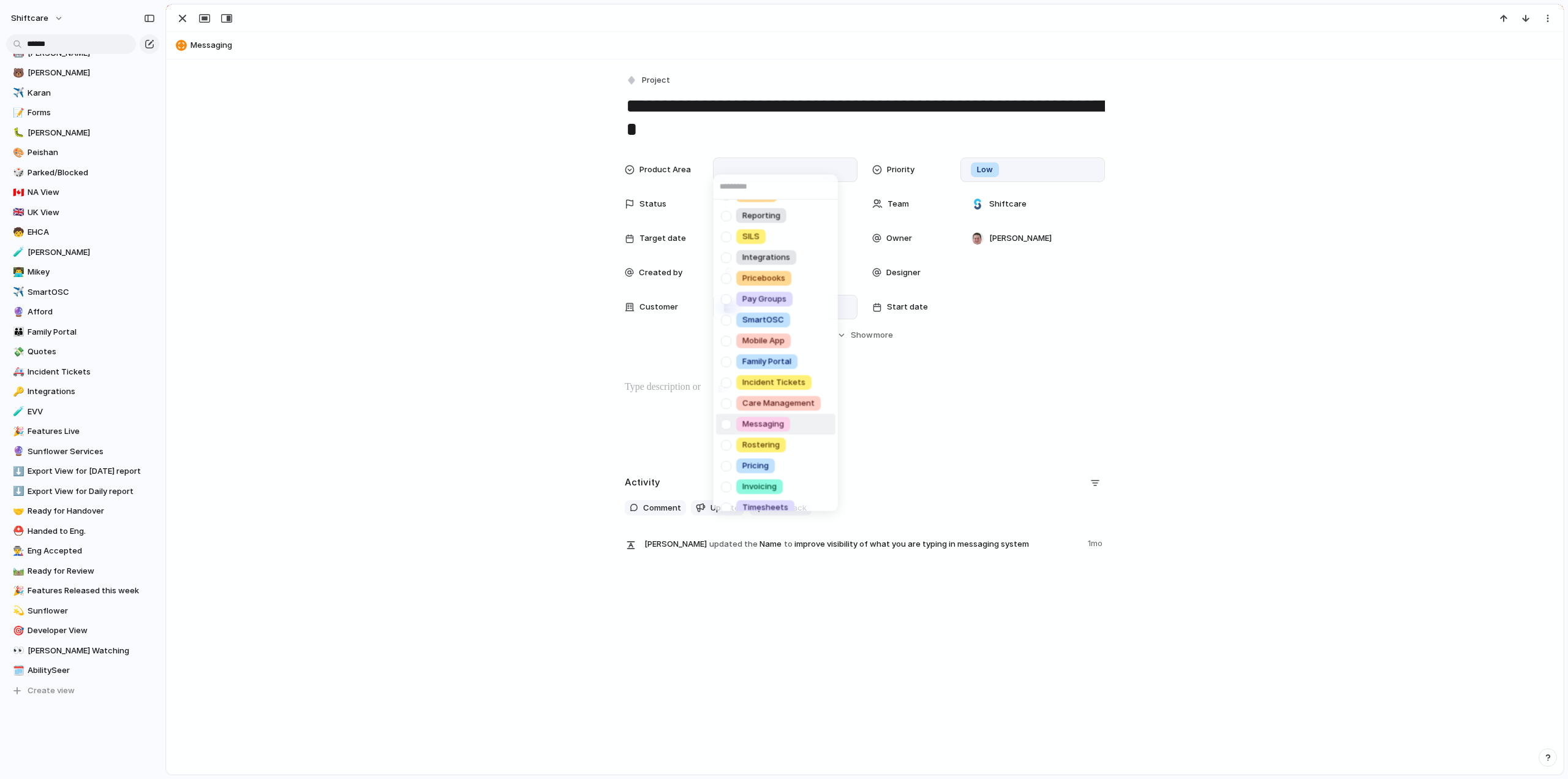
click at [729, 422] on div at bounding box center [726, 424] width 22 height 22
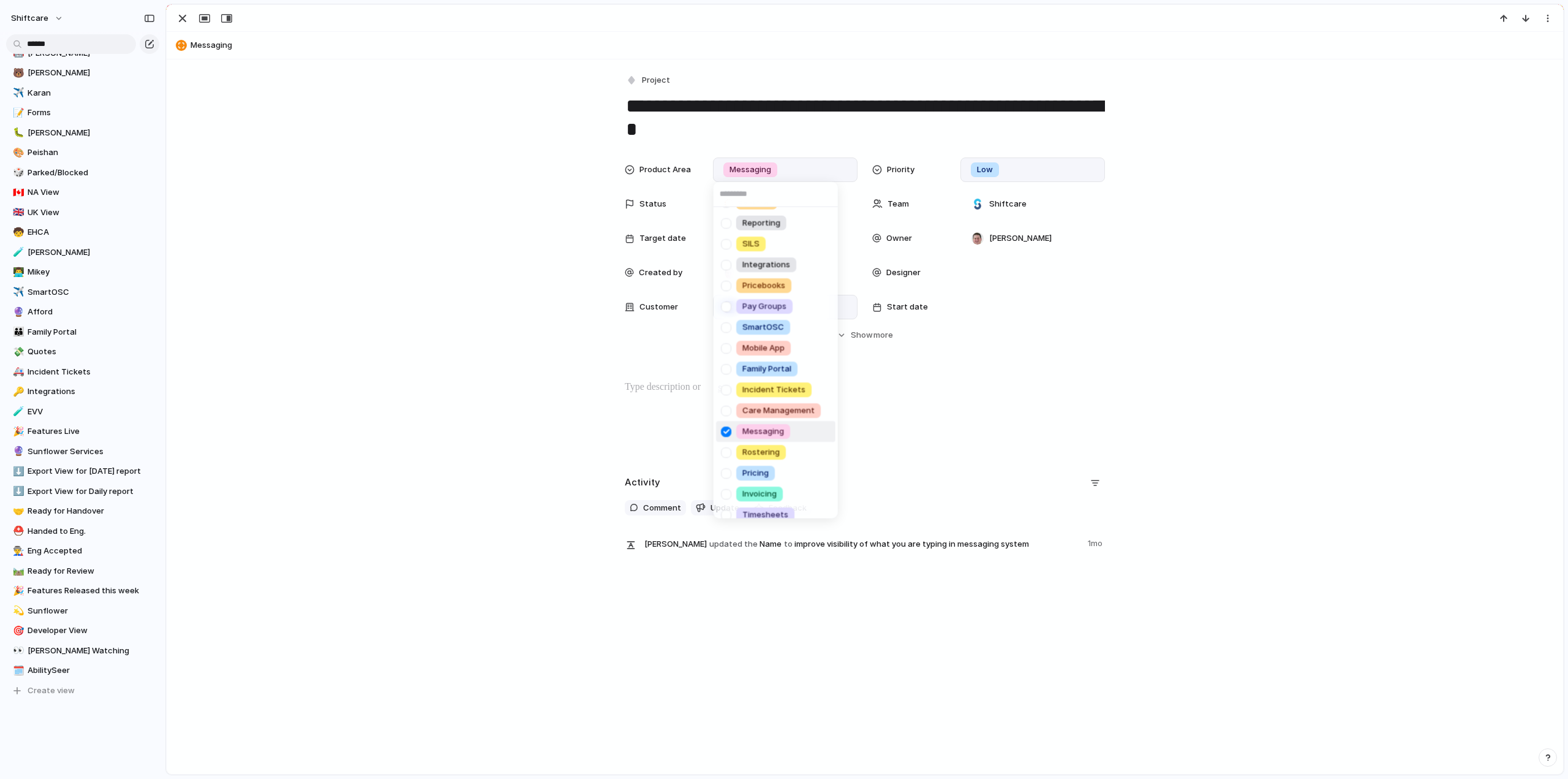
click at [397, 508] on div "Scheduling Client Profile Staff Profile Job Board Forms Quotes Reporting SILS I…" at bounding box center [784, 390] width 1568 height 779
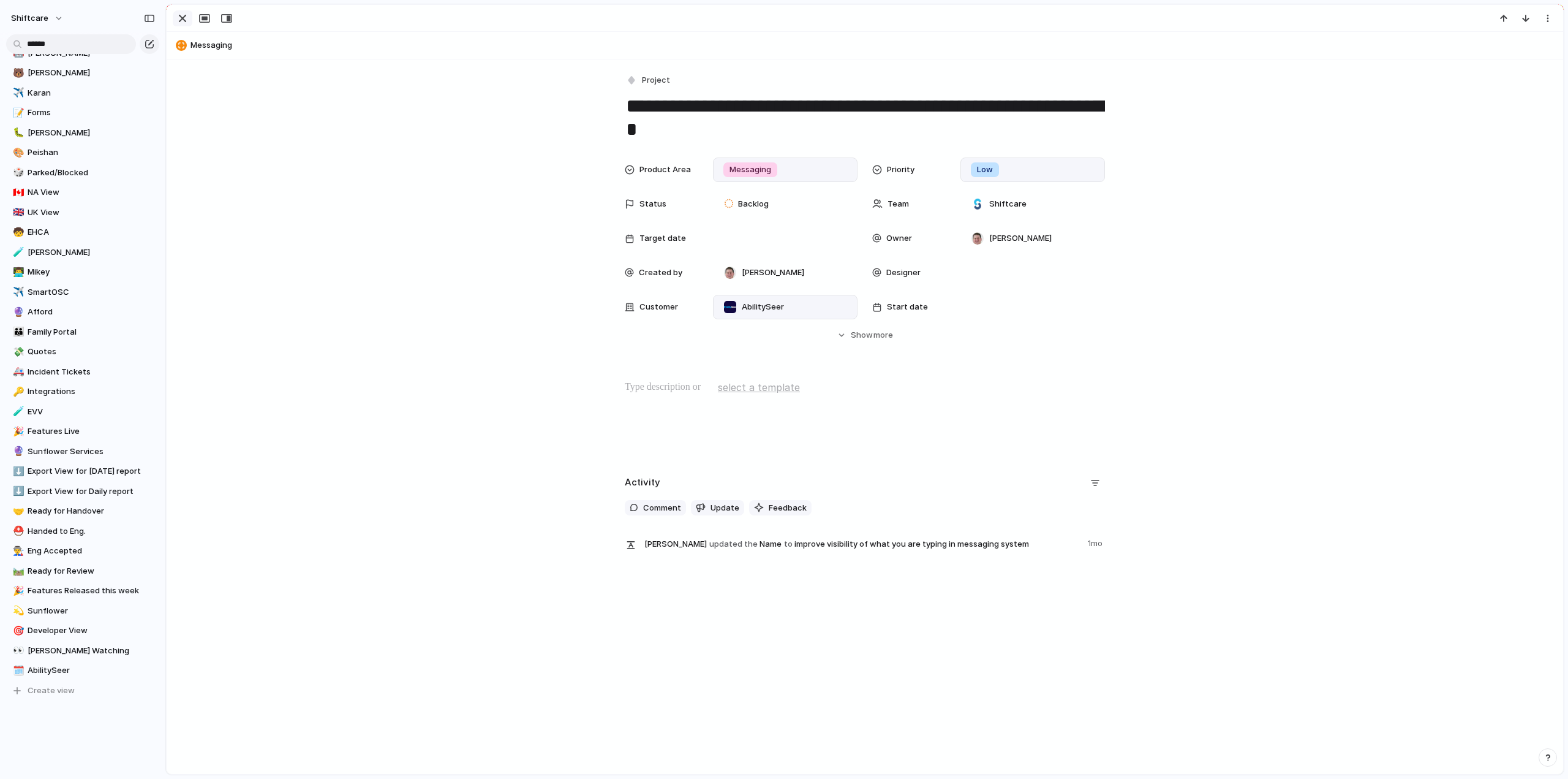
click at [180, 23] on div "button" at bounding box center [182, 18] width 14 height 14
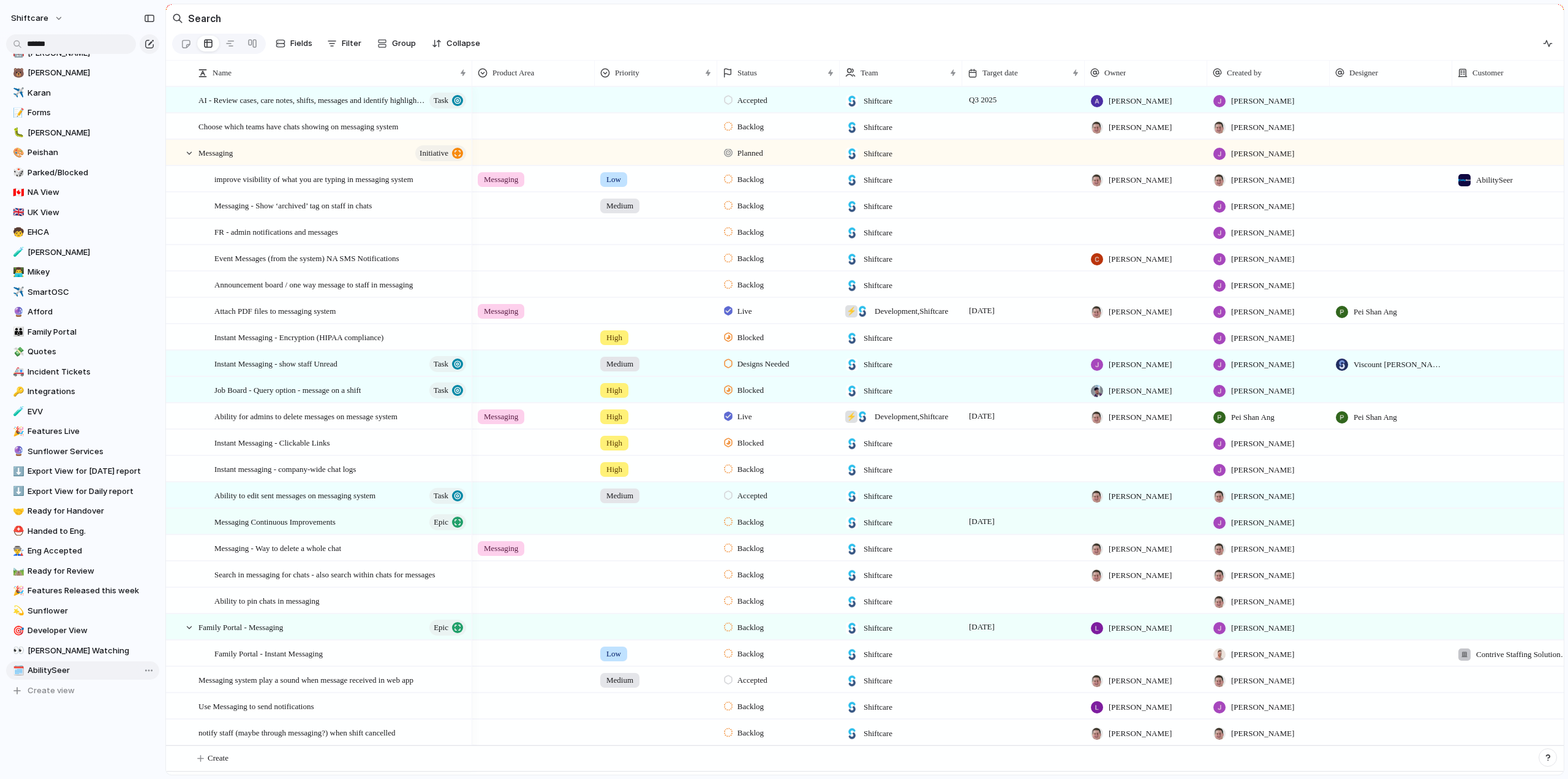
click at [81, 673] on span "AbilitySeer" at bounding box center [91, 670] width 128 height 13
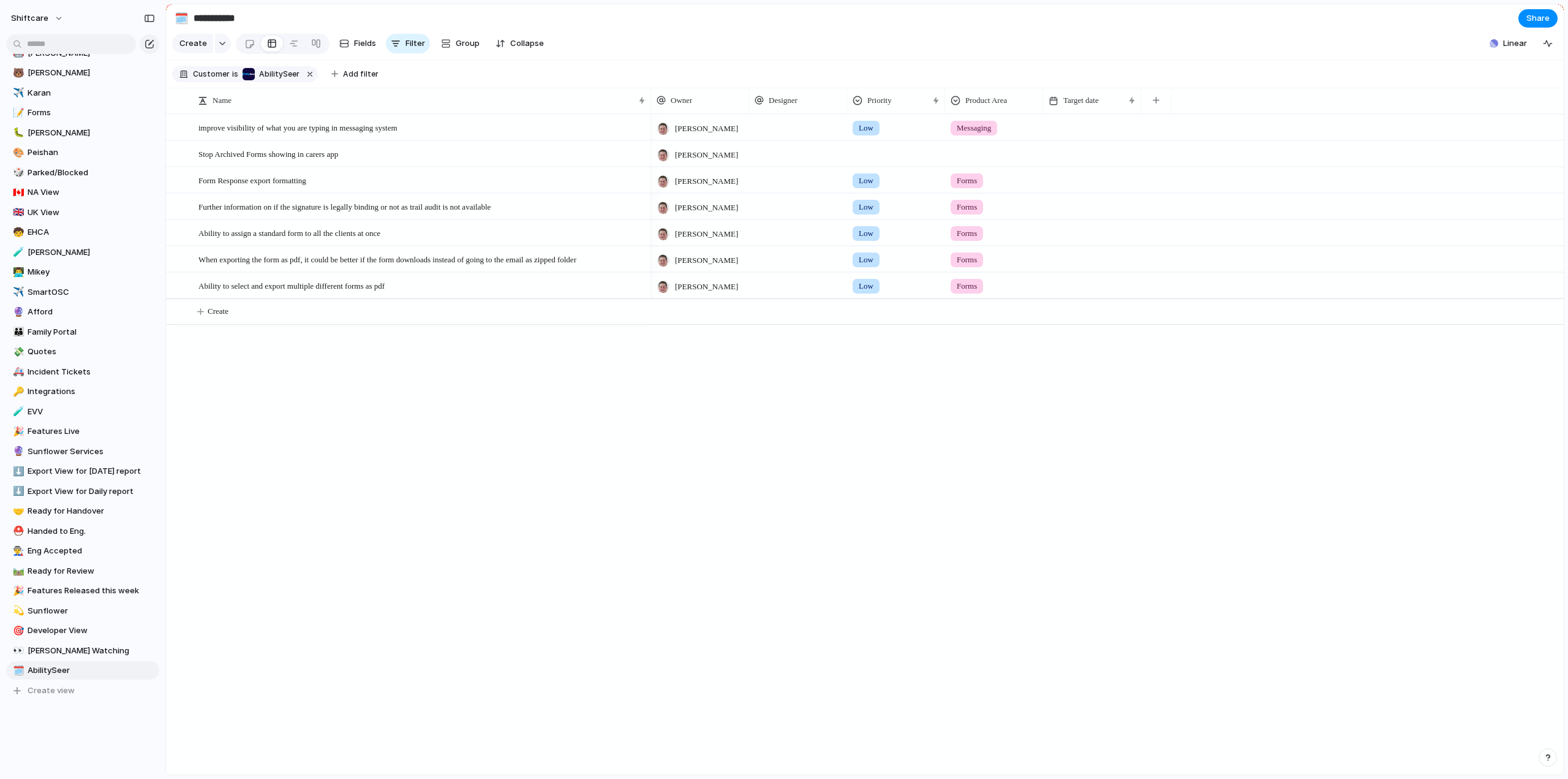
click at [892, 162] on div at bounding box center [896, 151] width 97 height 20
click at [872, 231] on span "High" at bounding box center [870, 235] width 17 height 13
click at [980, 159] on div at bounding box center [994, 151] width 97 height 20
click at [848, 166] on div "High" at bounding box center [896, 154] width 98 height 25
click at [865, 164] on div "Urgent High Medium Low No Priority" at bounding box center [784, 390] width 1568 height 779
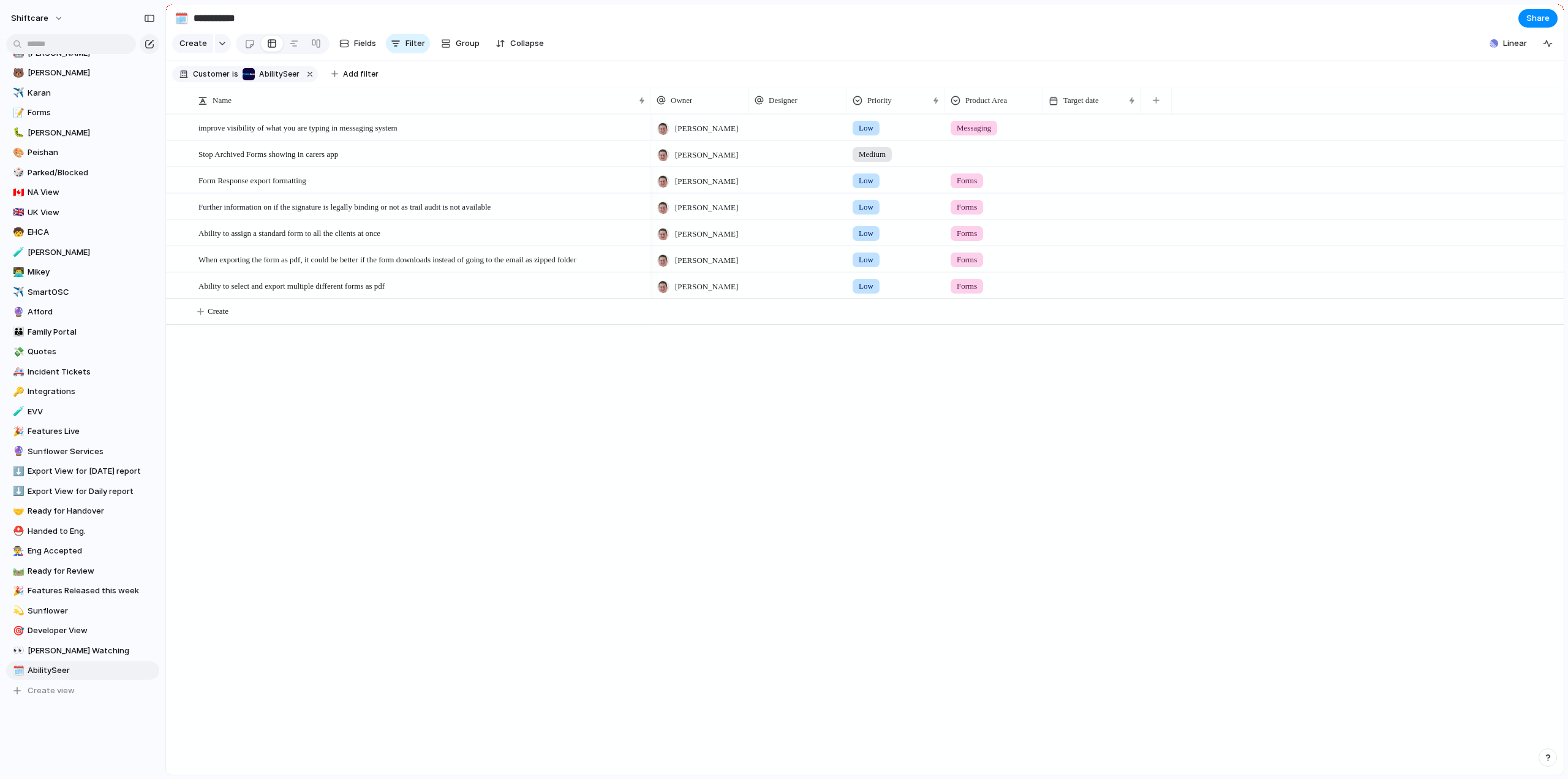
click at [986, 162] on div at bounding box center [994, 151] width 97 height 20
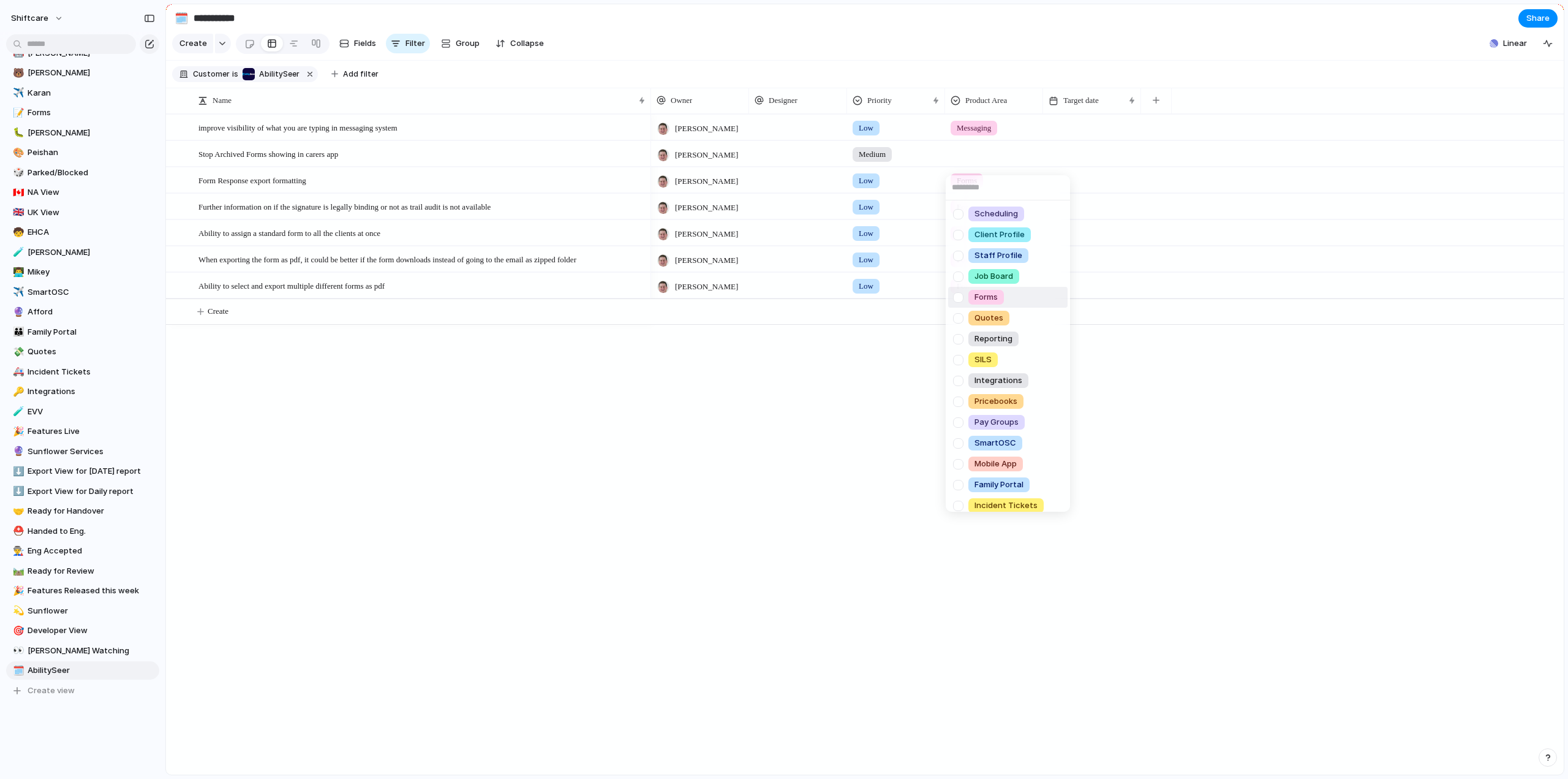
click at [958, 300] on div at bounding box center [958, 298] width 22 height 22
click at [612, 457] on div "Scheduling Client Profile Staff Profile Job Board Forms Quotes Reporting SILS I…" at bounding box center [784, 390] width 1568 height 779
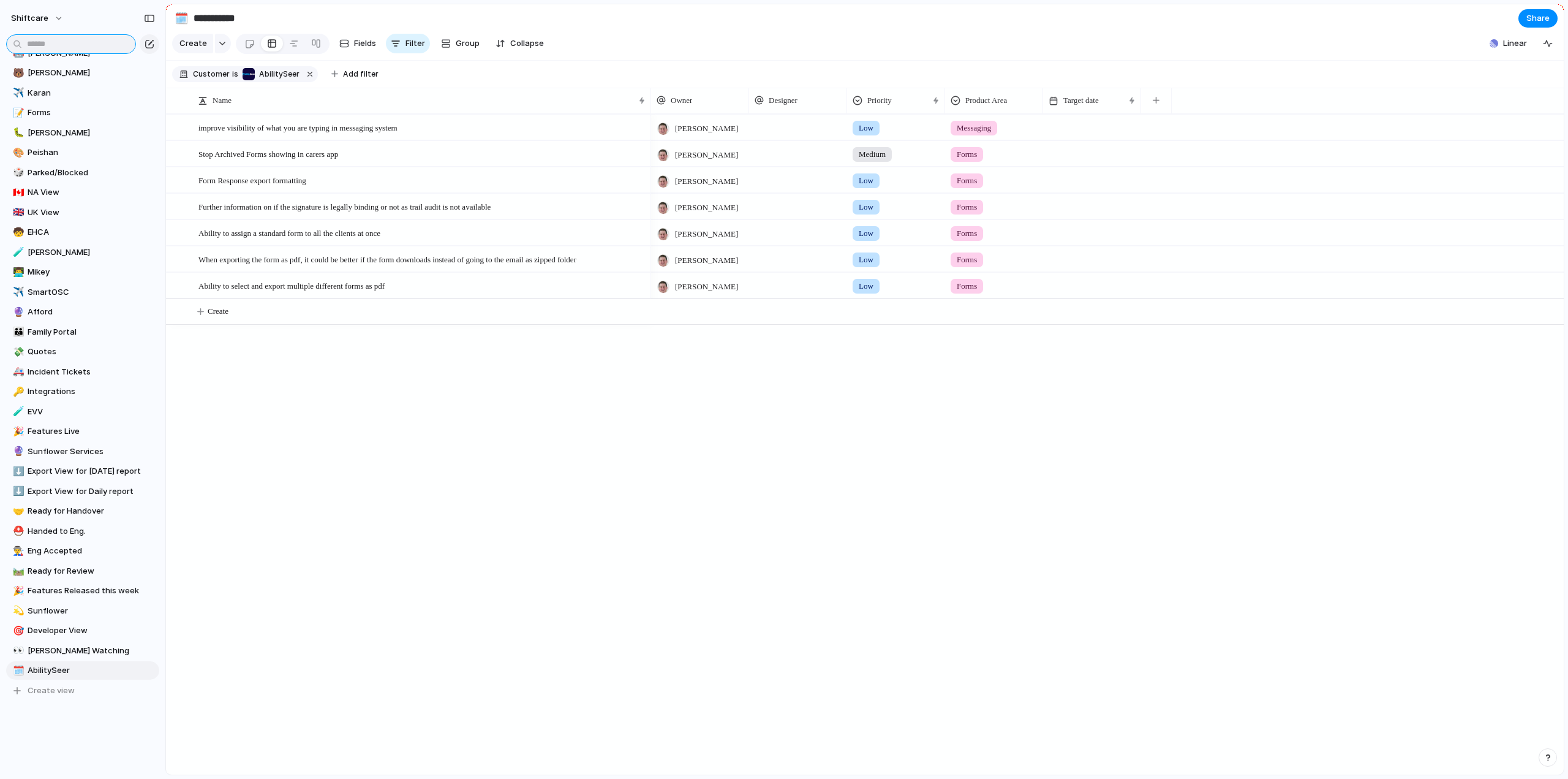
click at [54, 43] on input "text" at bounding box center [71, 44] width 130 height 20
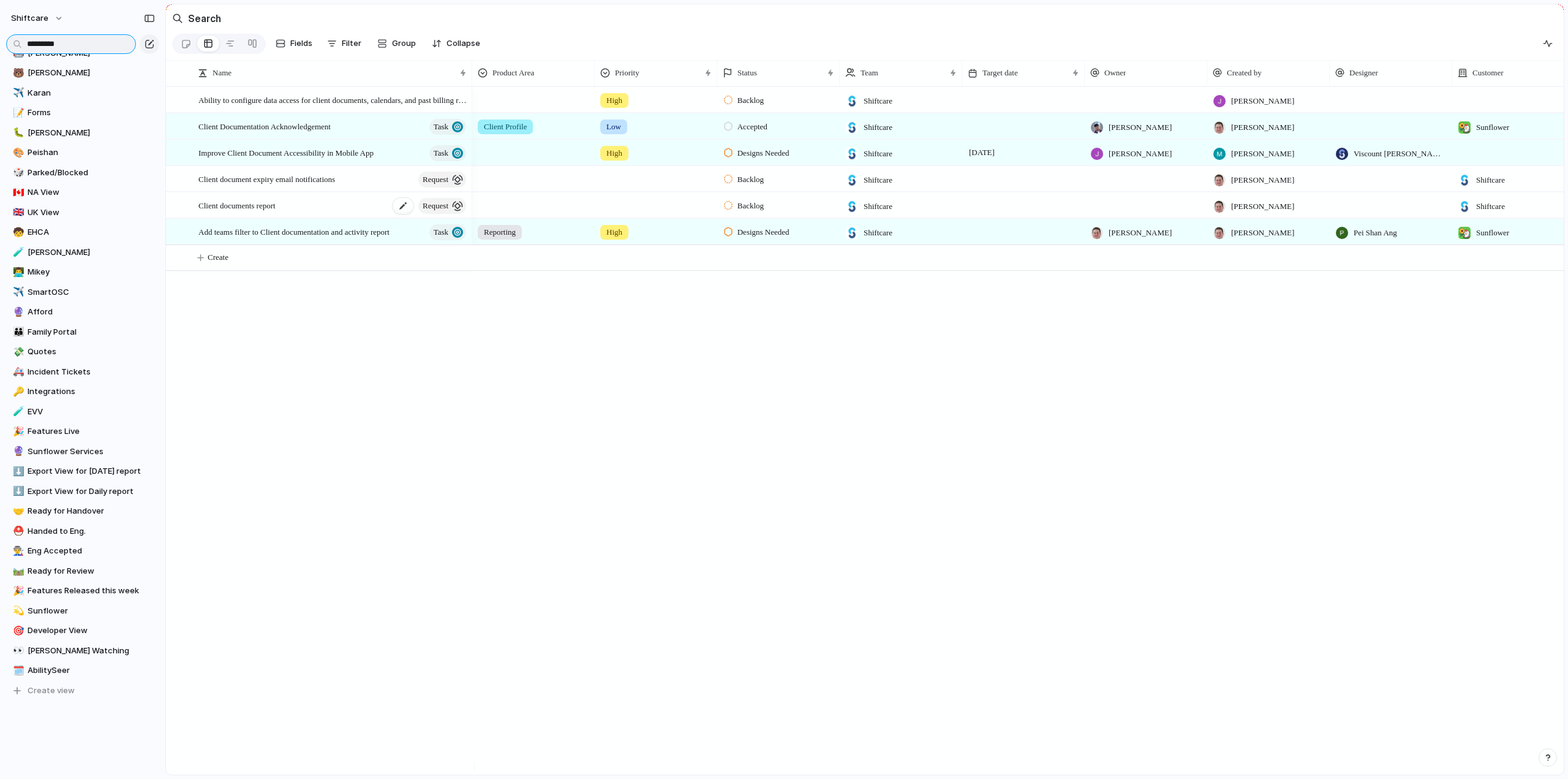
type input "*********"
click at [217, 212] on span "Client documents report" at bounding box center [236, 205] width 77 height 14
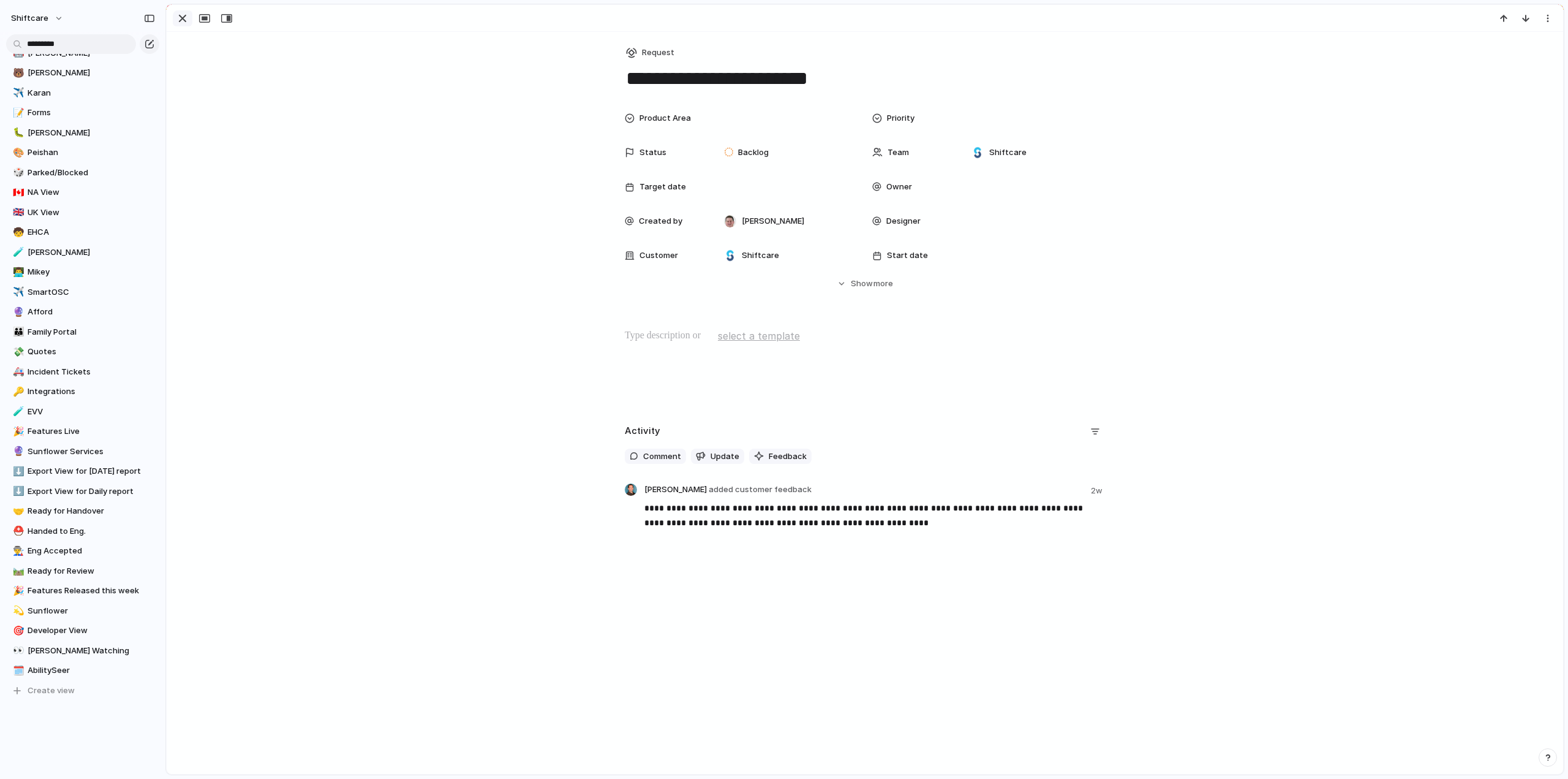
click at [181, 14] on div "button" at bounding box center [182, 18] width 14 height 14
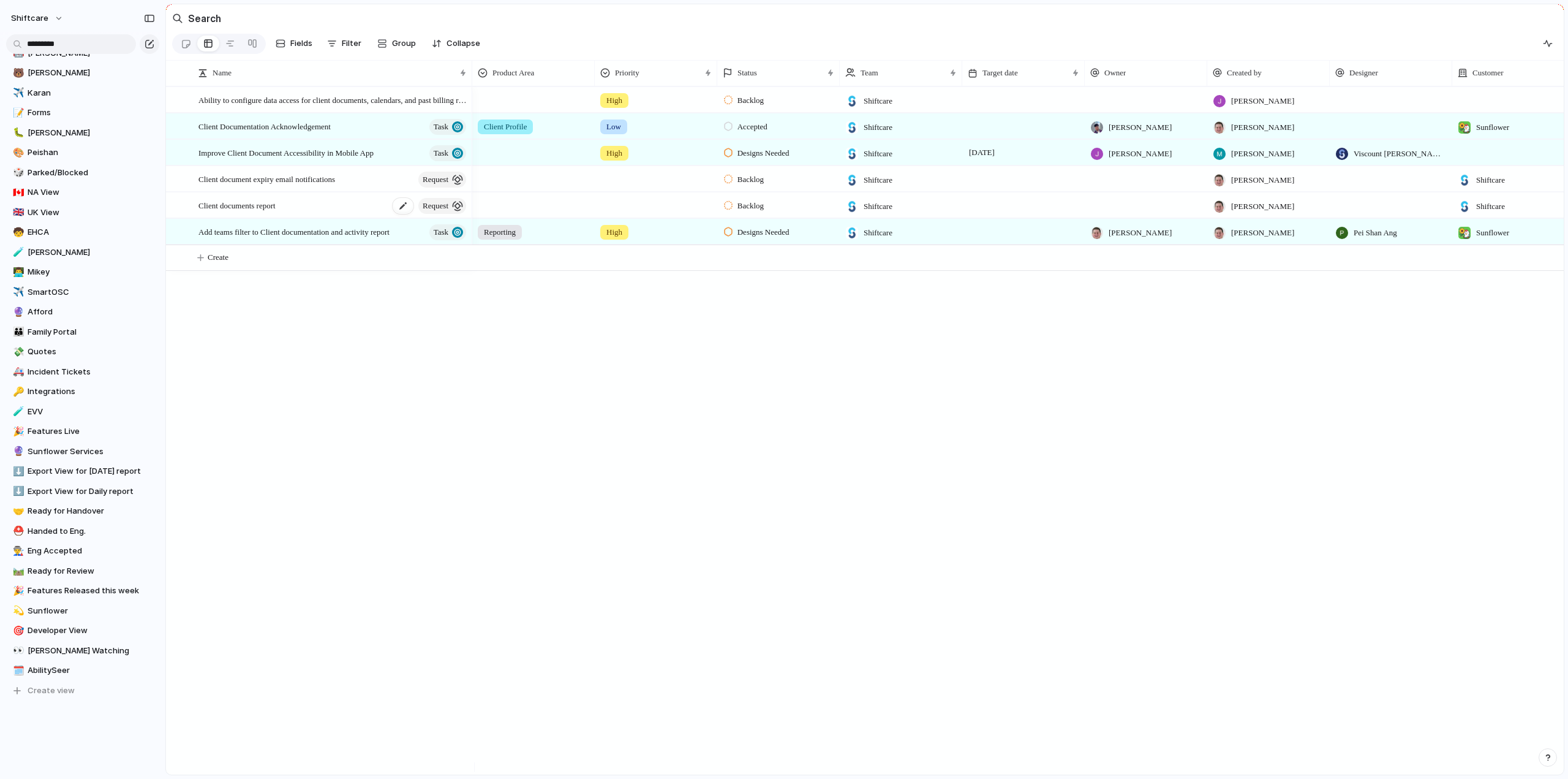
click at [249, 212] on span "Client documents report" at bounding box center [236, 205] width 77 height 14
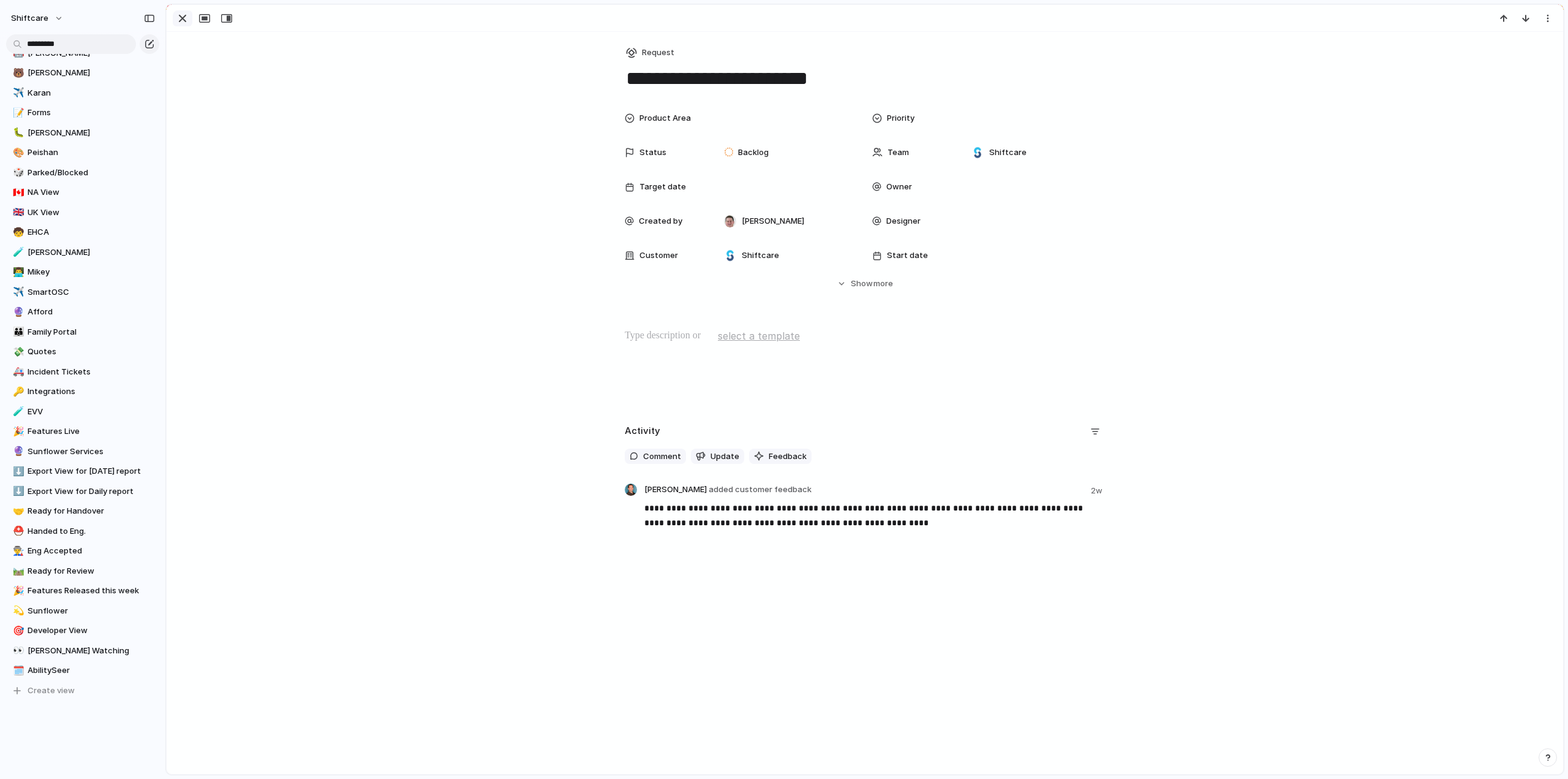
click at [180, 14] on div "button" at bounding box center [182, 18] width 14 height 14
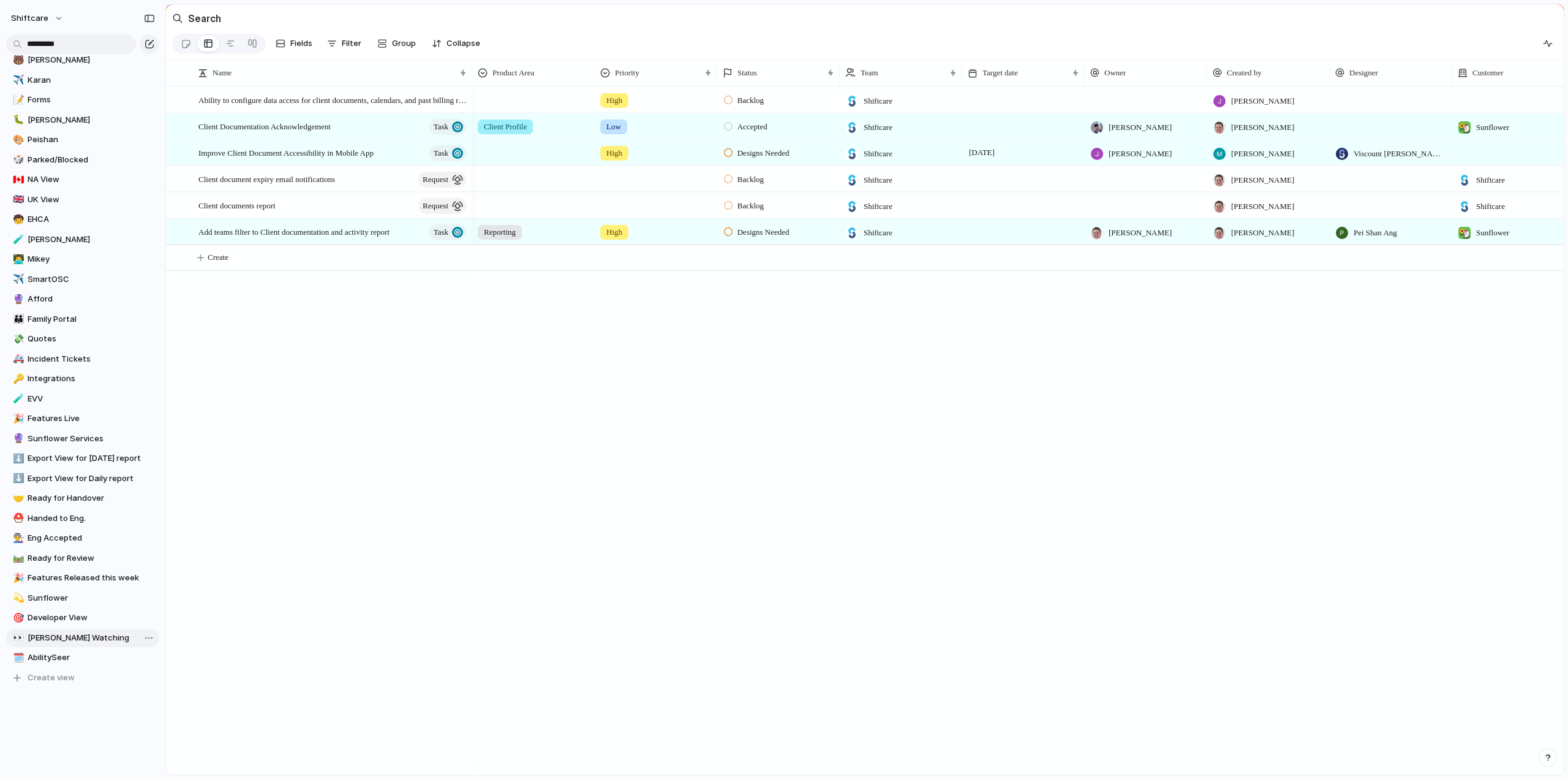
scroll to position [343, 0]
click at [45, 649] on span "AbilitySeer" at bounding box center [91, 651] width 128 height 13
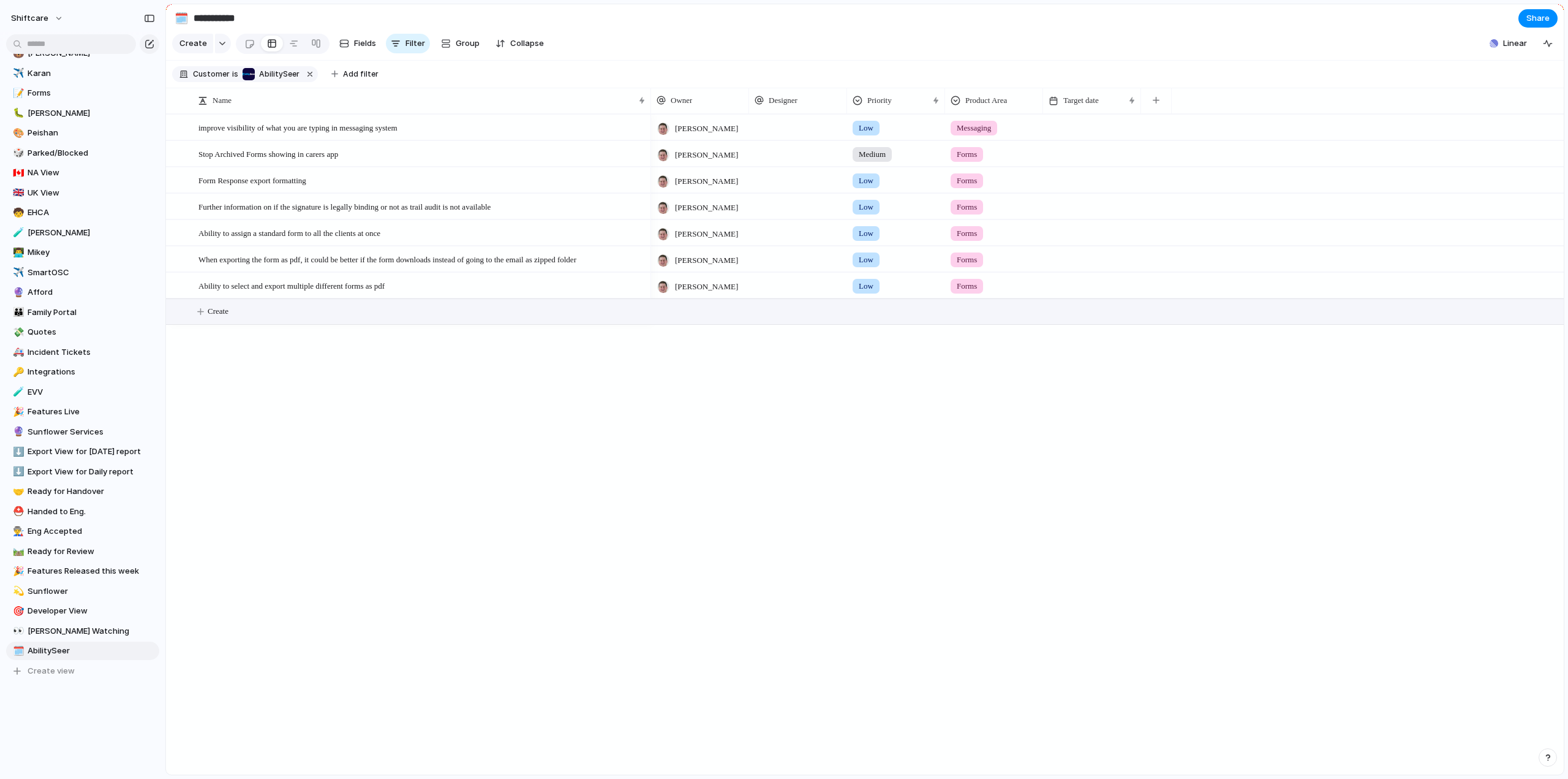
click at [220, 315] on span "Create" at bounding box center [217, 312] width 21 height 13
type textarea "**********"
click at [689, 322] on div at bounding box center [700, 312] width 98 height 25
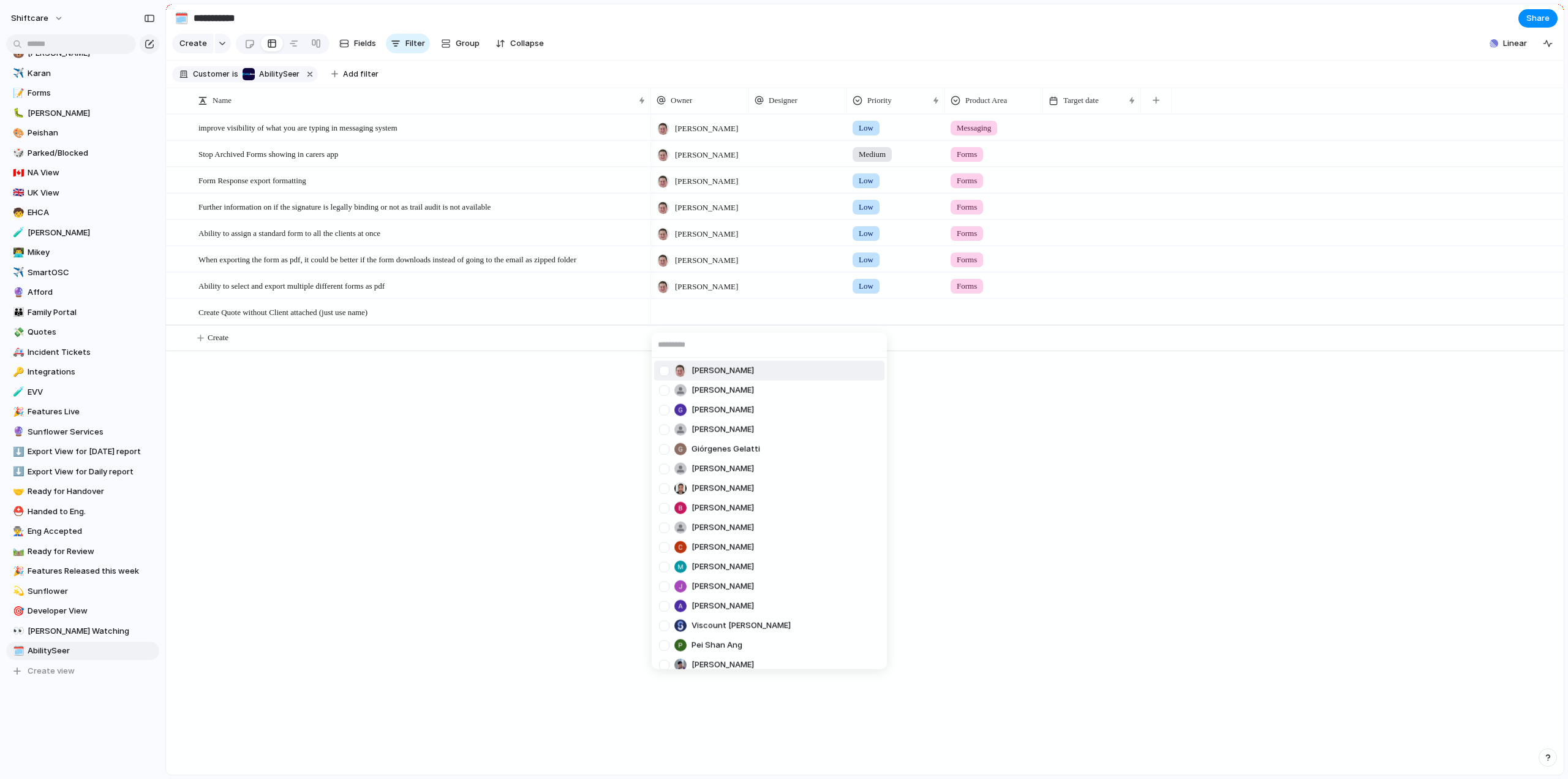
click at [667, 370] on div at bounding box center [665, 370] width 22 height 22
click at [921, 317] on div "[PERSON_NAME] [PERSON_NAME] [PERSON_NAME] He Giórgenes [PERSON_NAME] [PERSON_NA…" at bounding box center [784, 390] width 1568 height 779
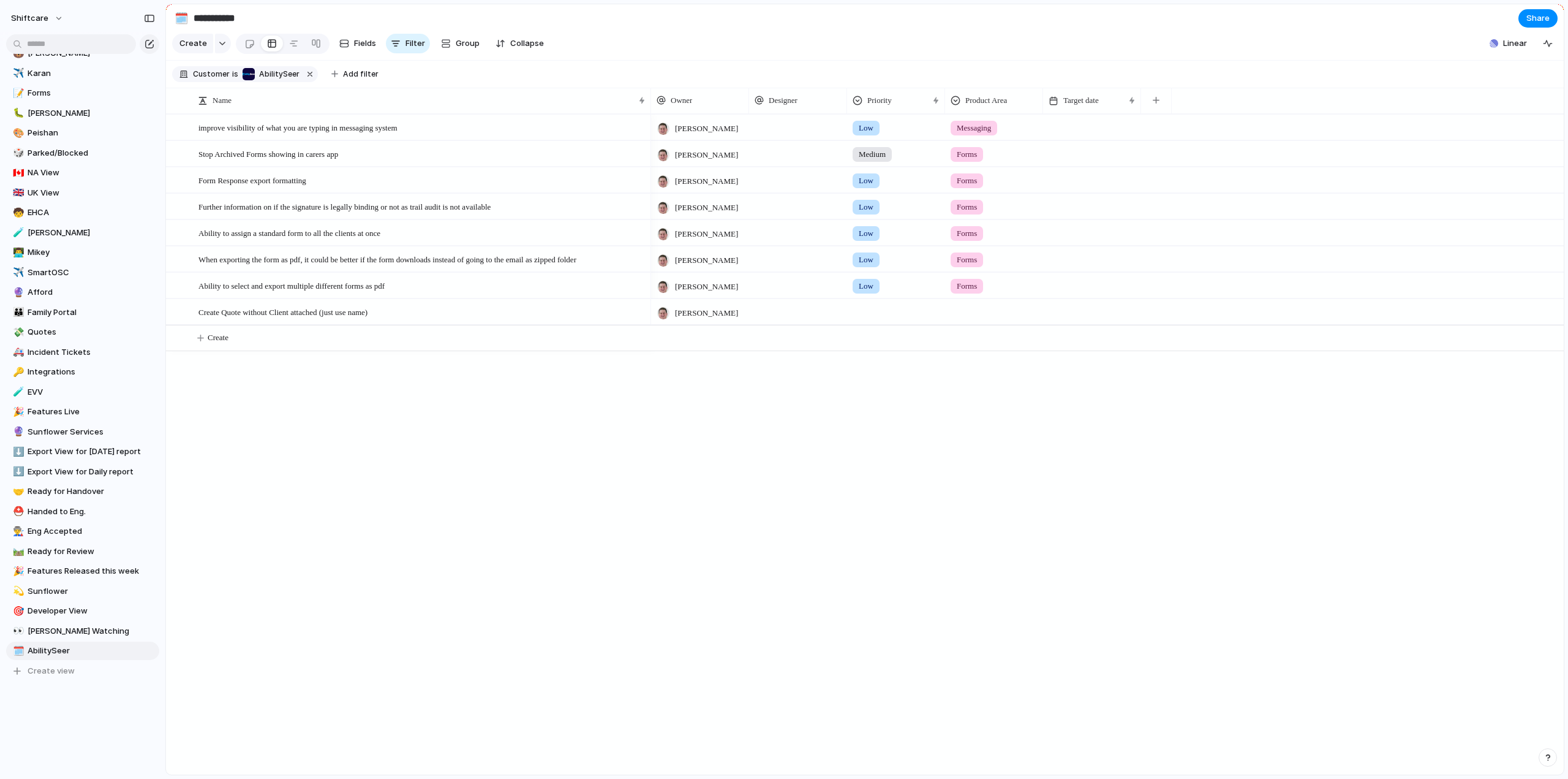
click at [886, 320] on div at bounding box center [896, 310] width 97 height 20
click at [880, 414] on span "Medium" at bounding box center [876, 414] width 30 height 13
click at [981, 315] on div at bounding box center [994, 310] width 97 height 20
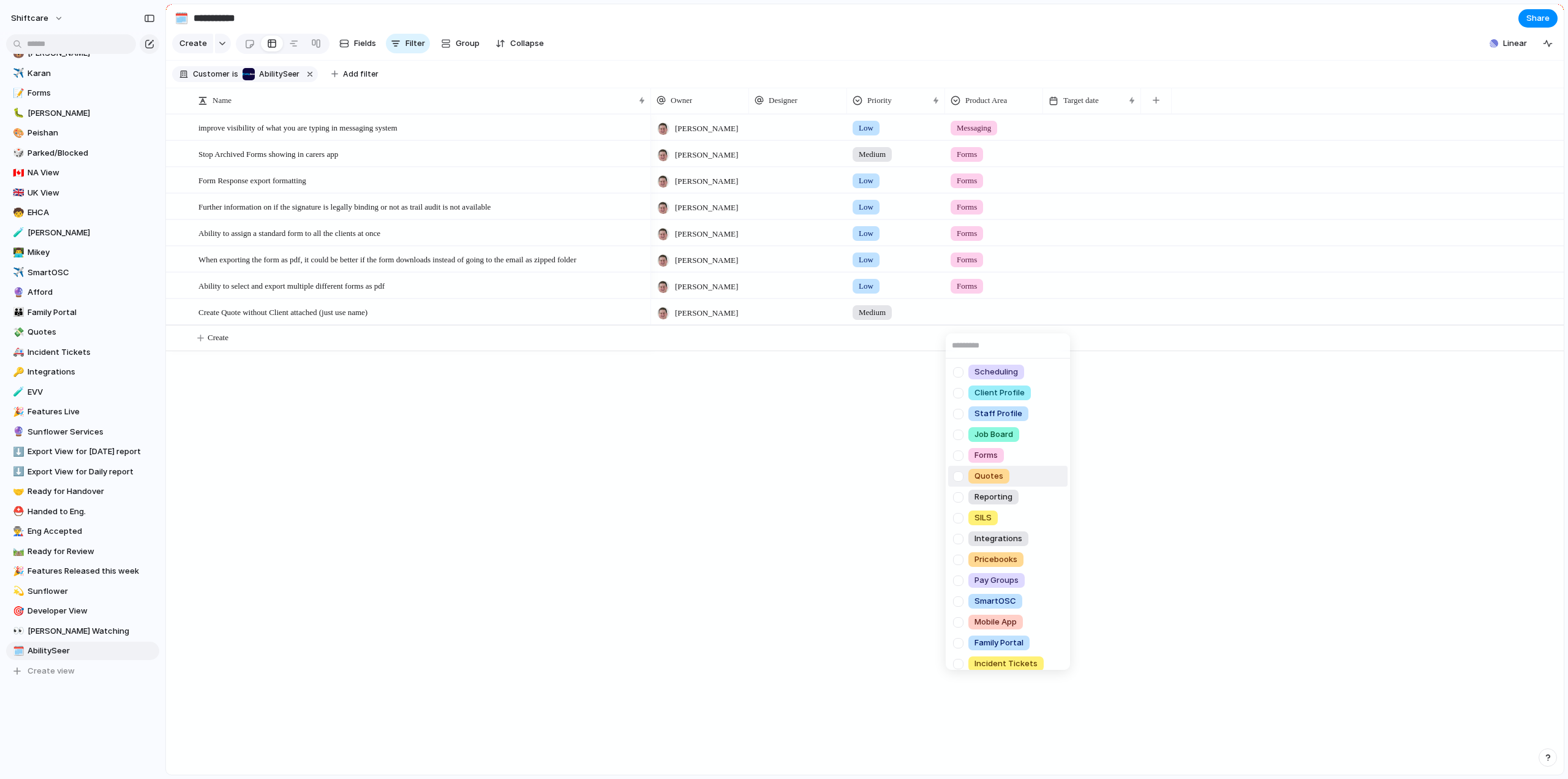
click at [959, 476] on div at bounding box center [958, 476] width 22 height 22
click at [688, 495] on div "Scheduling Client Profile Staff Profile Job Board Forms Quotes Reporting SILS I…" at bounding box center [784, 390] width 1568 height 779
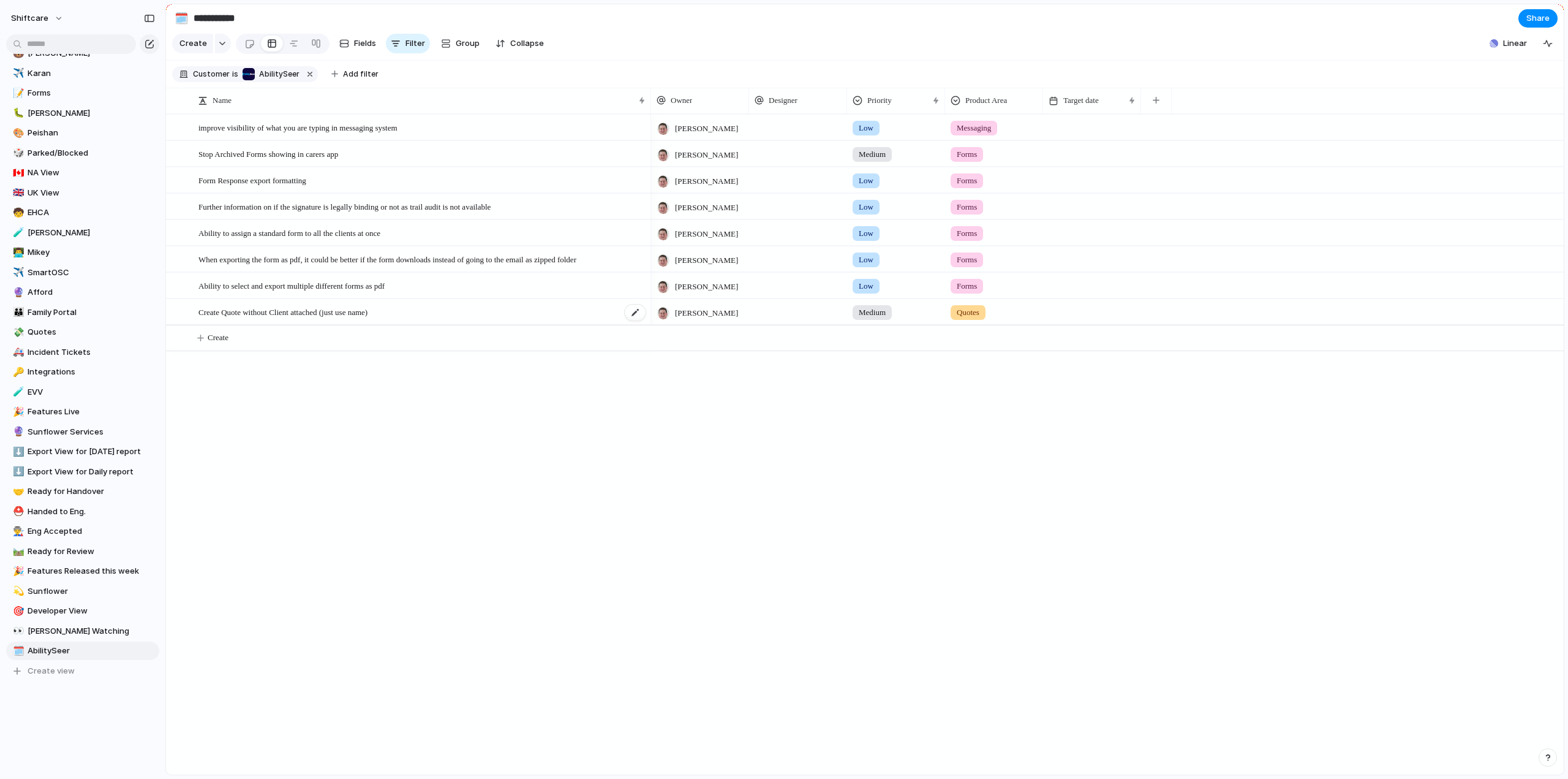
click at [218, 341] on span "Create" at bounding box center [217, 338] width 21 height 13
type textarea "**********"
click at [678, 347] on div at bounding box center [700, 338] width 98 height 25
click at [682, 345] on div at bounding box center [700, 338] width 98 height 25
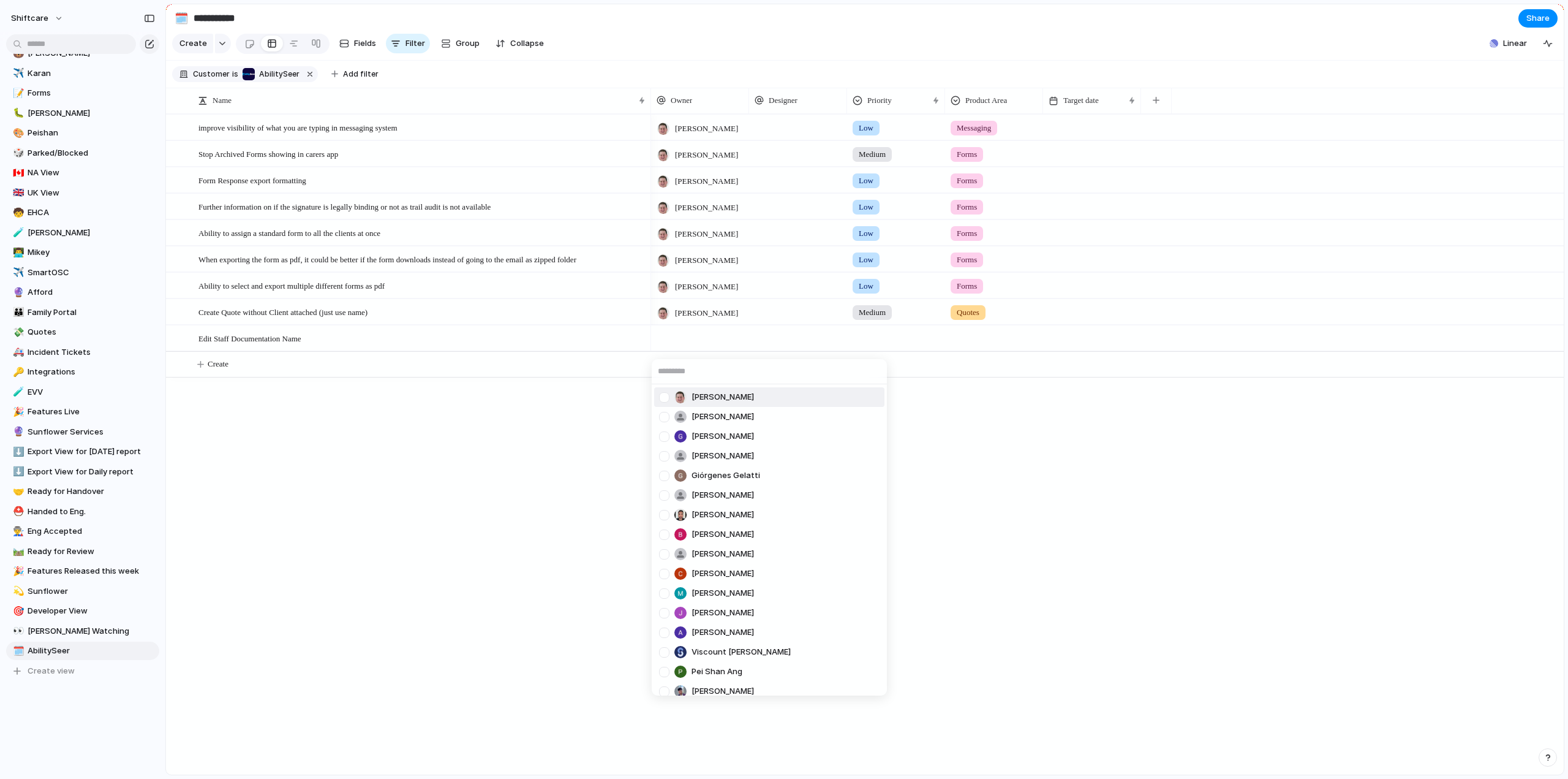
click at [665, 398] on div at bounding box center [665, 398] width 22 height 22
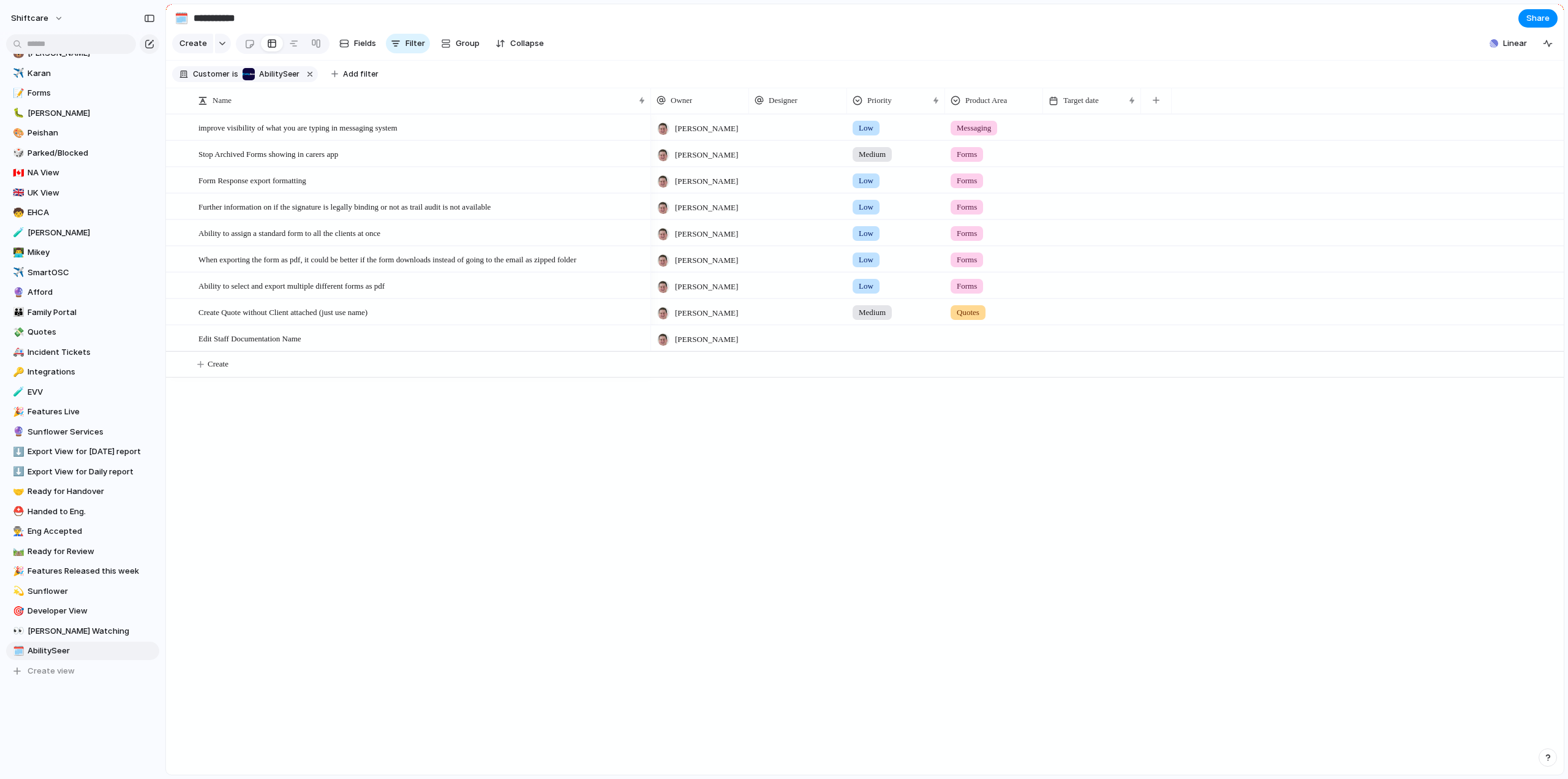
click at [873, 349] on div "[PERSON_NAME] [PERSON_NAME] [PERSON_NAME] He Giórgenes [PERSON_NAME] [PERSON_NA…" at bounding box center [784, 390] width 1568 height 779
click at [868, 351] on div at bounding box center [896, 338] width 98 height 25
click at [876, 440] on span "Medium" at bounding box center [876, 440] width 30 height 13
click at [984, 343] on div at bounding box center [994, 336] width 97 height 20
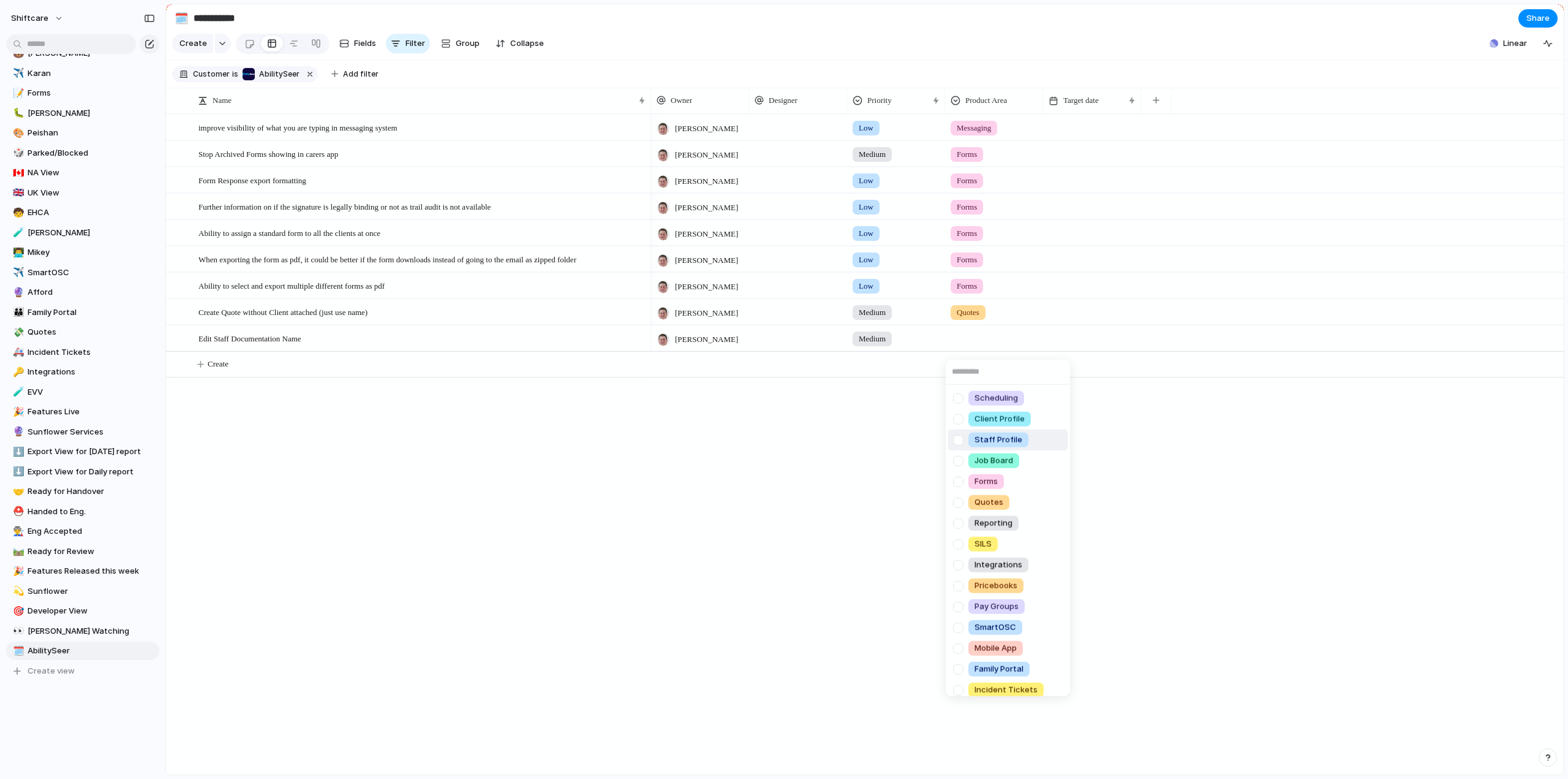
click at [961, 440] on div at bounding box center [958, 439] width 22 height 22
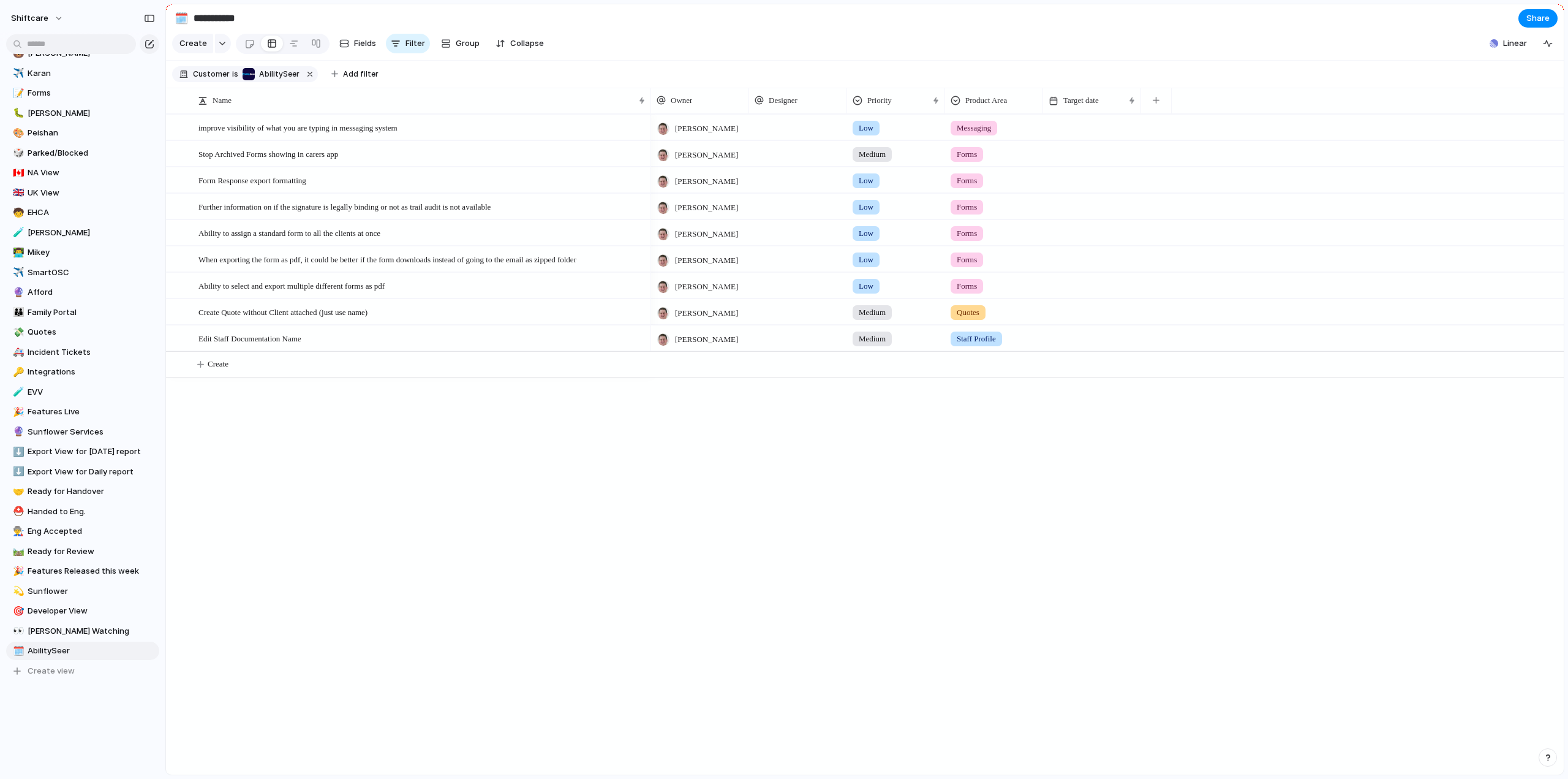
click at [648, 523] on div "Scheduling Client Profile Staff Profile Job Board Forms Quotes Reporting SILS I…" at bounding box center [784, 390] width 1568 height 779
